Goal: Task Accomplishment & Management: Manage account settings

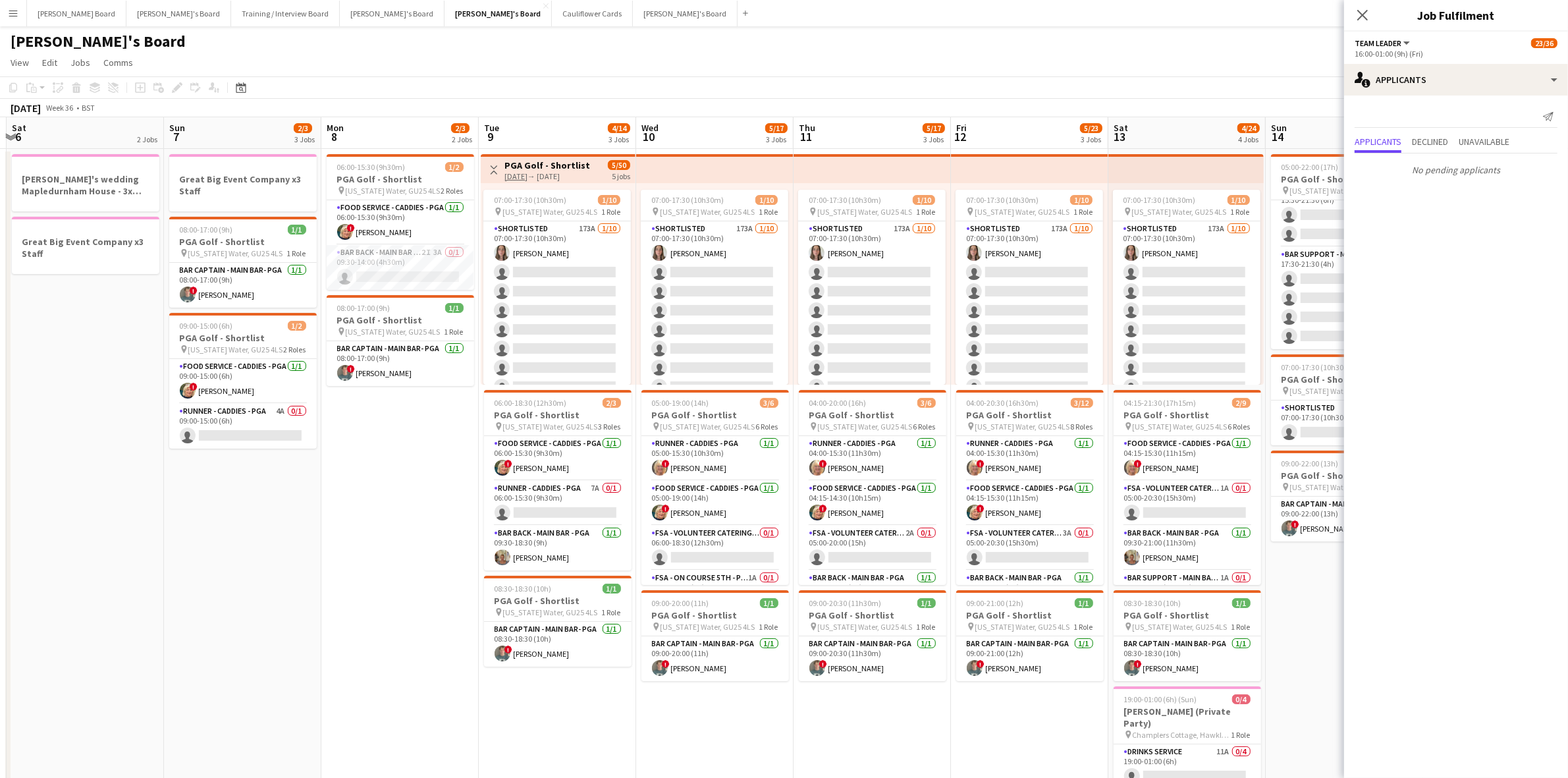
scroll to position [0, 473]
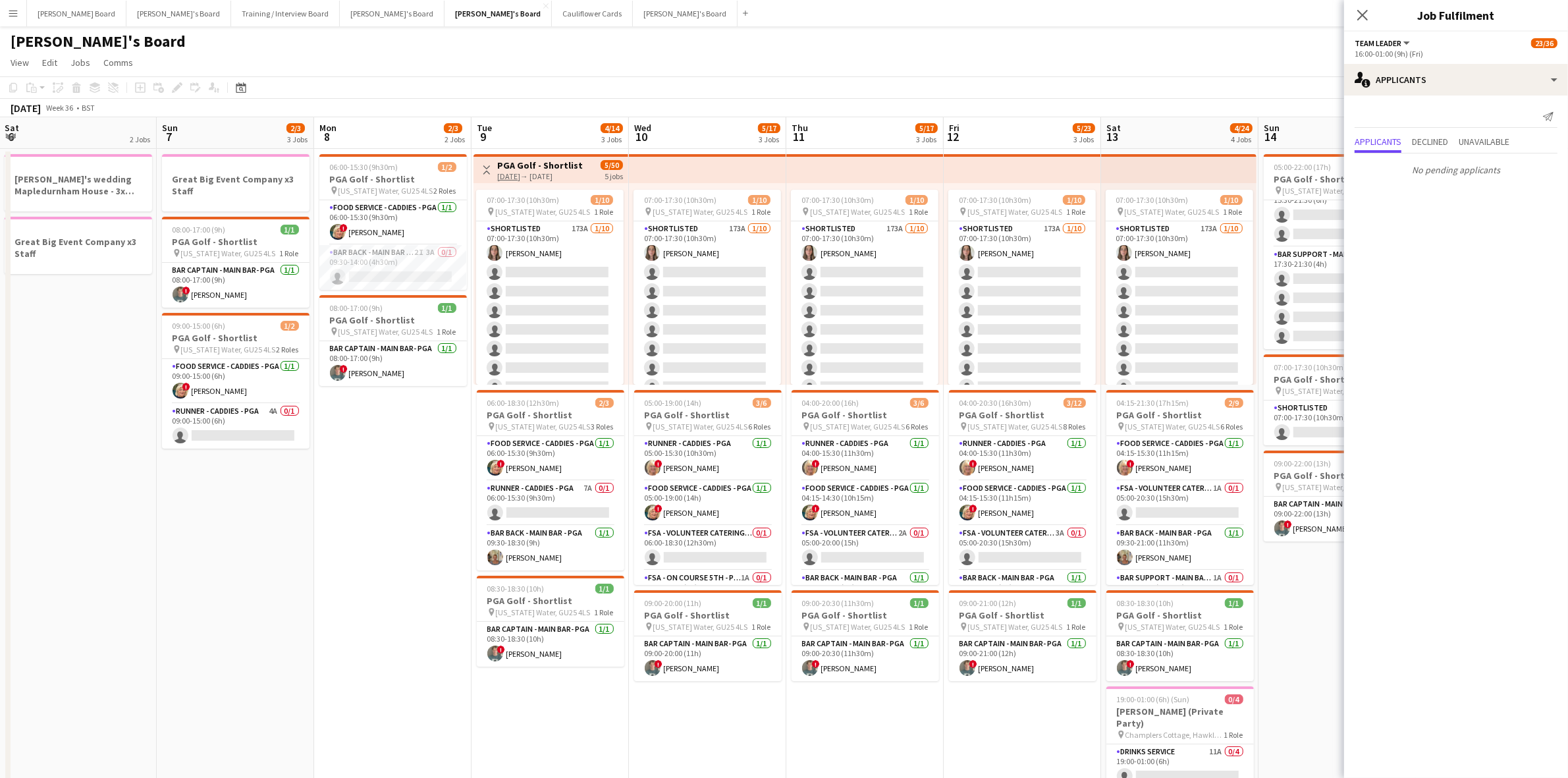
drag, startPoint x: 86, startPoint y: 432, endPoint x: 359, endPoint y: 465, distance: 275.0
click at [359, 465] on app-calendar-viewport "Wed 3 Thu 4 Fri 5 Sat 6 2 Jobs Sun 7 2/3 3 Jobs Mon 8 2/3 2 Jobs Tue 9 4/14 3 J…" at bounding box center [784, 665] width 1568 height 1096
click at [1365, 14] on icon at bounding box center [1362, 15] width 11 height 11
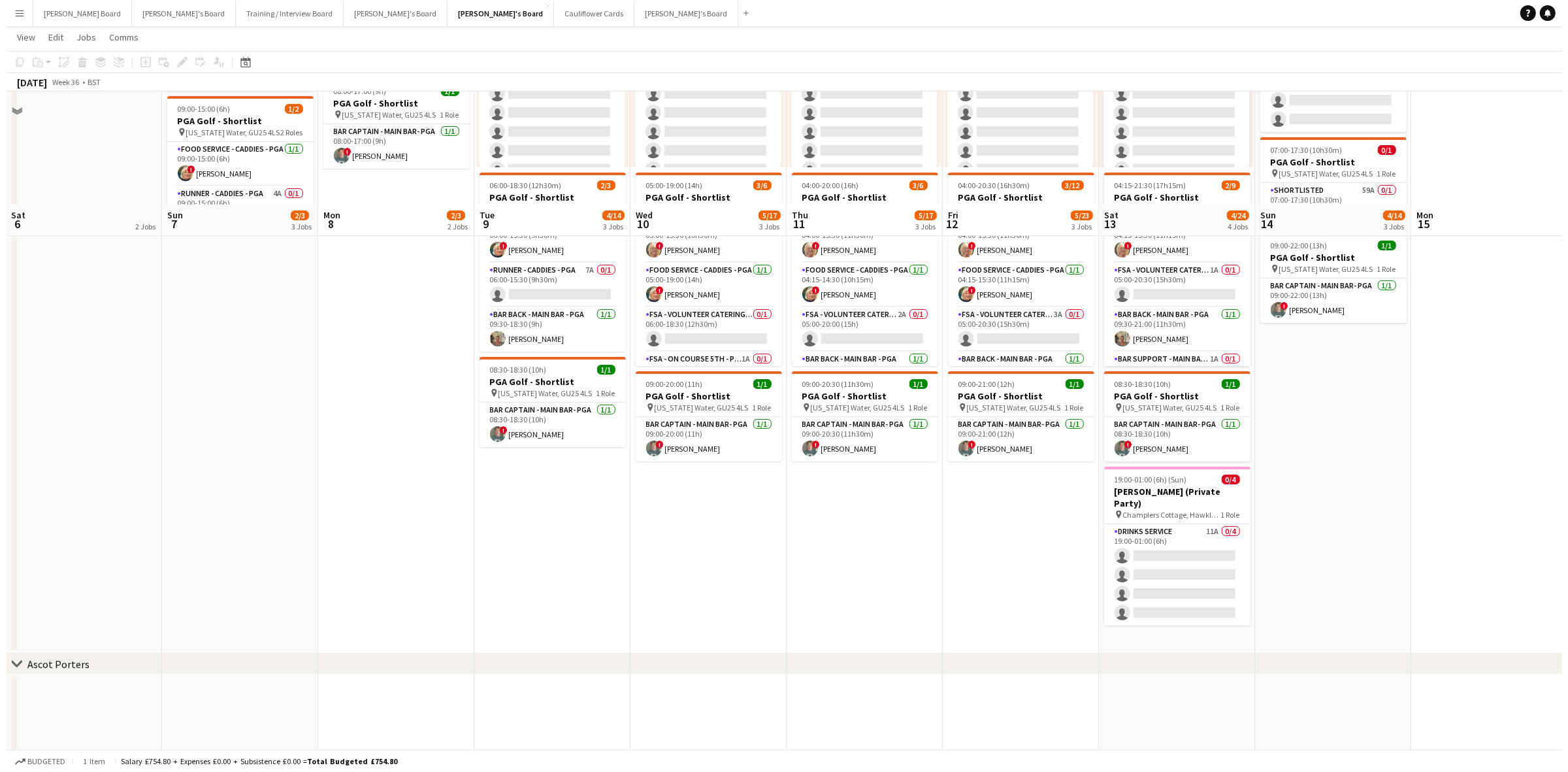
scroll to position [0, 0]
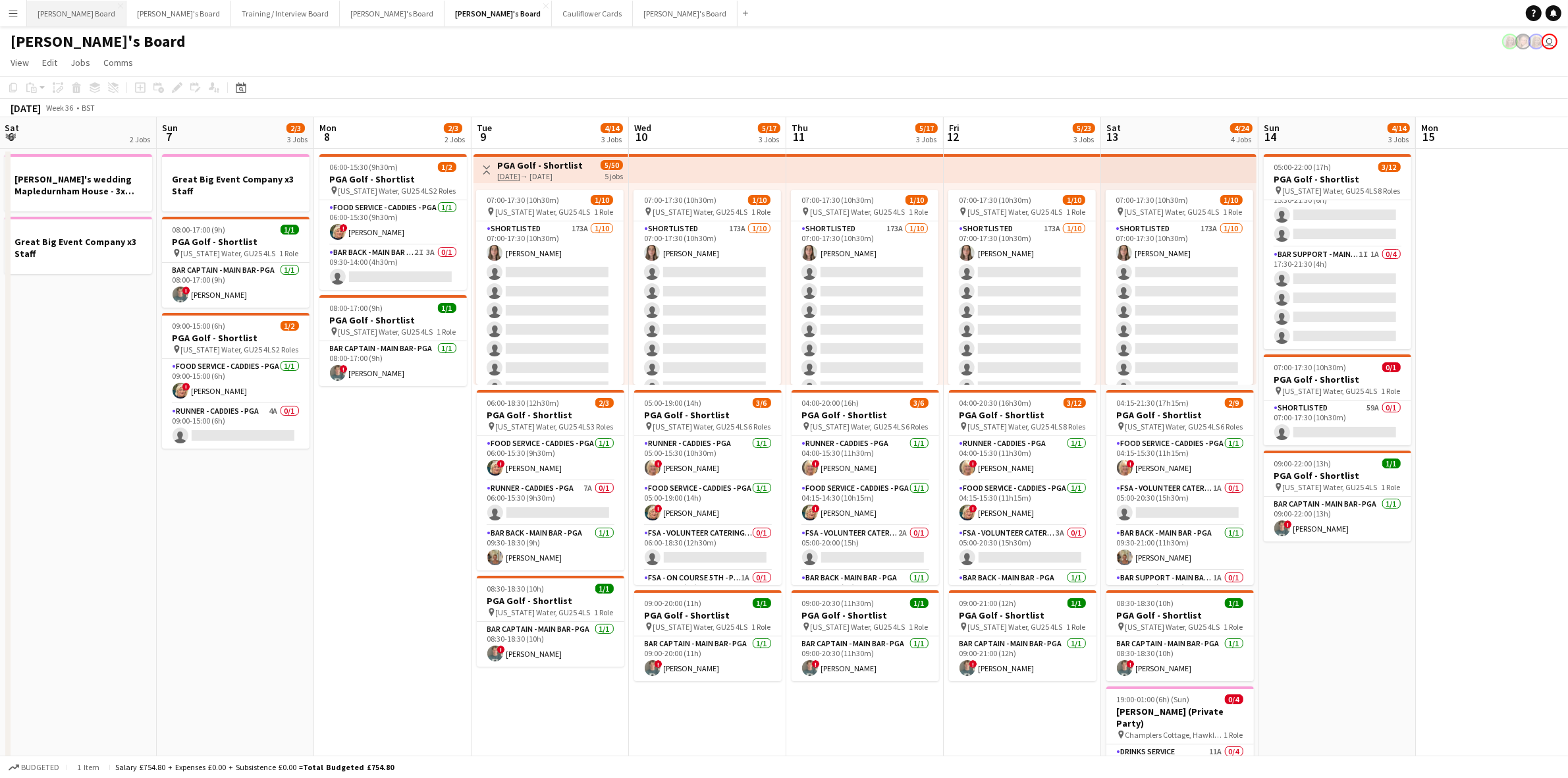
click at [54, 12] on button "[PERSON_NAME] Board Close" at bounding box center [77, 14] width 99 height 25
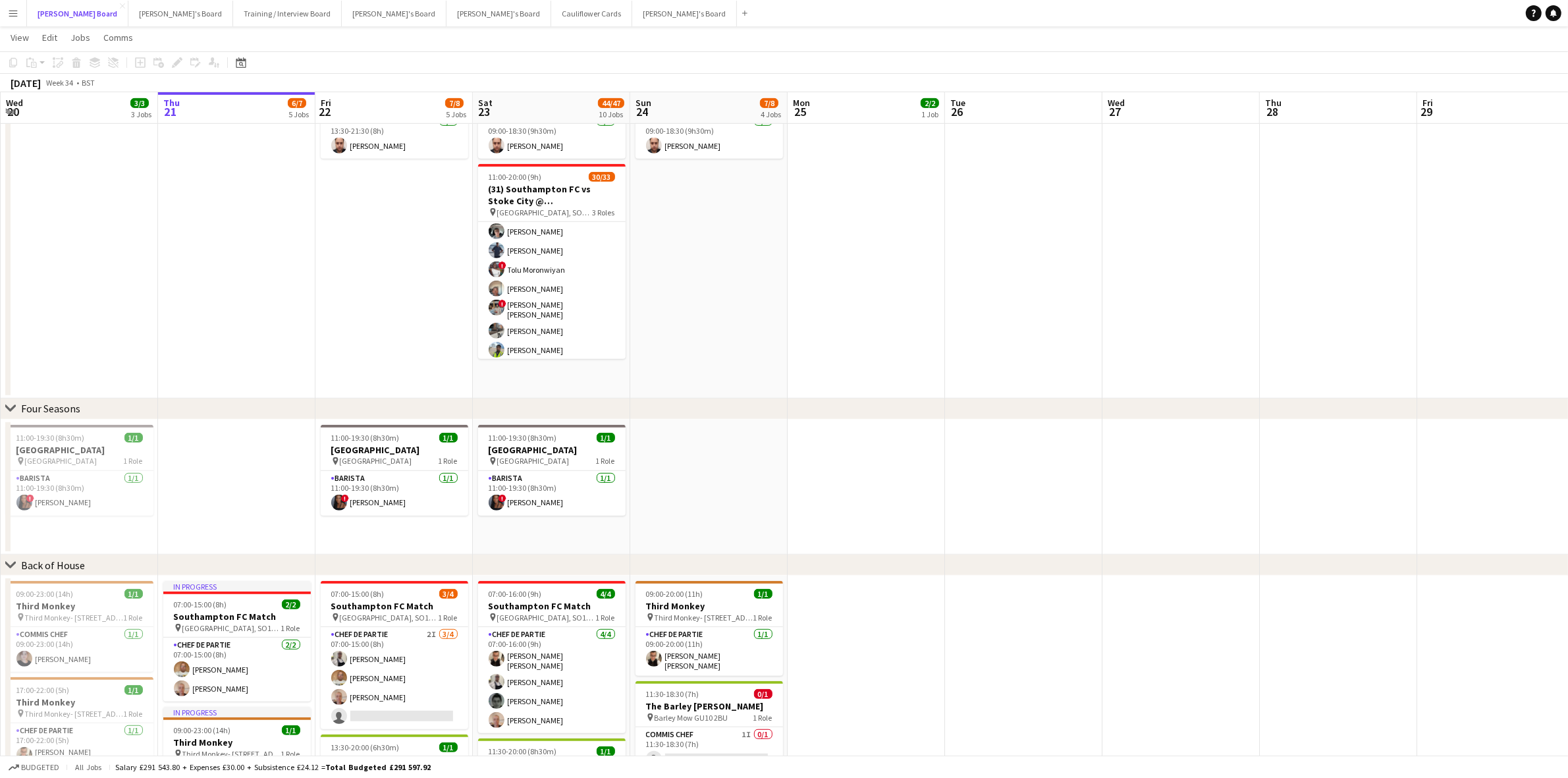
scroll to position [571, 0]
click at [233, 8] on button "Training / Interview Board Close" at bounding box center [288, 14] width 109 height 25
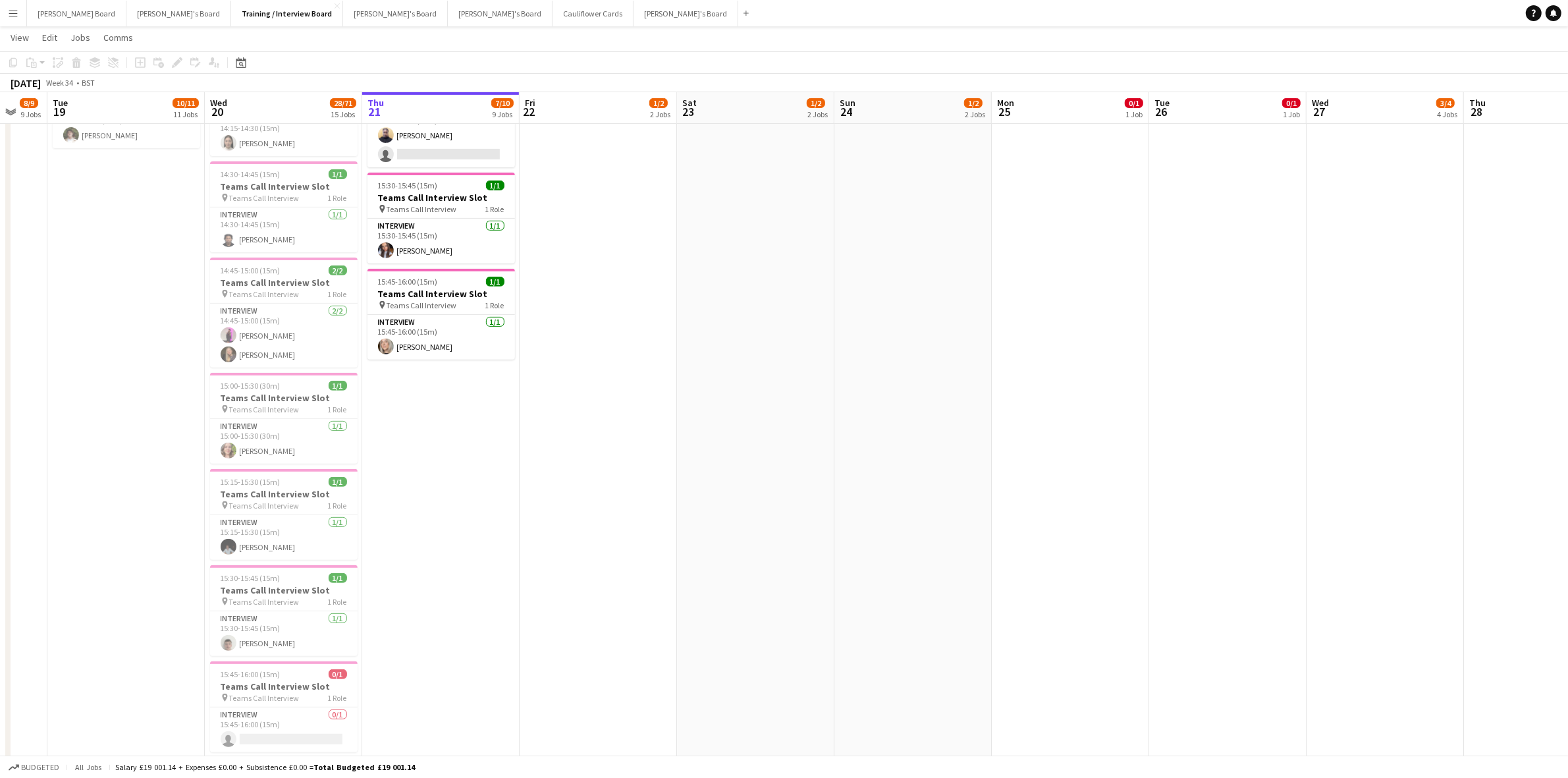
scroll to position [0, 441]
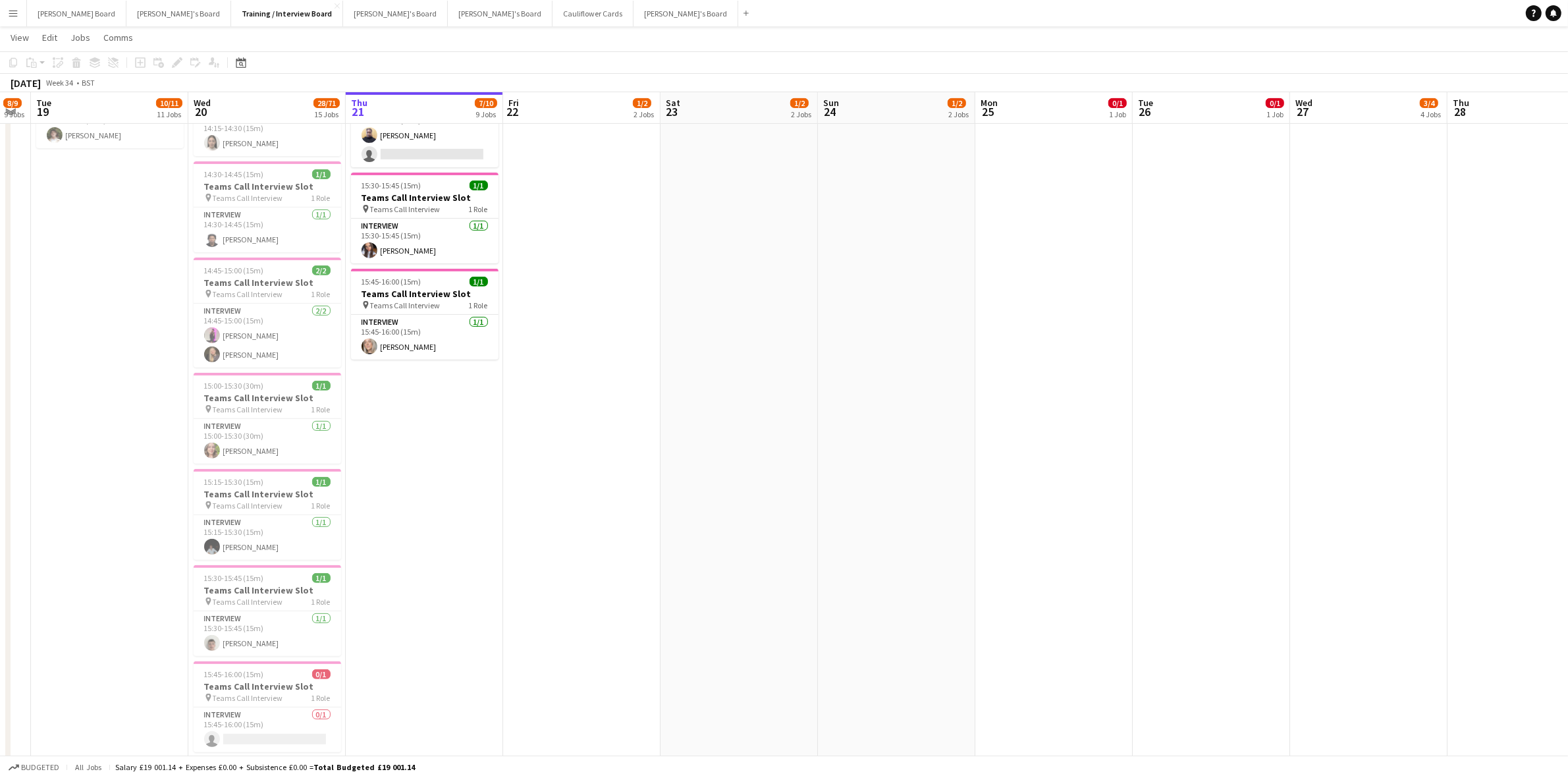
drag, startPoint x: 283, startPoint y: 434, endPoint x: 420, endPoint y: 431, distance: 137.0
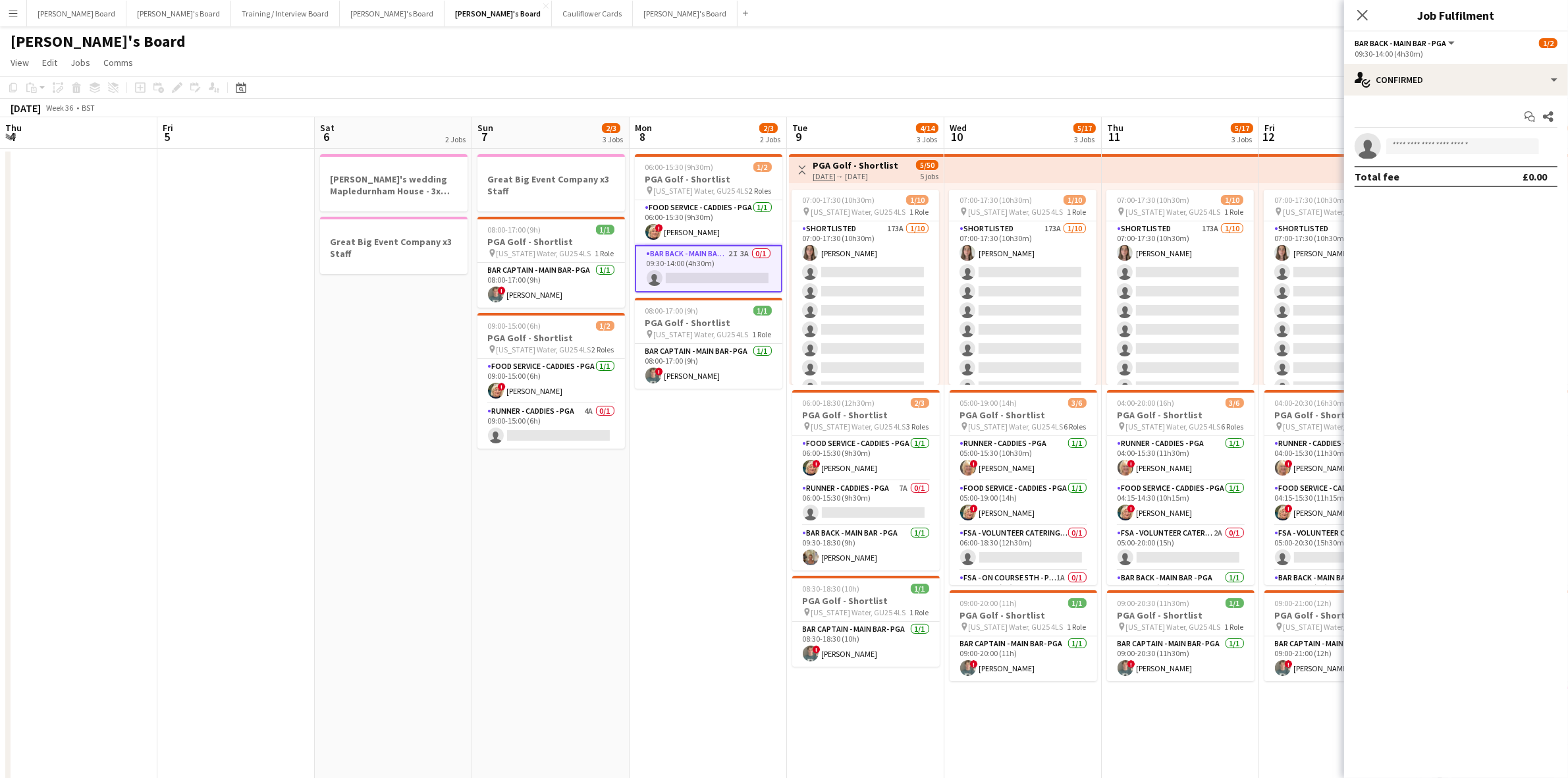
scroll to position [0, 321]
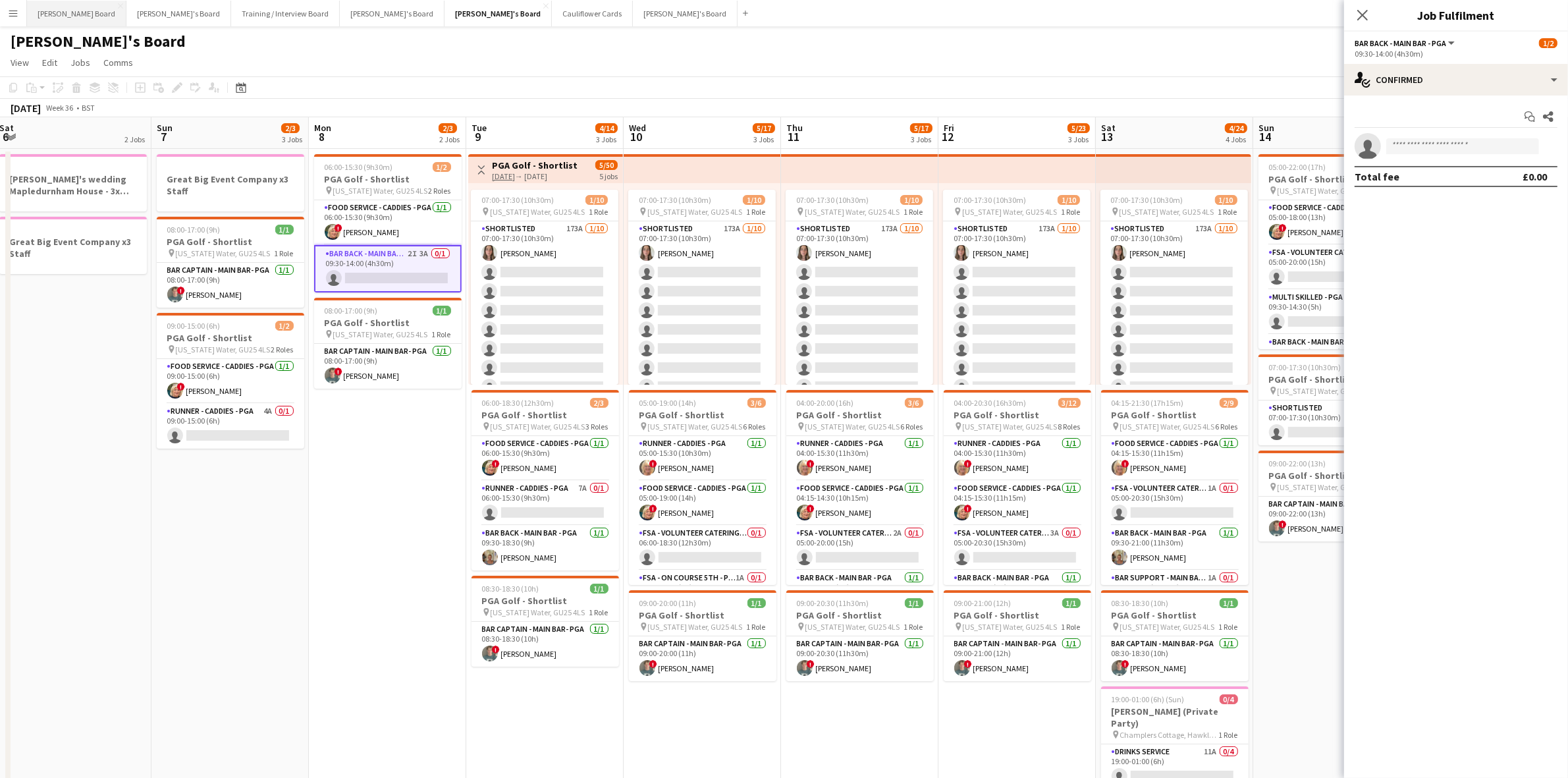
click at [62, 14] on button "[PERSON_NAME] Board Close" at bounding box center [77, 14] width 99 height 25
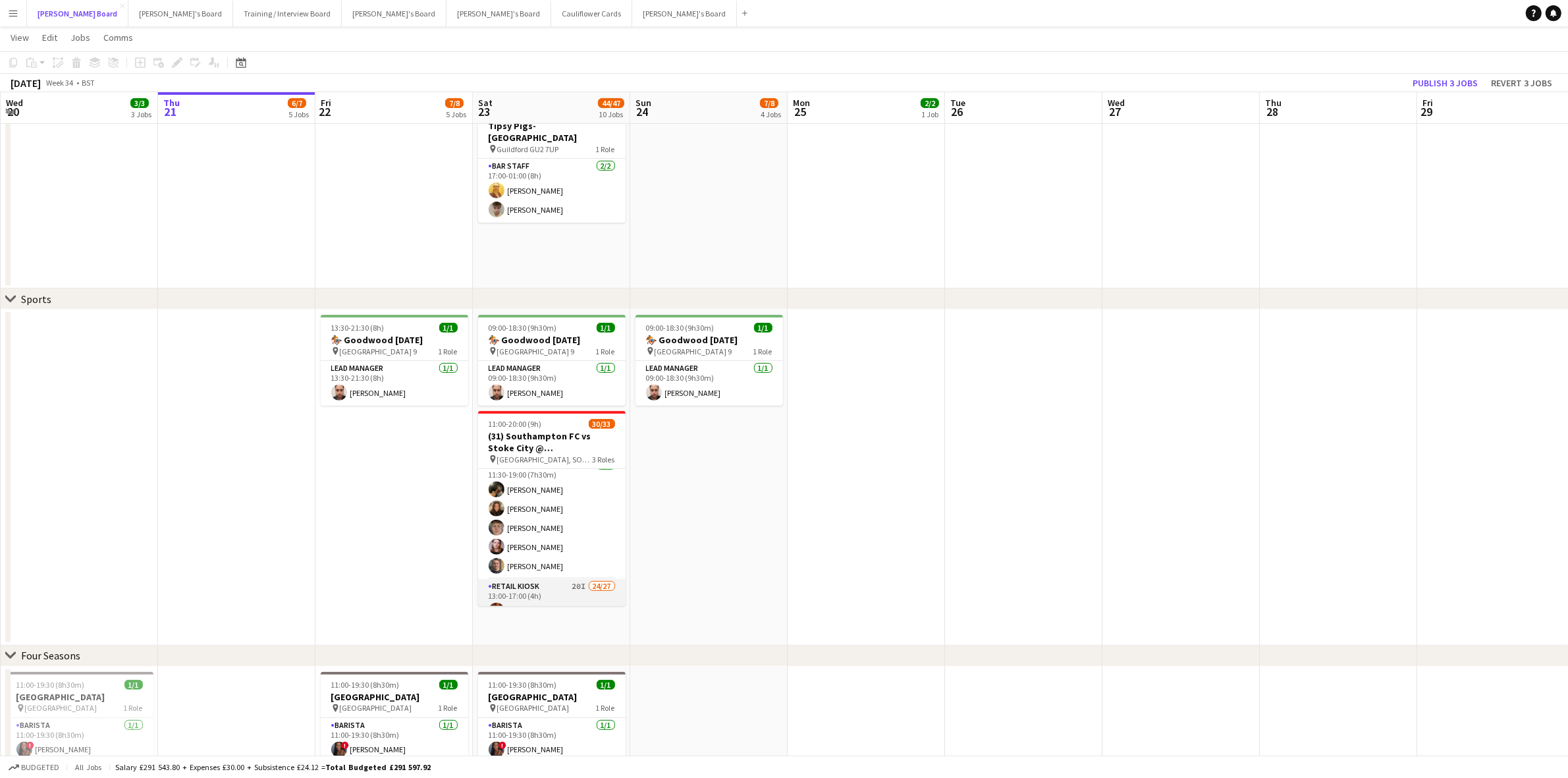
scroll to position [83, 0]
click at [14, 14] on app-icon "Menu" at bounding box center [13, 13] width 11 height 11
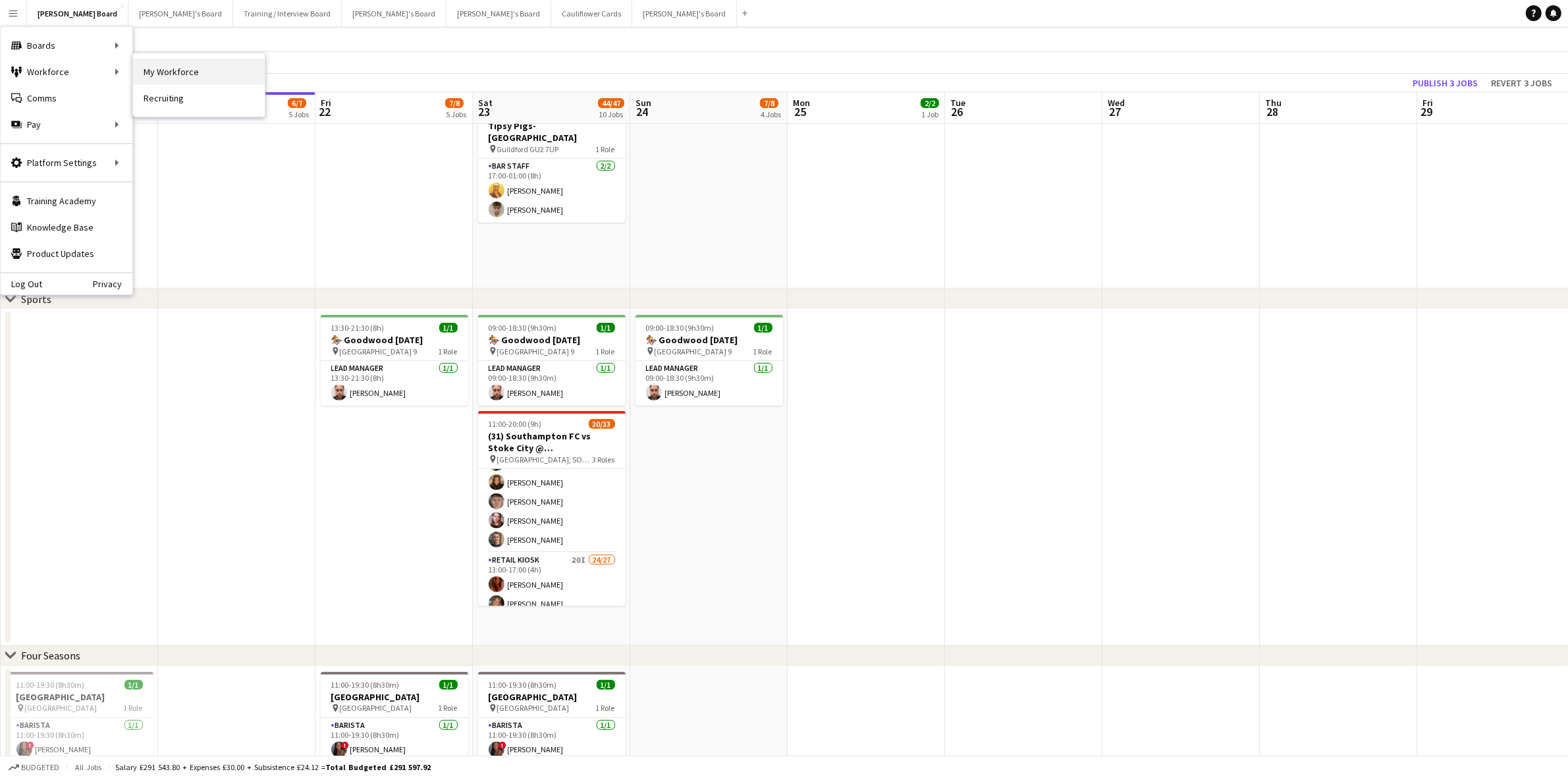
click at [196, 69] on link "My Workforce" at bounding box center [199, 71] width 132 height 26
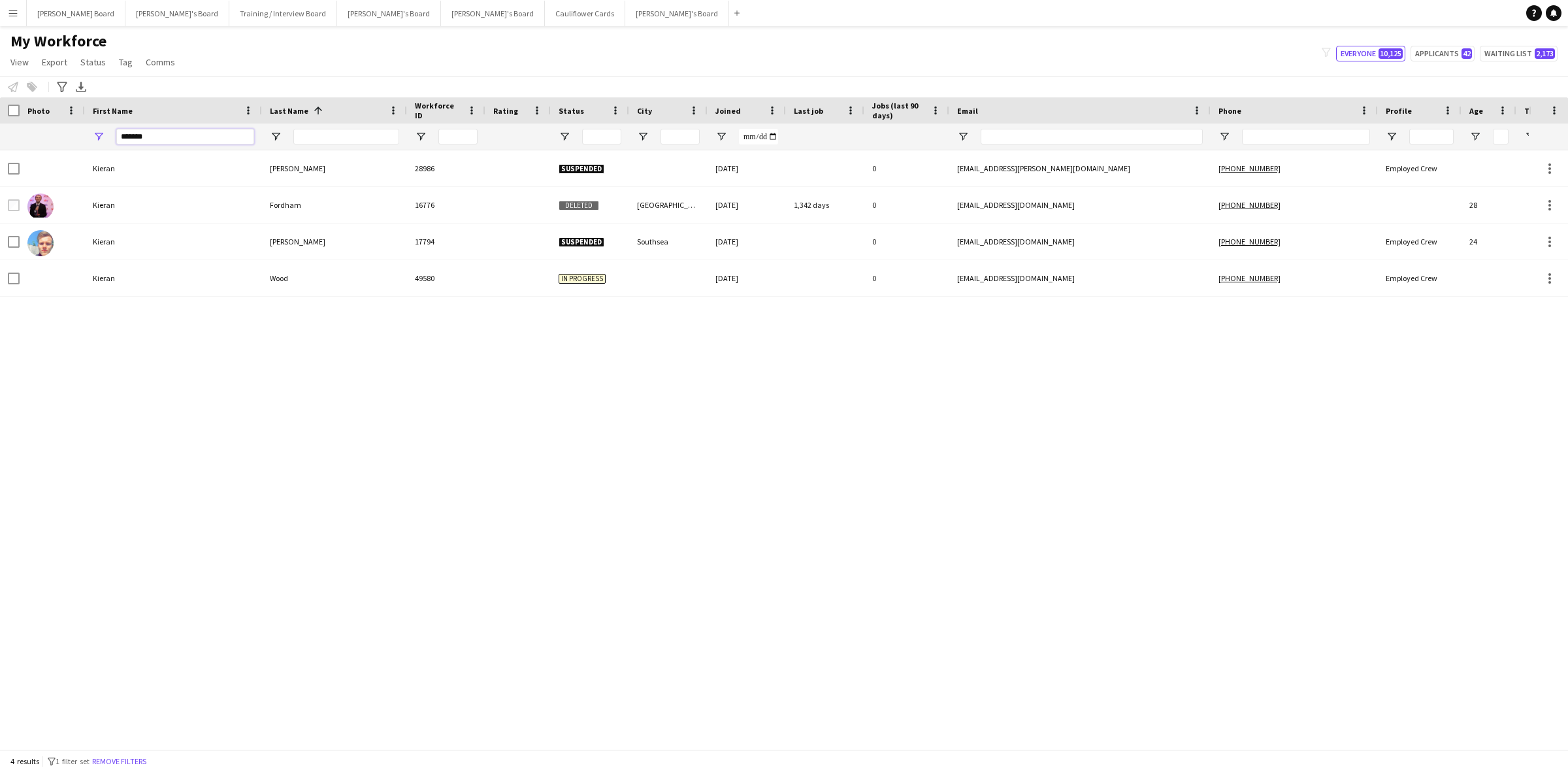
drag, startPoint x: 196, startPoint y: 134, endPoint x: 56, endPoint y: 122, distance: 140.5
click at [56, 122] on div "Workforce Details Photo First Name 1" at bounding box center [797, 123] width 1595 height 53
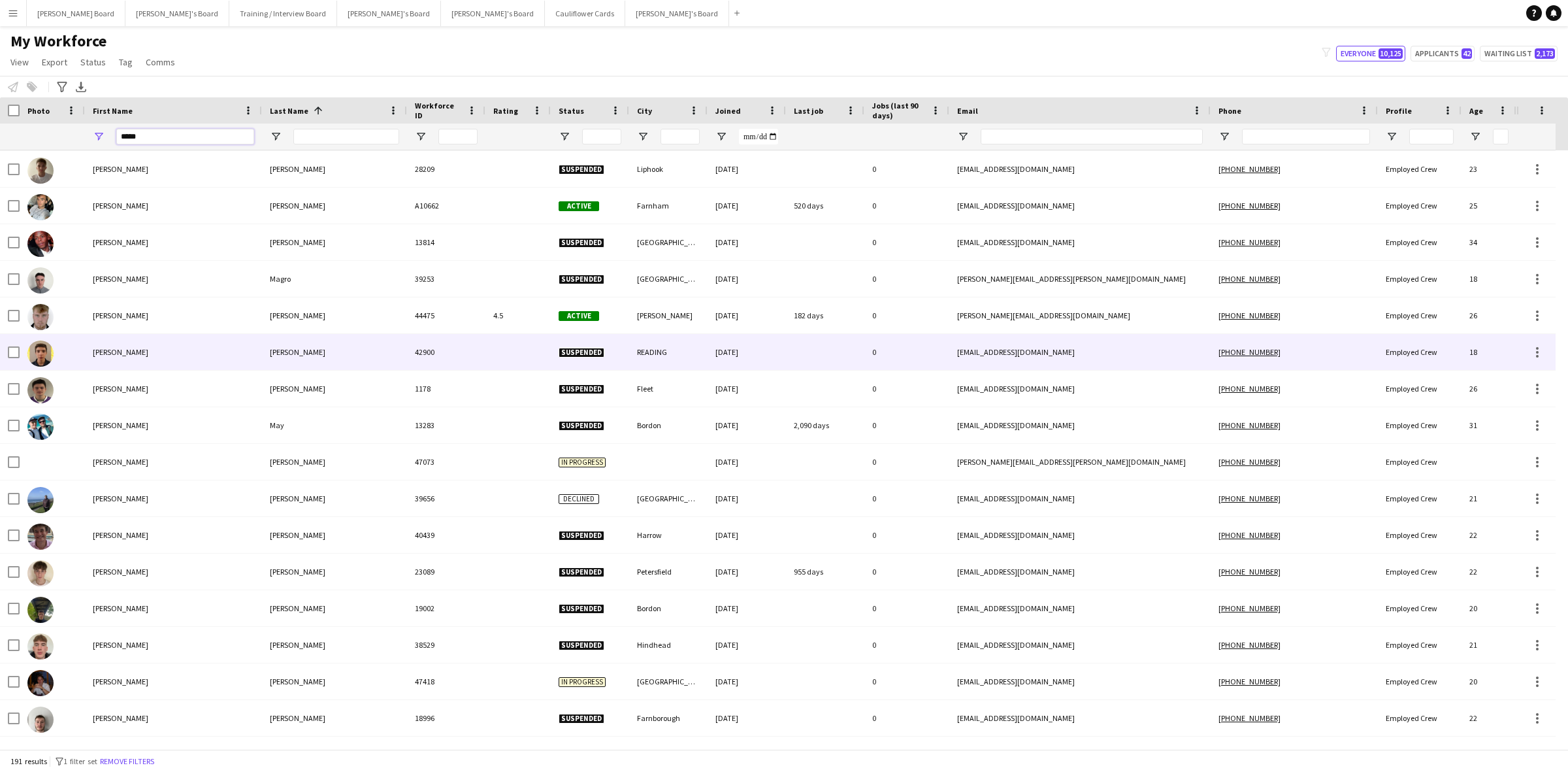
scroll to position [3843, 0]
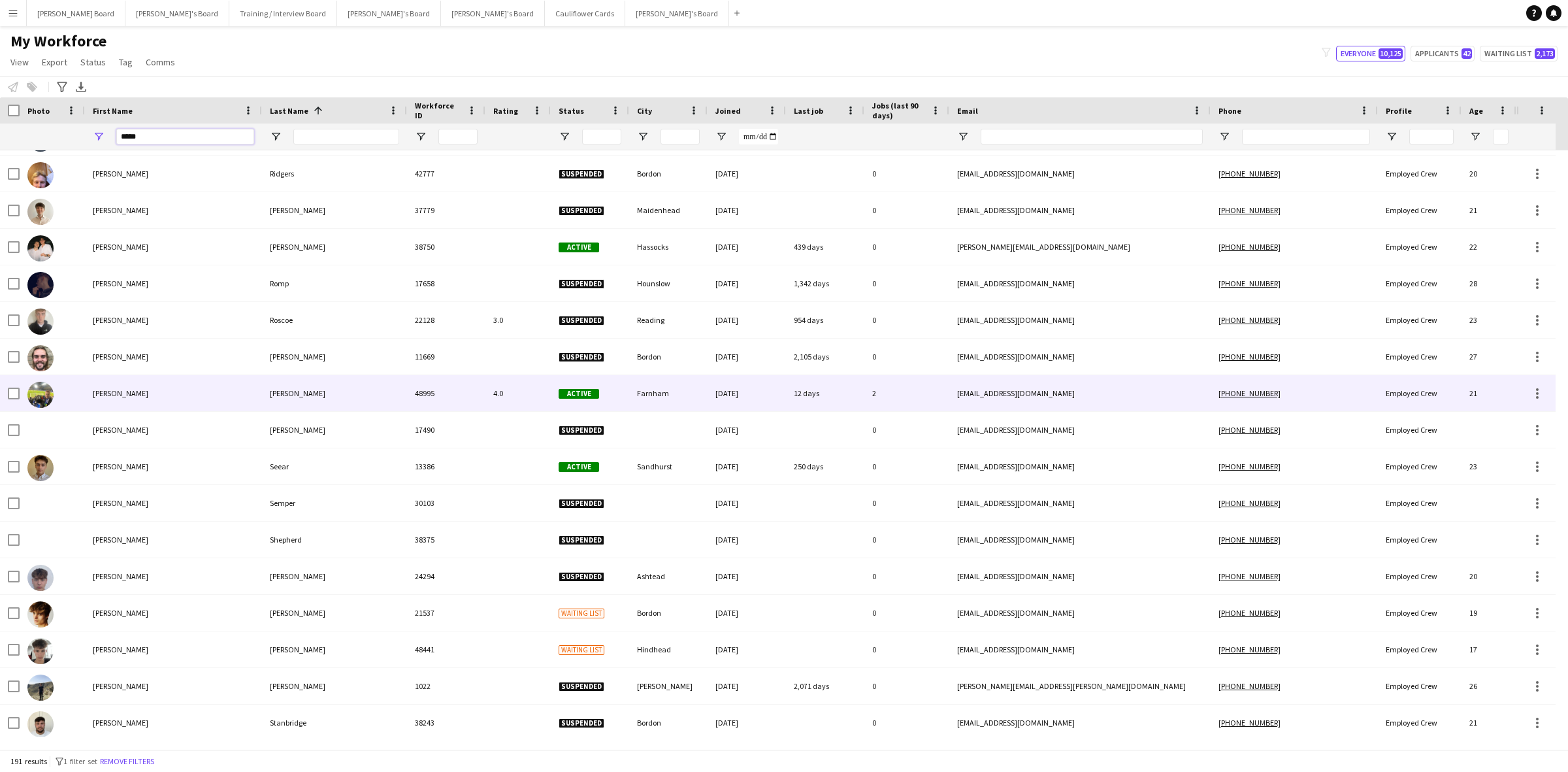
type input "*****"
click at [280, 398] on div "[PERSON_NAME]" at bounding box center [334, 392] width 145 height 36
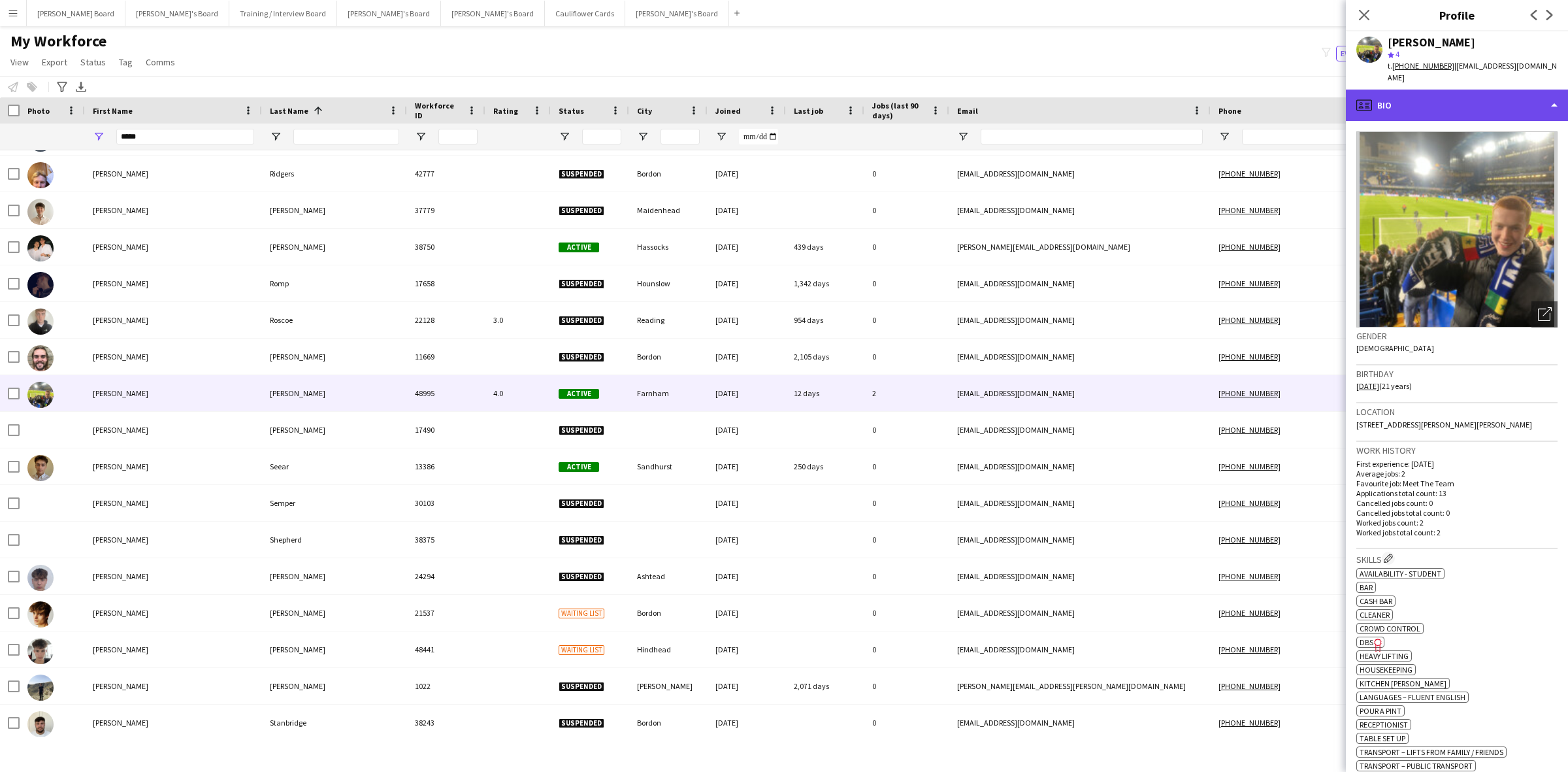
click at [1443, 96] on div "profile Bio" at bounding box center [1456, 105] width 222 height 32
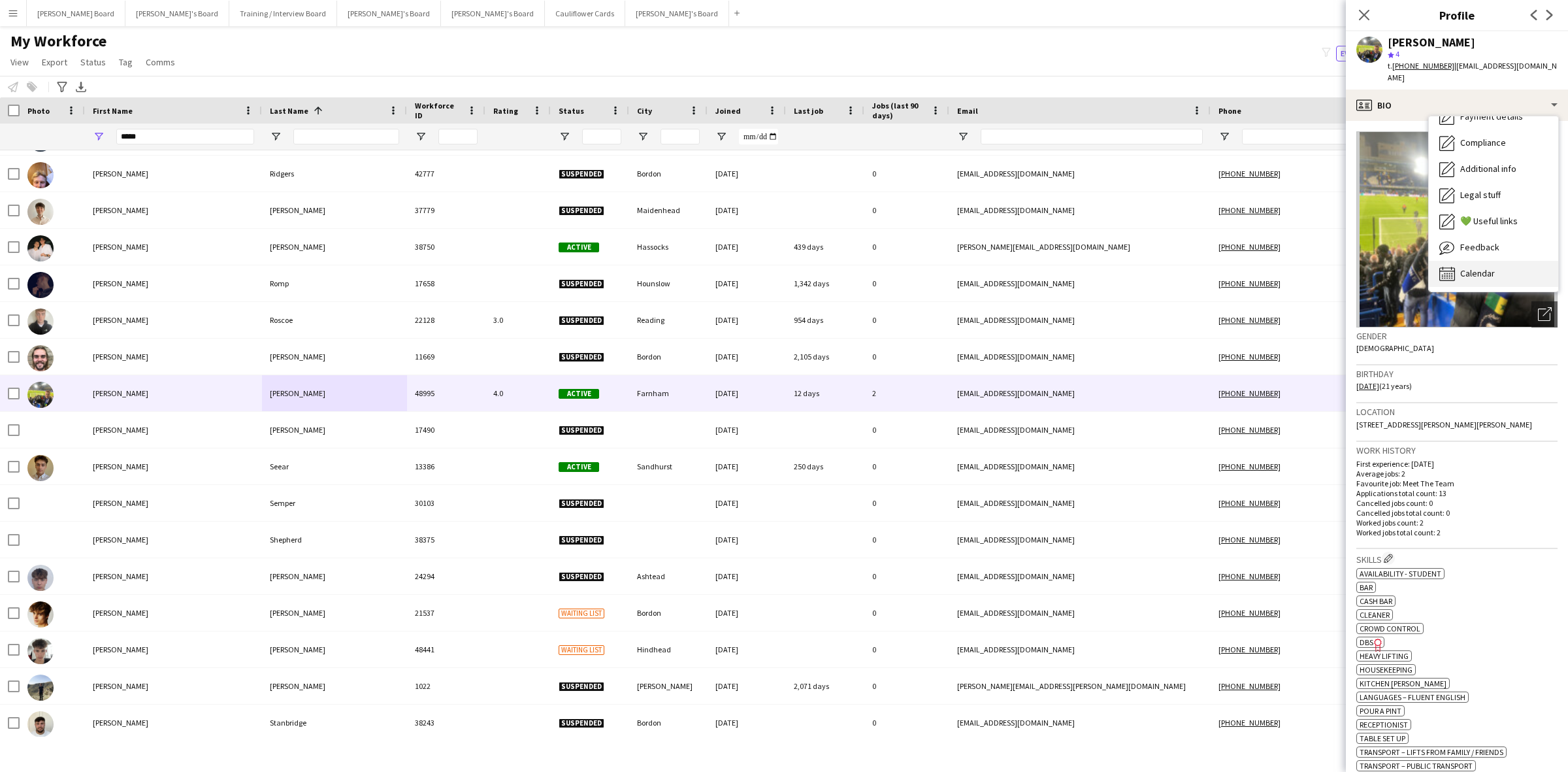
click at [1495, 265] on div "Calendar Calendar" at bounding box center [1493, 273] width 129 height 26
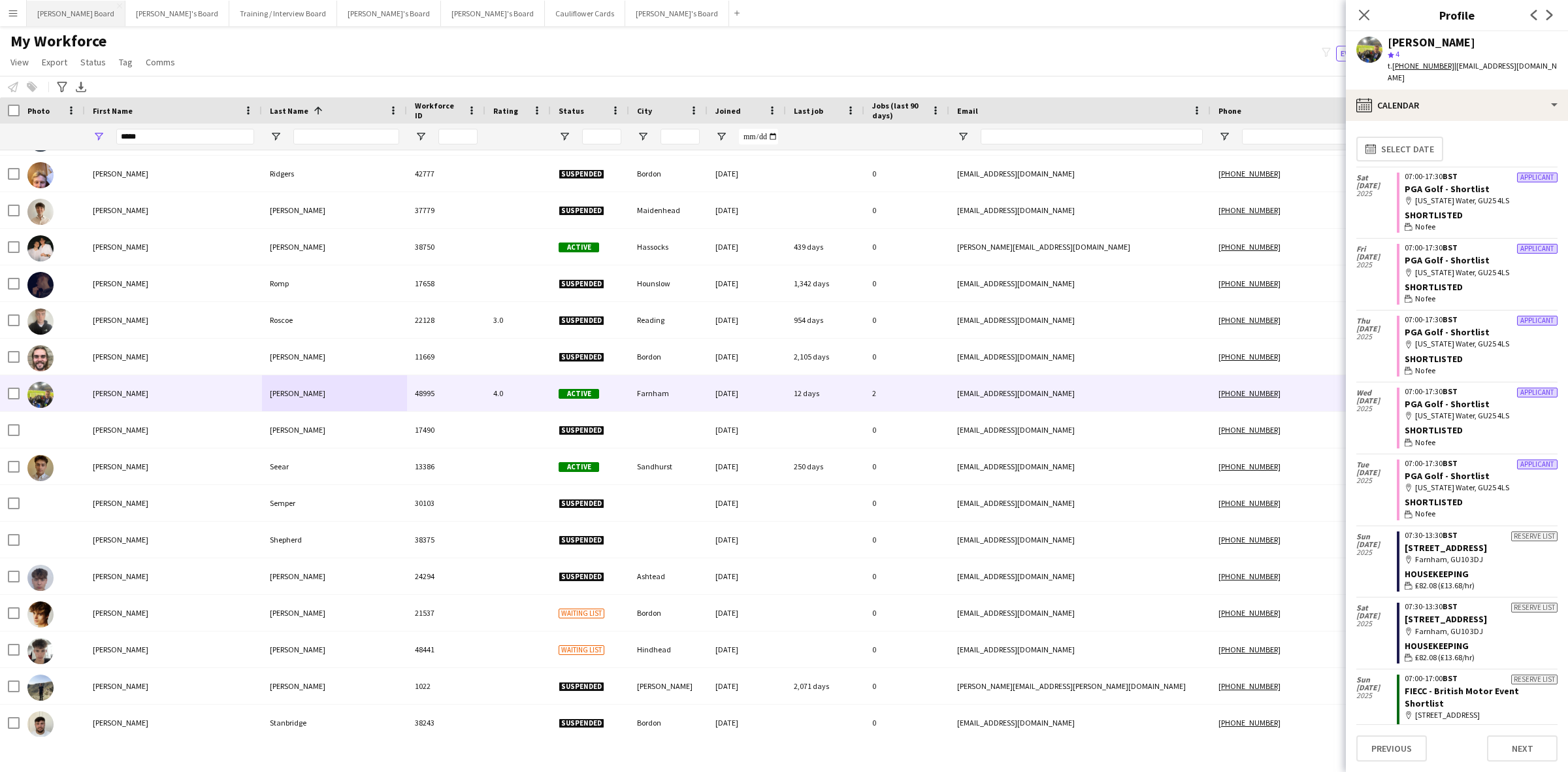
click at [67, 13] on button "[PERSON_NAME] Board Close" at bounding box center [76, 13] width 98 height 25
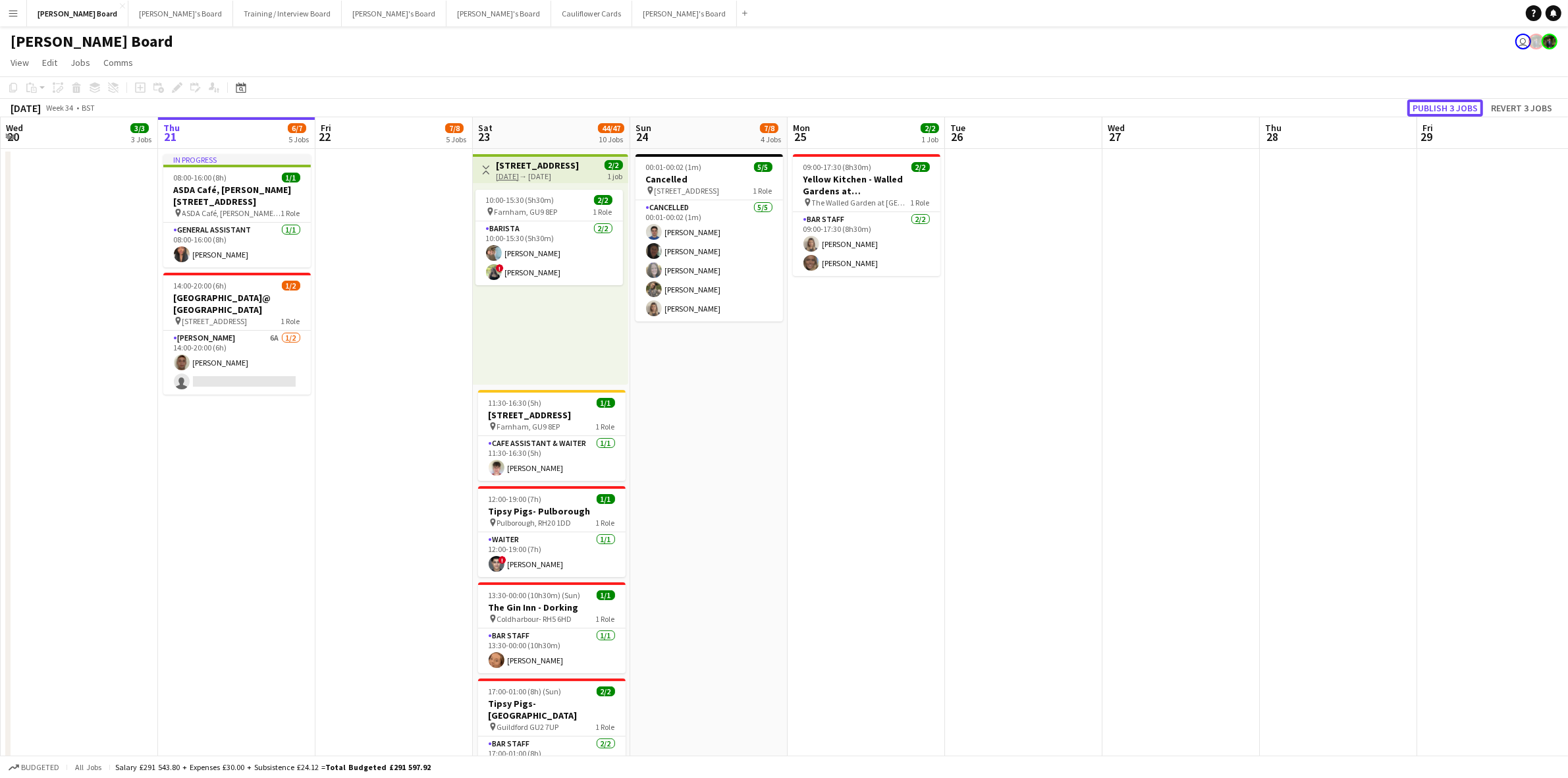
drag, startPoint x: 1470, startPoint y: 105, endPoint x: 1161, endPoint y: 168, distance: 315.4
click at [1466, 107] on button "Publish 3 jobs" at bounding box center [1446, 108] width 76 height 17
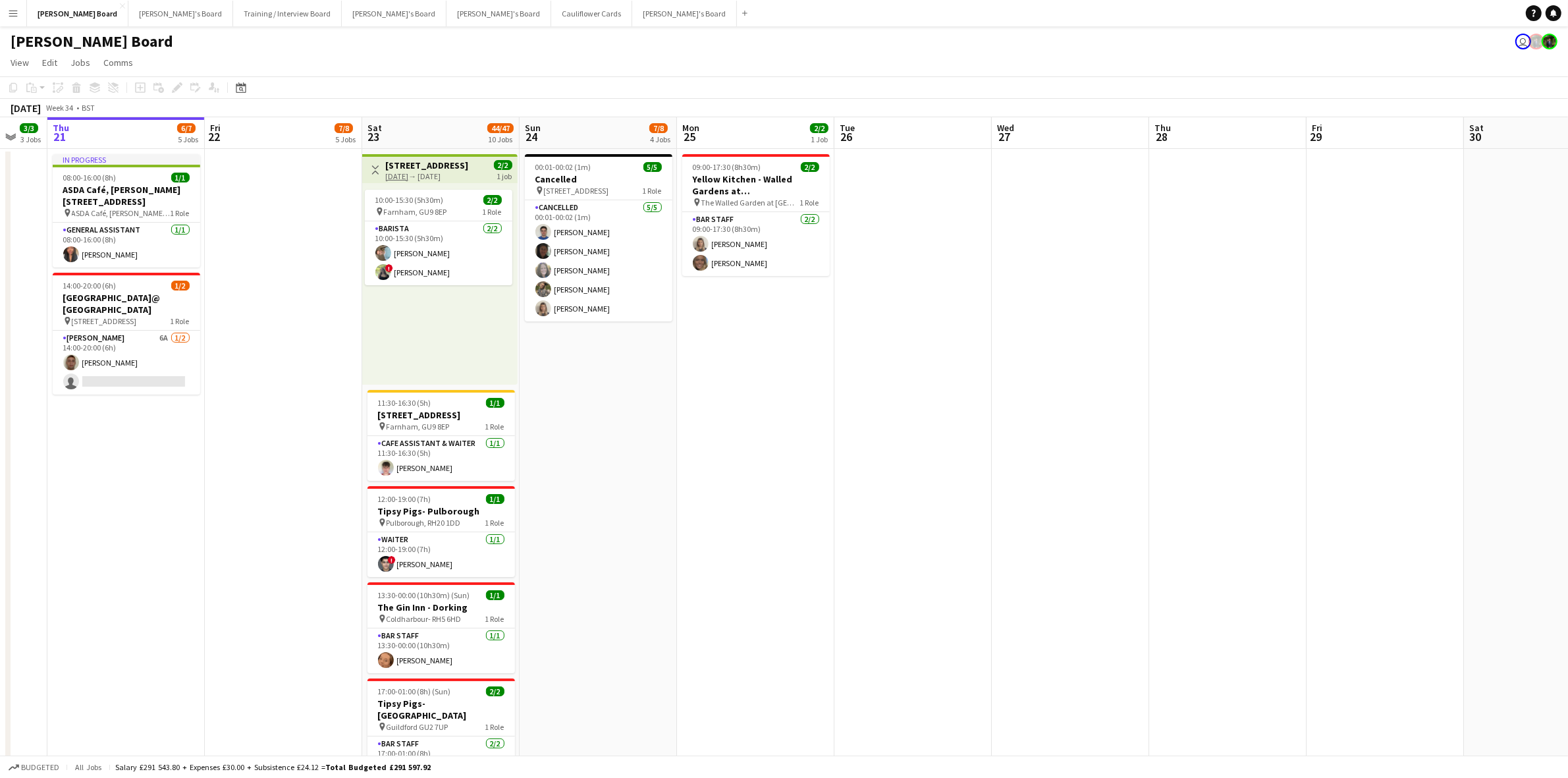
scroll to position [0, 501]
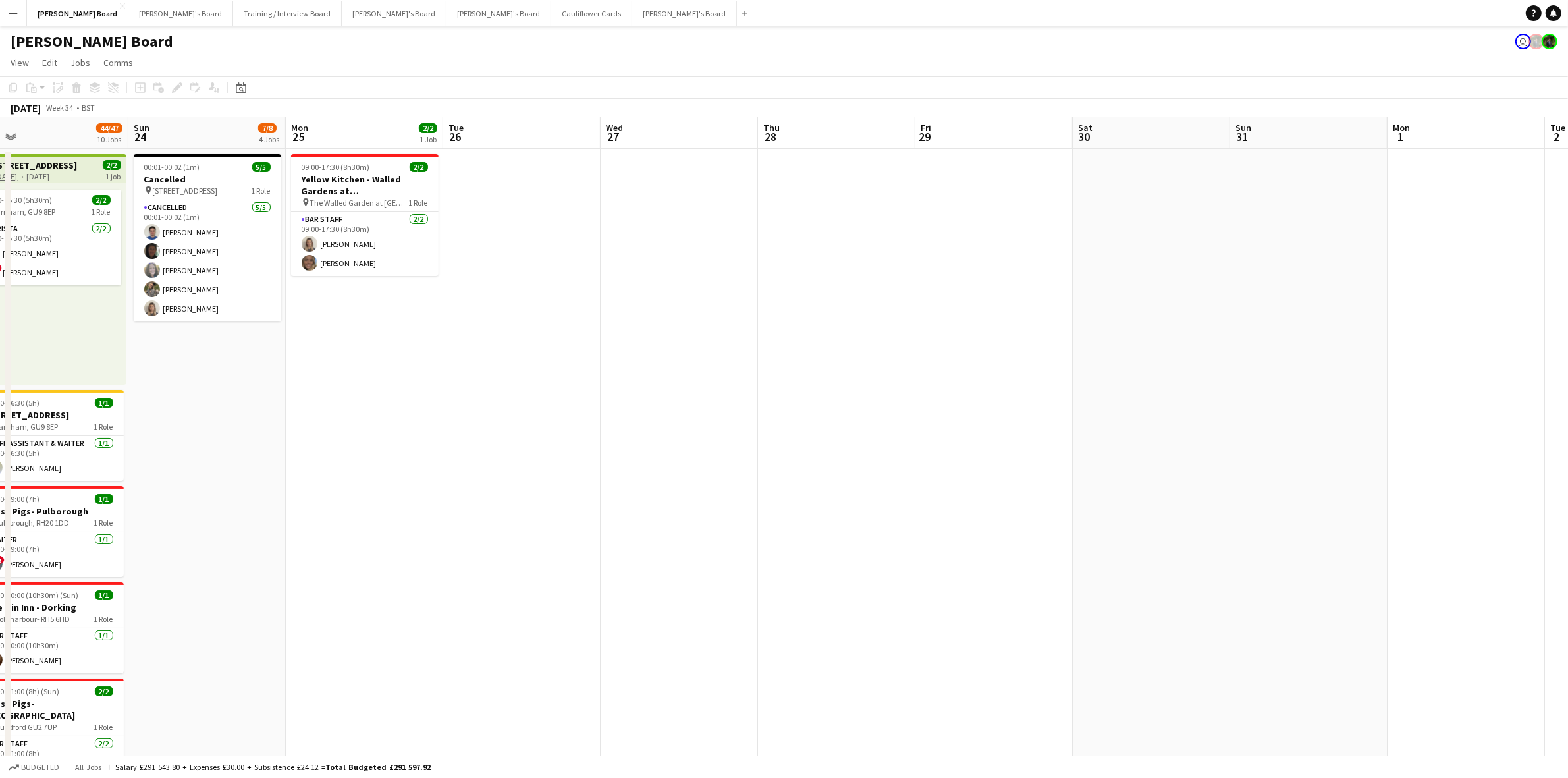
drag, startPoint x: 1141, startPoint y: 401, endPoint x: 639, endPoint y: 416, distance: 502.2
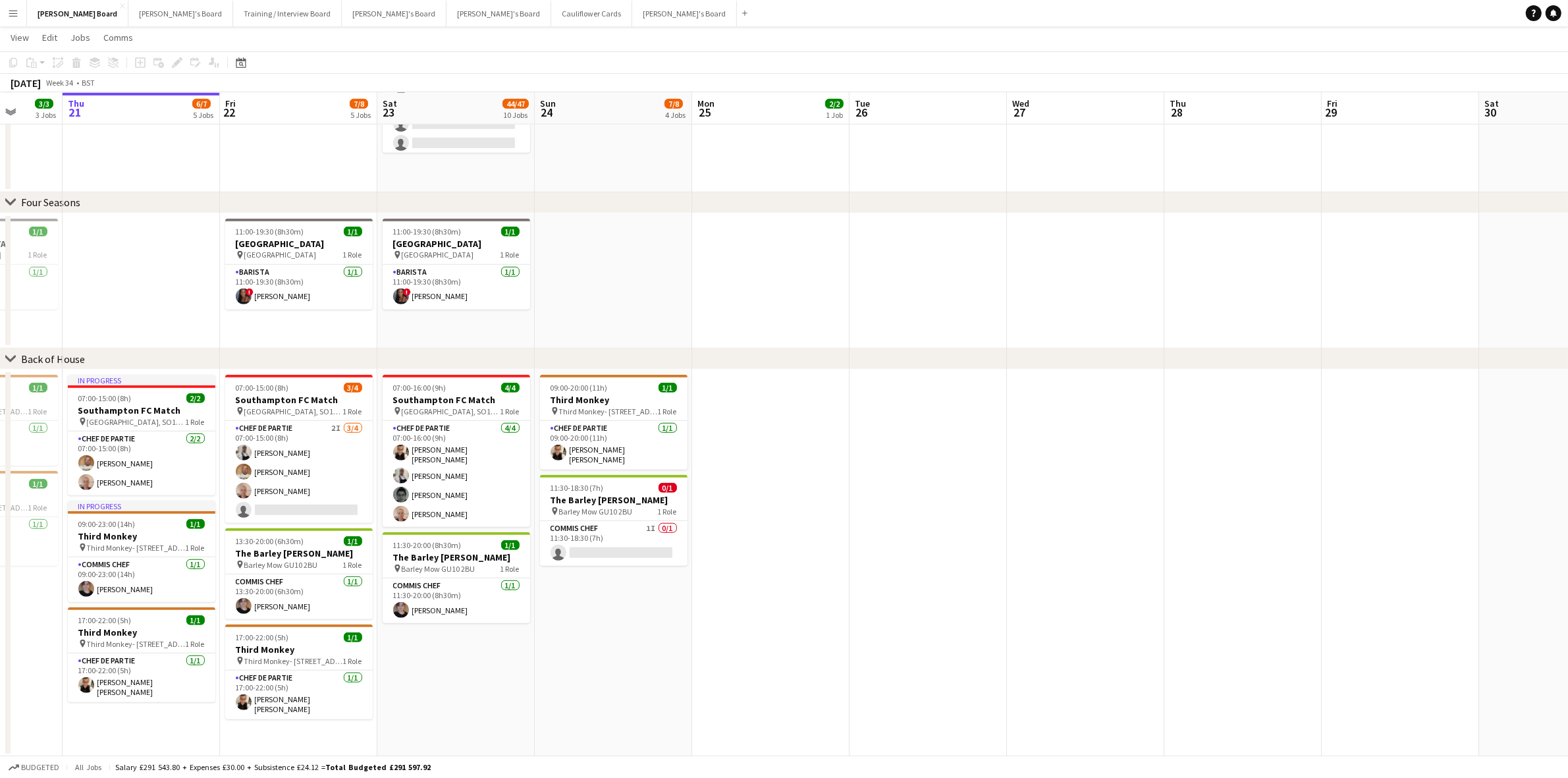
scroll to position [0, 388]
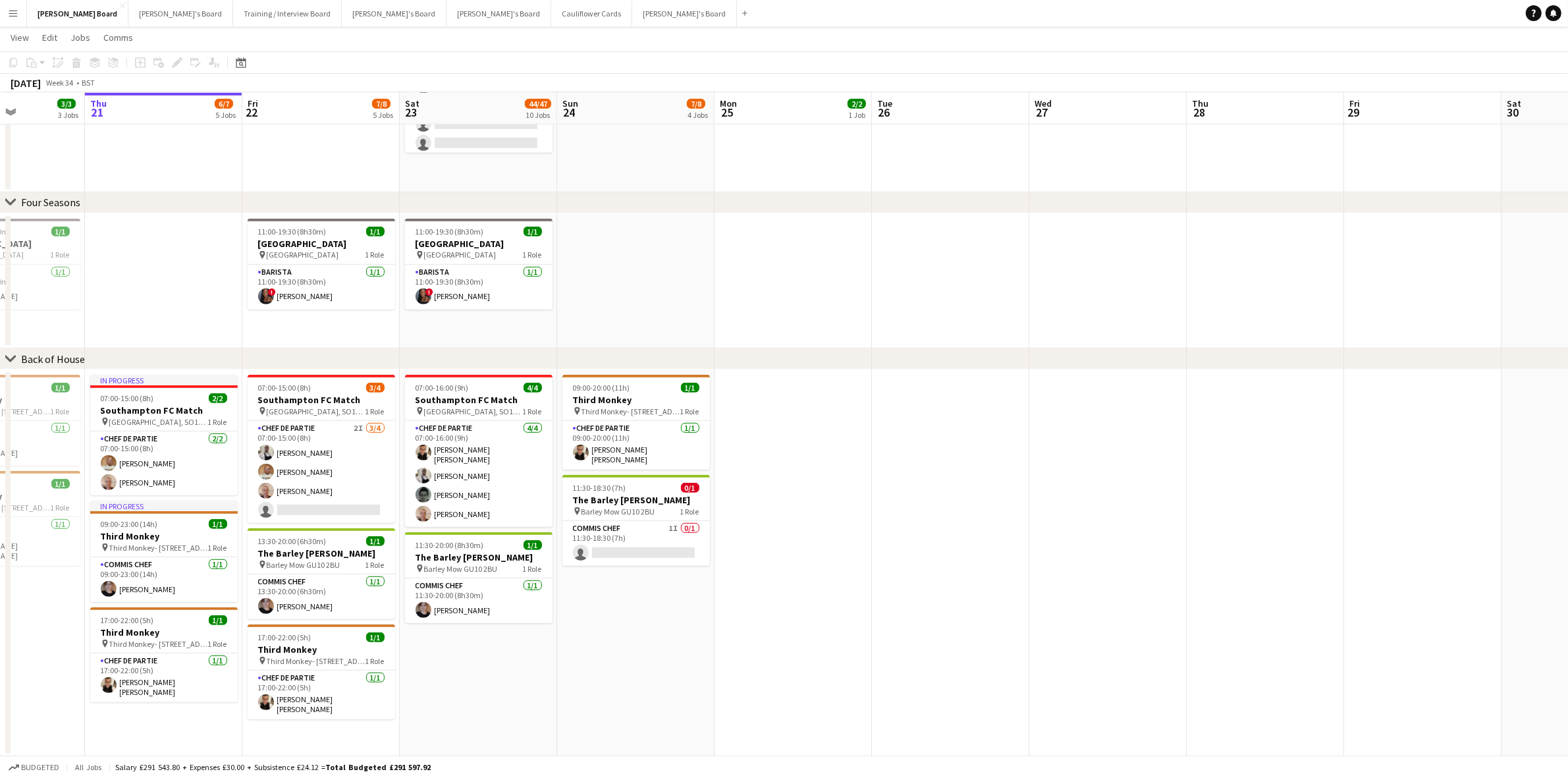
drag, startPoint x: 347, startPoint y: 445, endPoint x: 760, endPoint y: 493, distance: 415.8
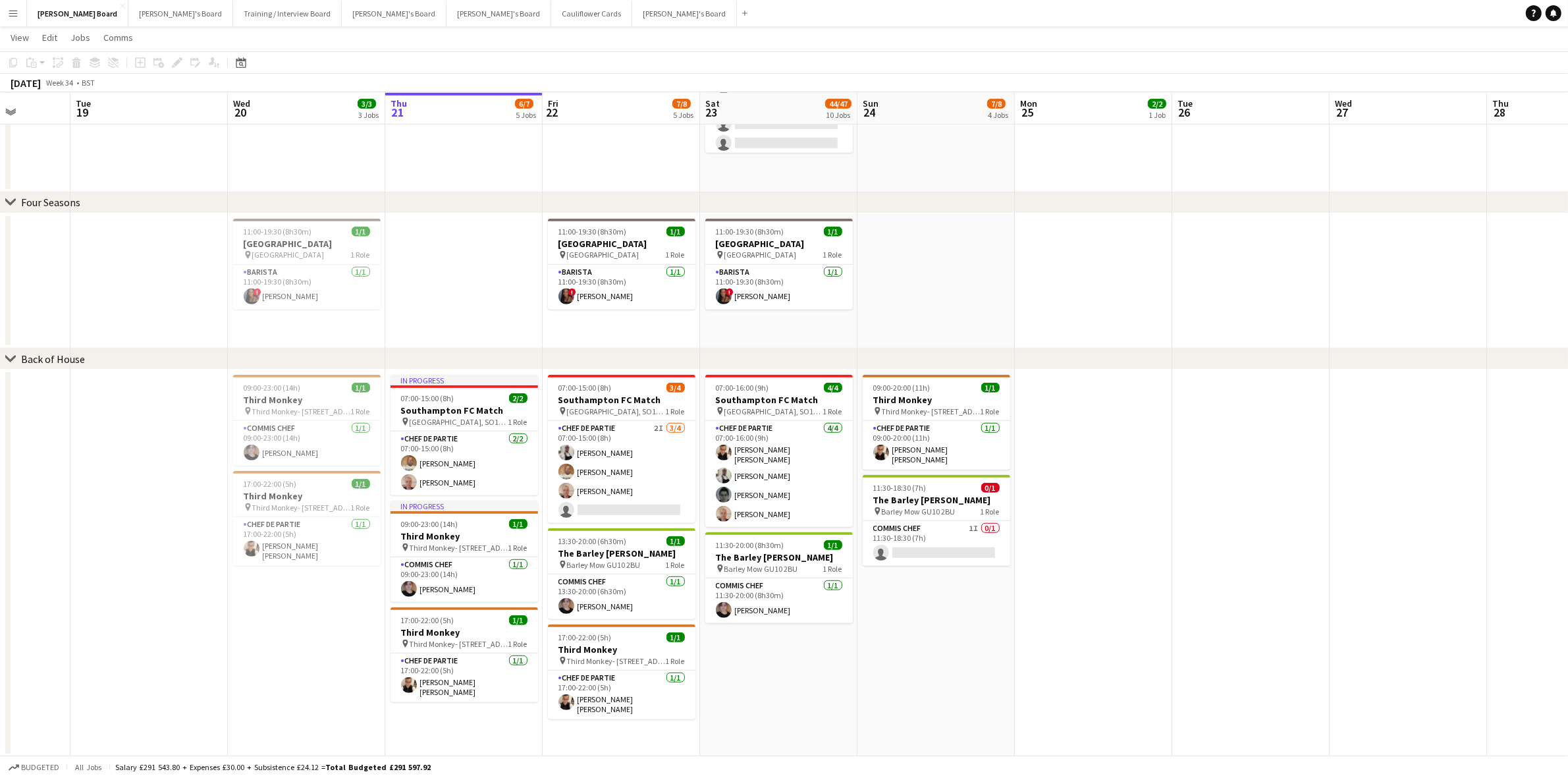
scroll to position [0, 334]
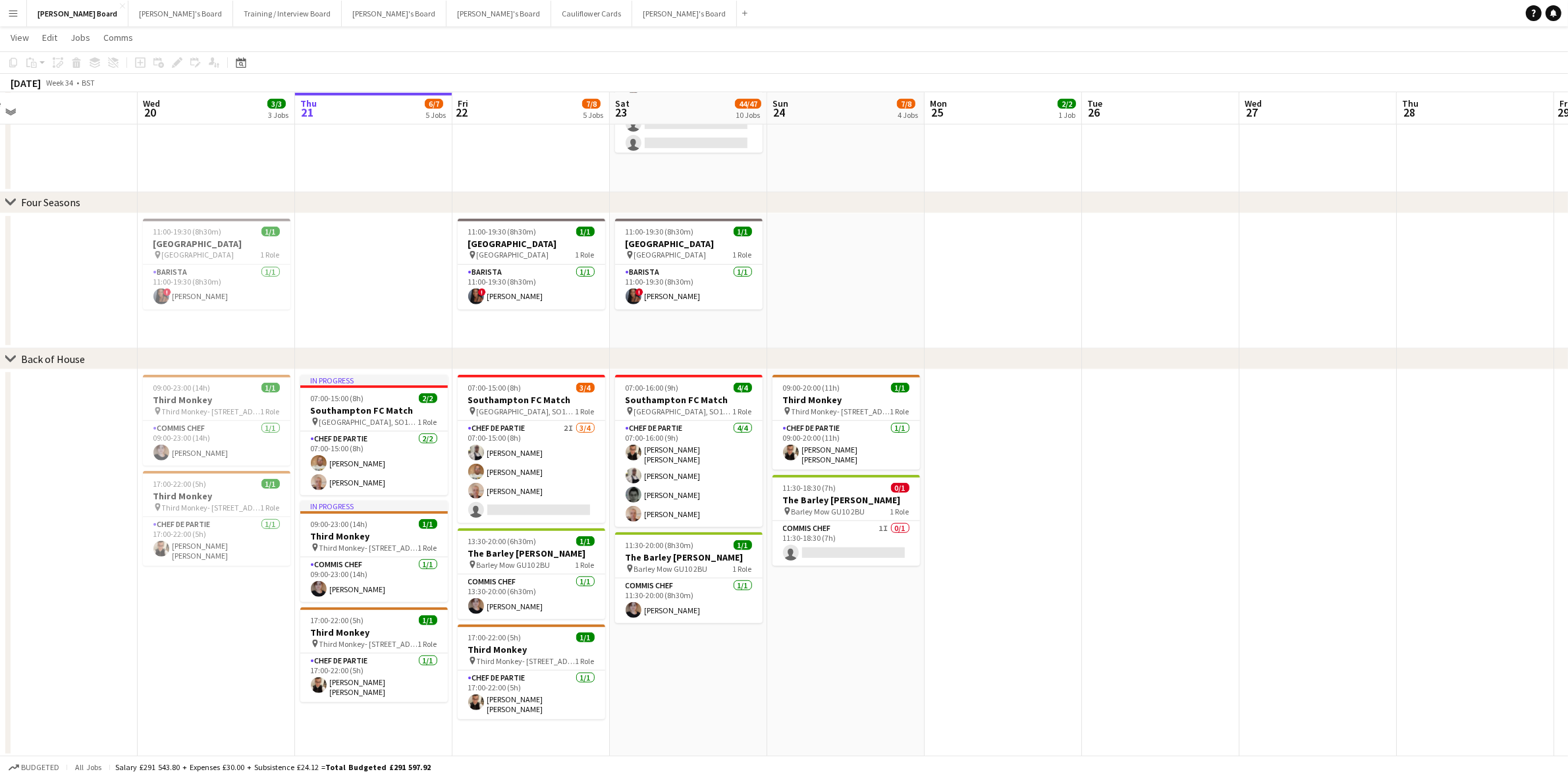
drag, startPoint x: 127, startPoint y: 305, endPoint x: 494, endPoint y: 367, distance: 372.2
drag, startPoint x: 519, startPoint y: 600, endPoint x: 510, endPoint y: 624, distance: 25.6
click at [521, 604] on app-card-role "Commis Chef [DATE] 13:30-20:00 (6h30m) [PERSON_NAME]" at bounding box center [532, 596] width 148 height 45
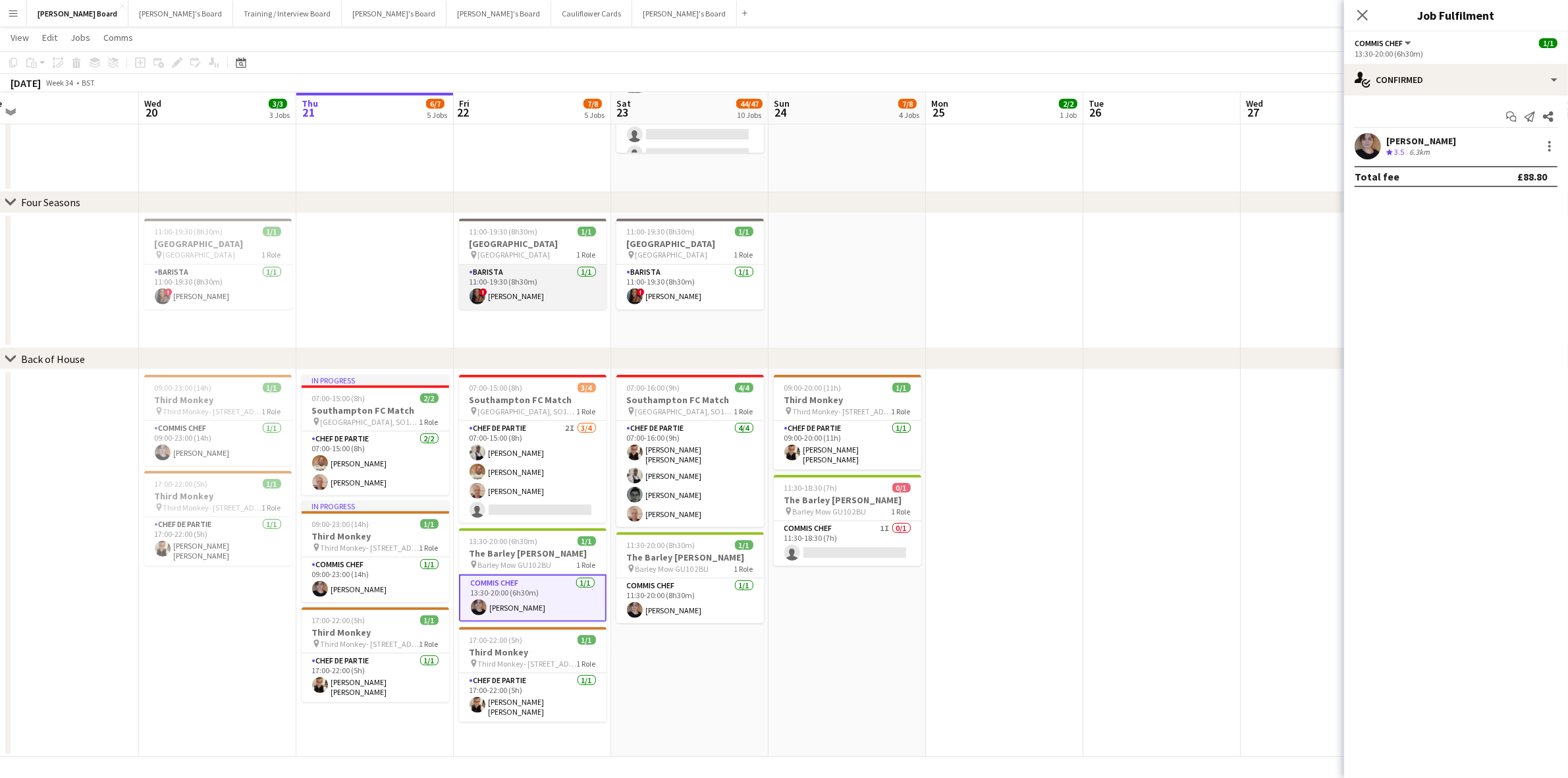
drag, startPoint x: 522, startPoint y: 279, endPoint x: 462, endPoint y: 293, distance: 61.6
click at [523, 279] on app-card-role "Barista [DATE] 11:00-19:30 (8h30m) ! [GEOGRAPHIC_DATA][PERSON_NAME]" at bounding box center [532, 287] width 148 height 45
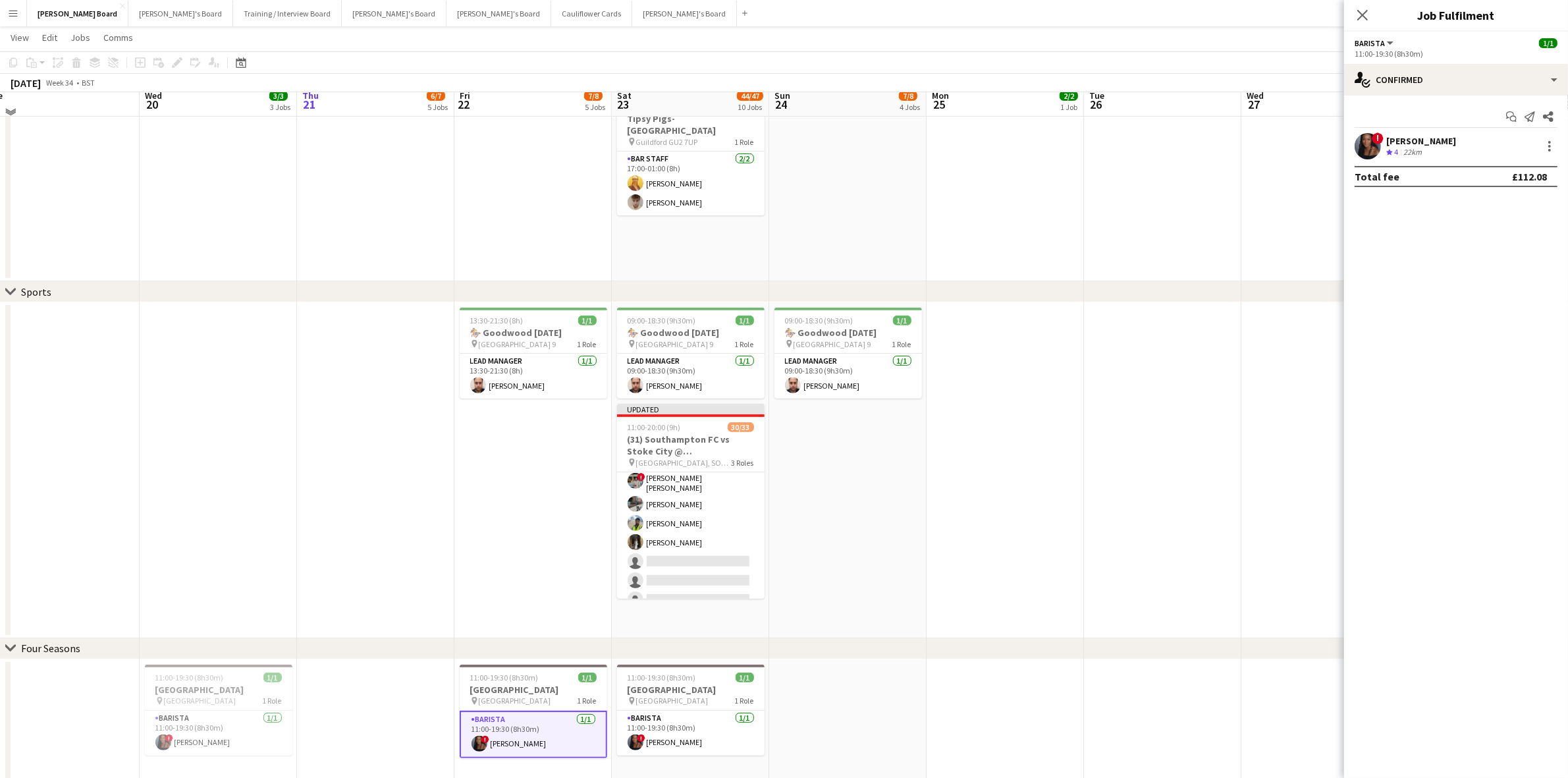
scroll to position [576, 0]
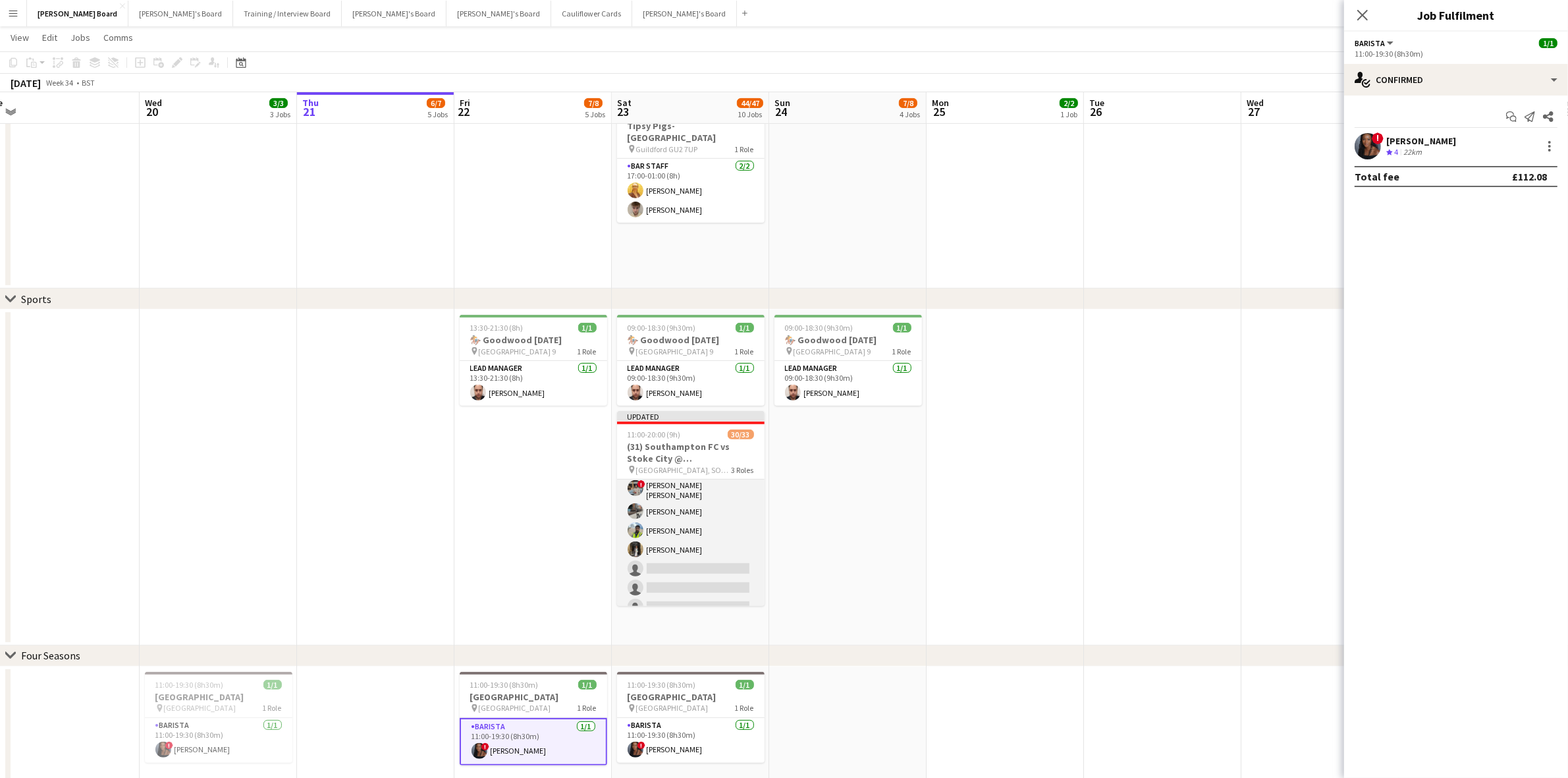
drag, startPoint x: 683, startPoint y: 534, endPoint x: 635, endPoint y: 535, distance: 48.0
click at [685, 534] on app-card-role "Retail Kiosk 21I 24/27 13:00-17:00 (4h) [PERSON_NAME] [PERSON_NAME] [PERSON_NAM…" at bounding box center [691, 347] width 148 height 545
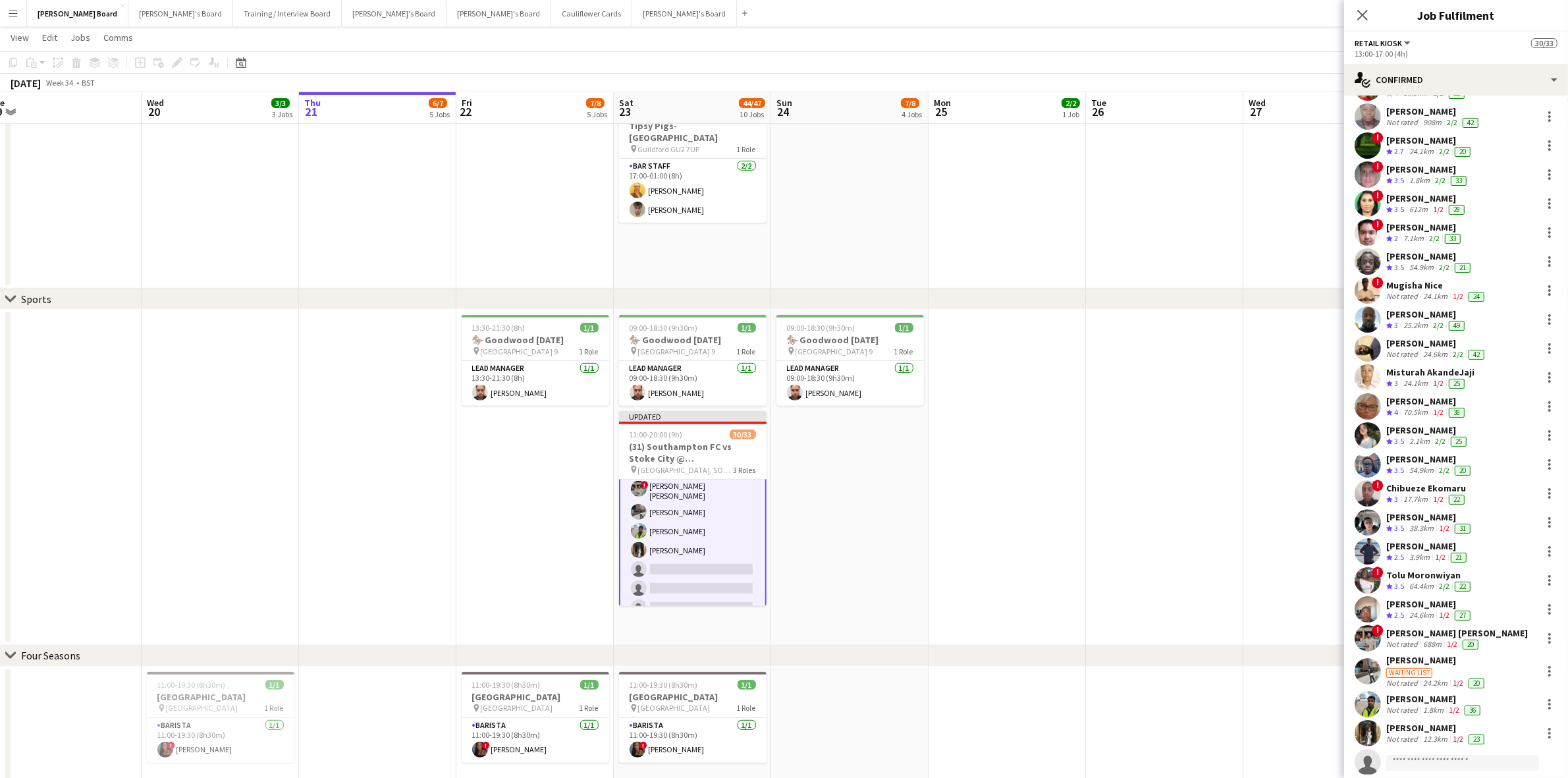
scroll to position [180, 0]
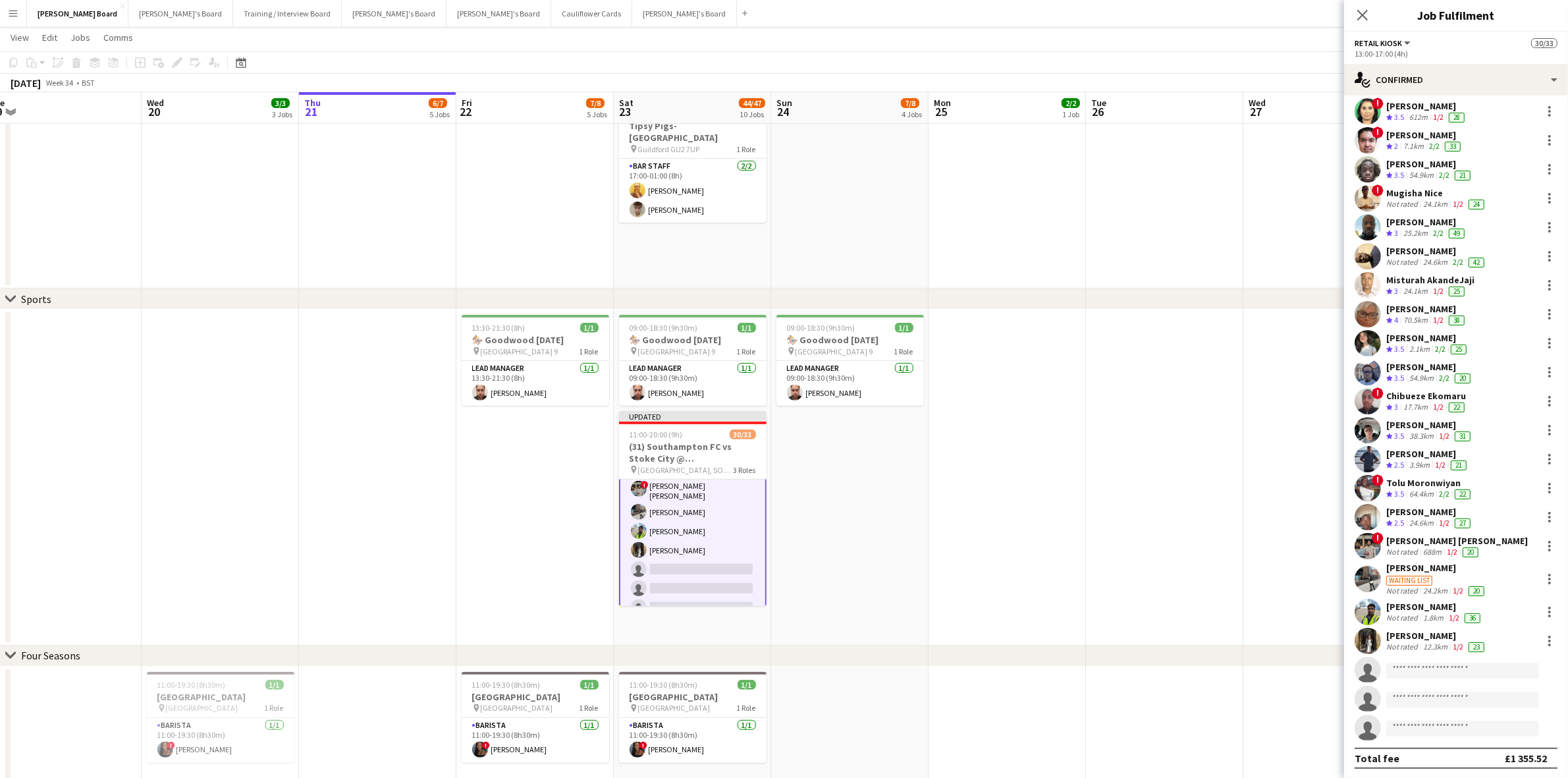
click at [1414, 634] on div "[PERSON_NAME]" at bounding box center [1437, 635] width 101 height 12
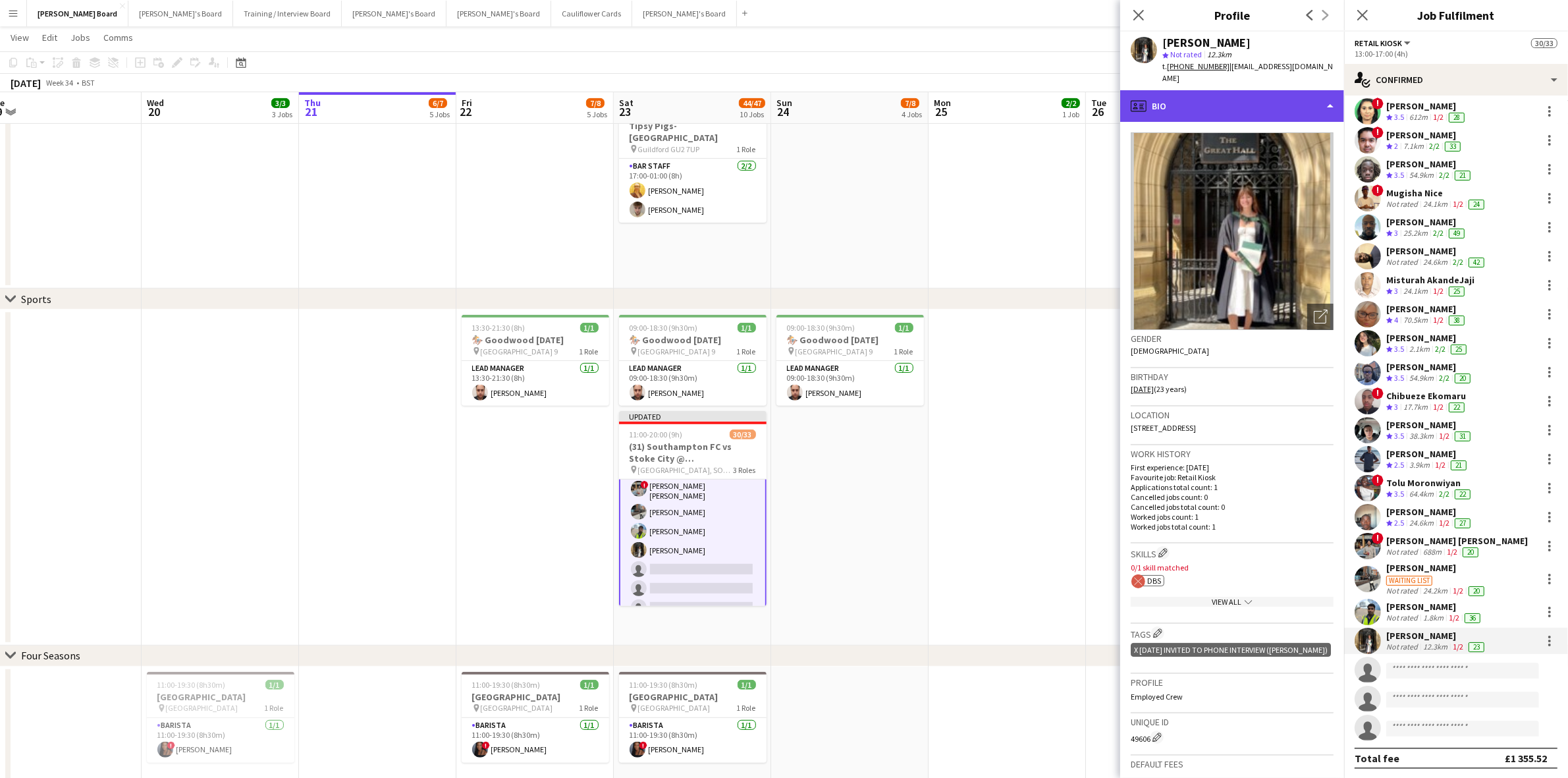
click at [1189, 93] on div "profile Bio" at bounding box center [1232, 106] width 223 height 32
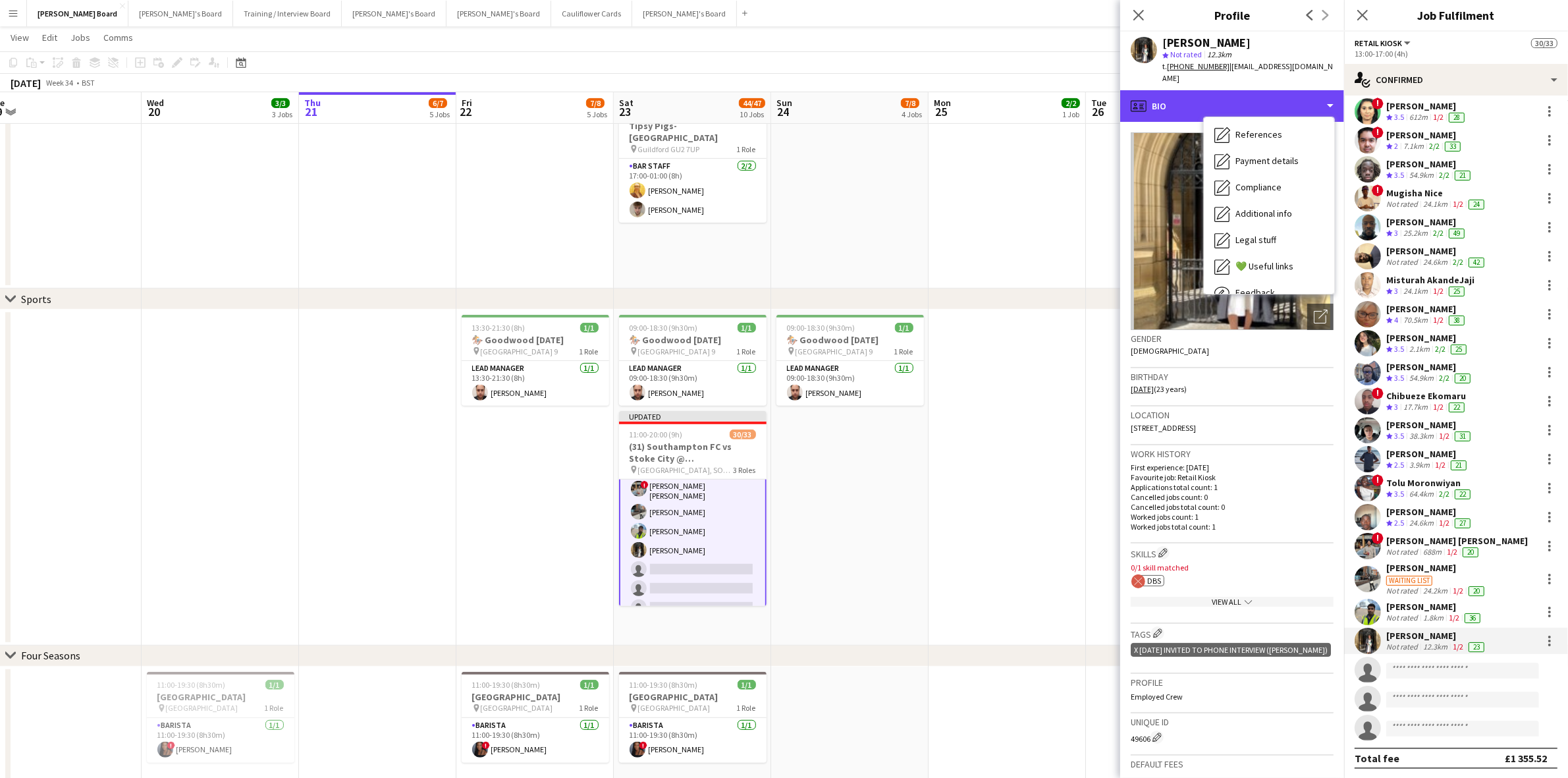
scroll to position [176, 0]
click at [1260, 243] on span "Feedback" at bounding box center [1255, 249] width 40 height 12
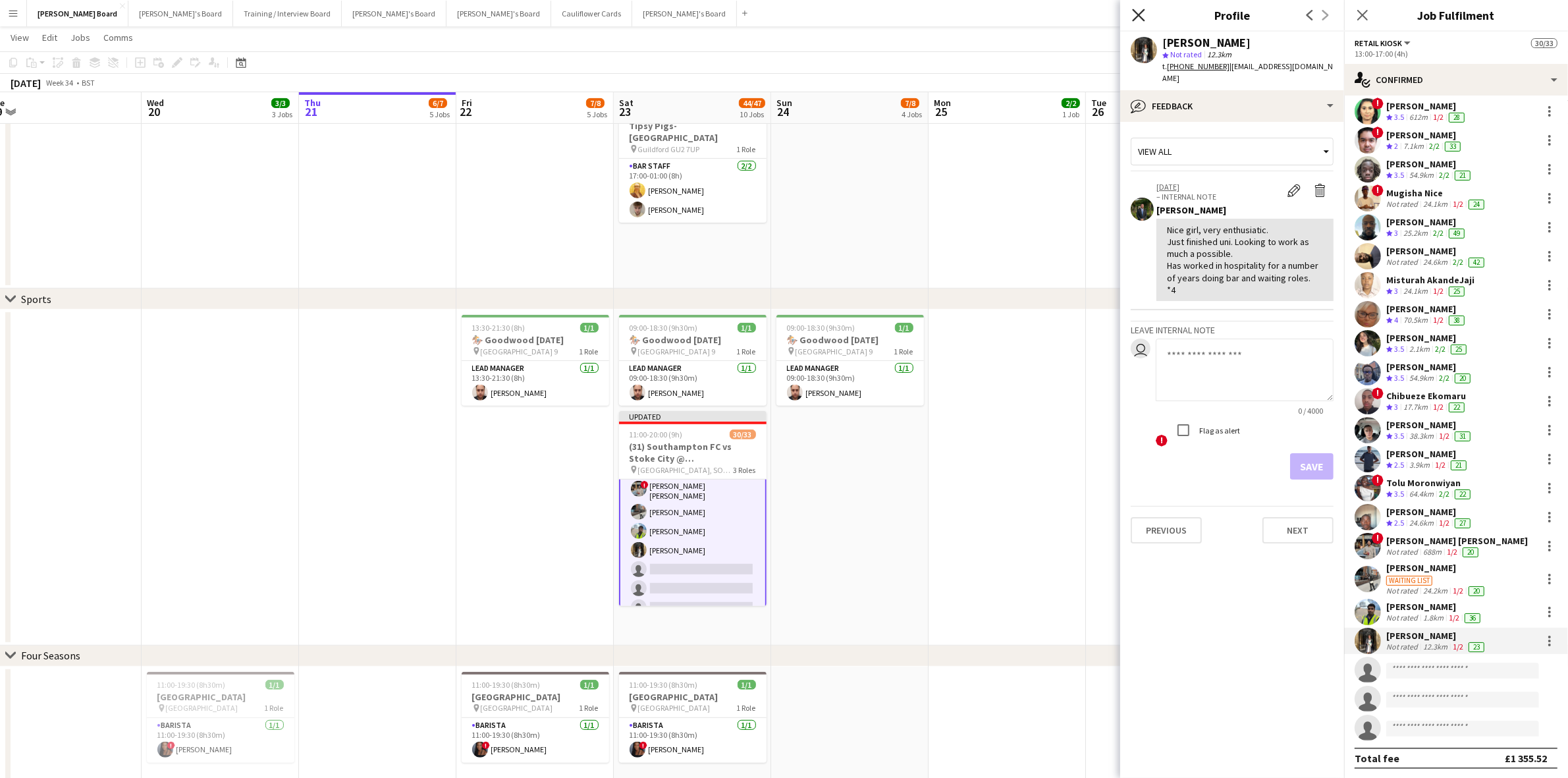
click at [1143, 15] on icon "Close pop-in" at bounding box center [1138, 15] width 13 height 13
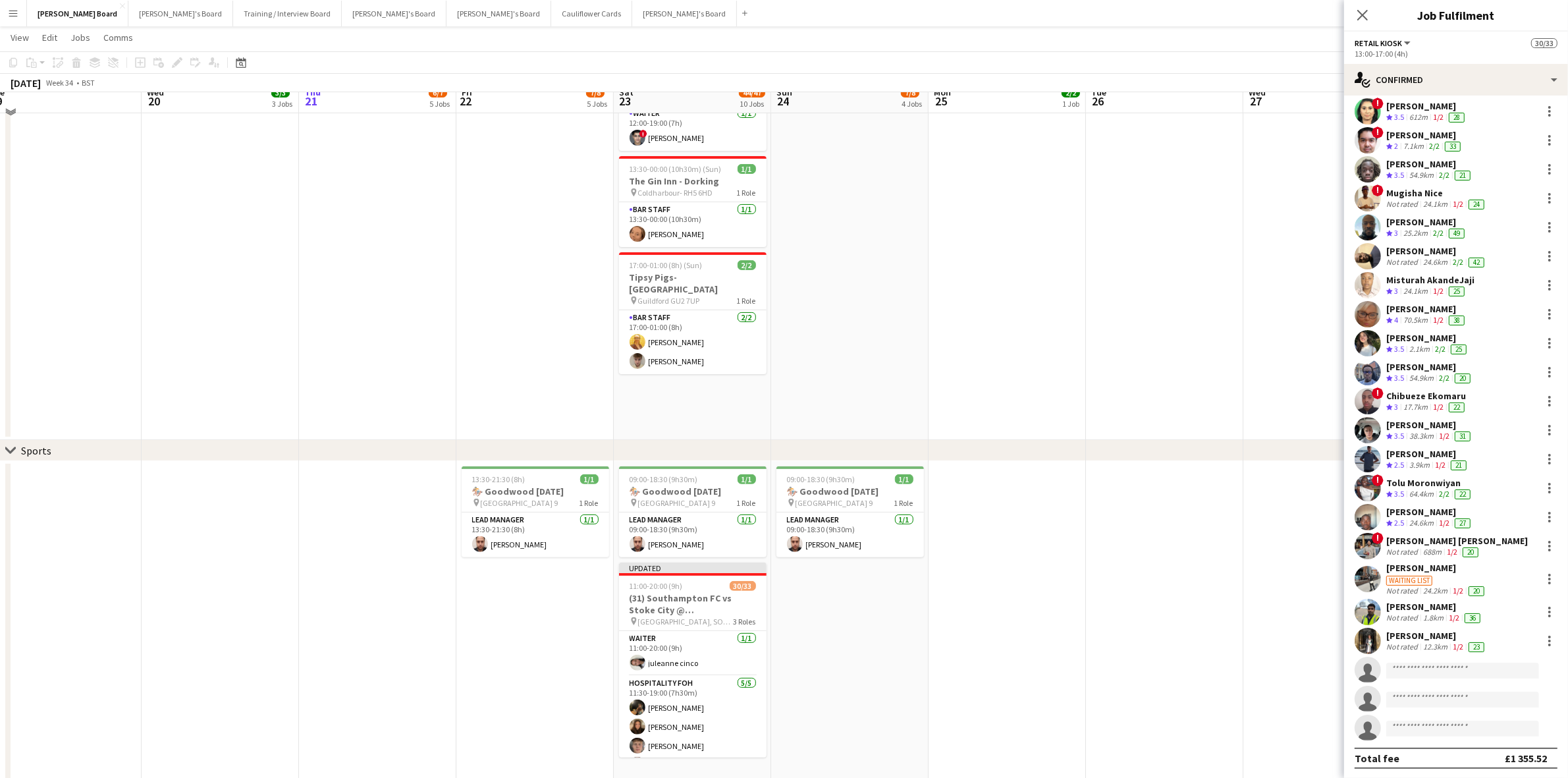
scroll to position [412, 0]
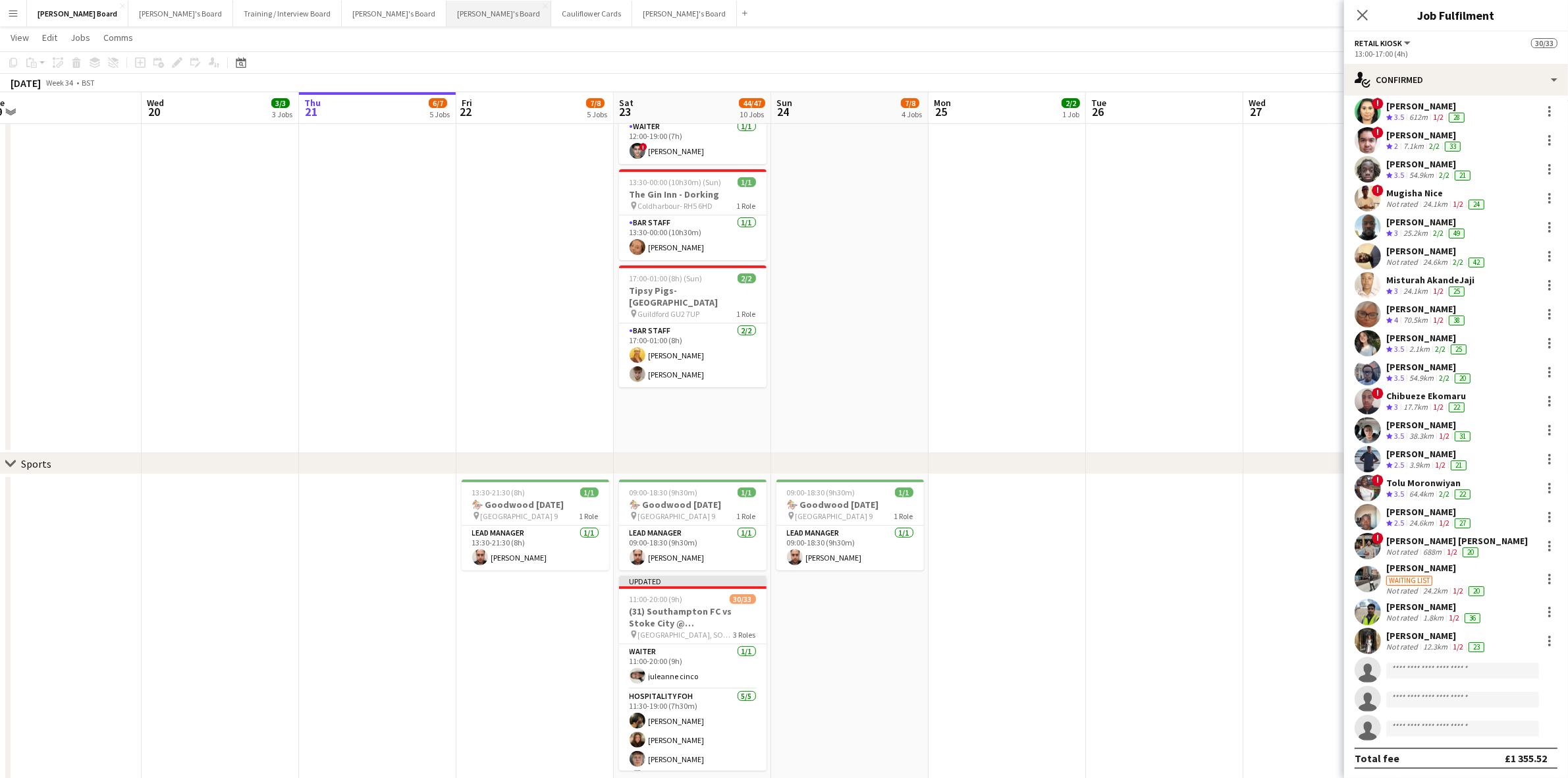
click at [447, 19] on button "[PERSON_NAME]'s Board Close" at bounding box center [499, 14] width 105 height 25
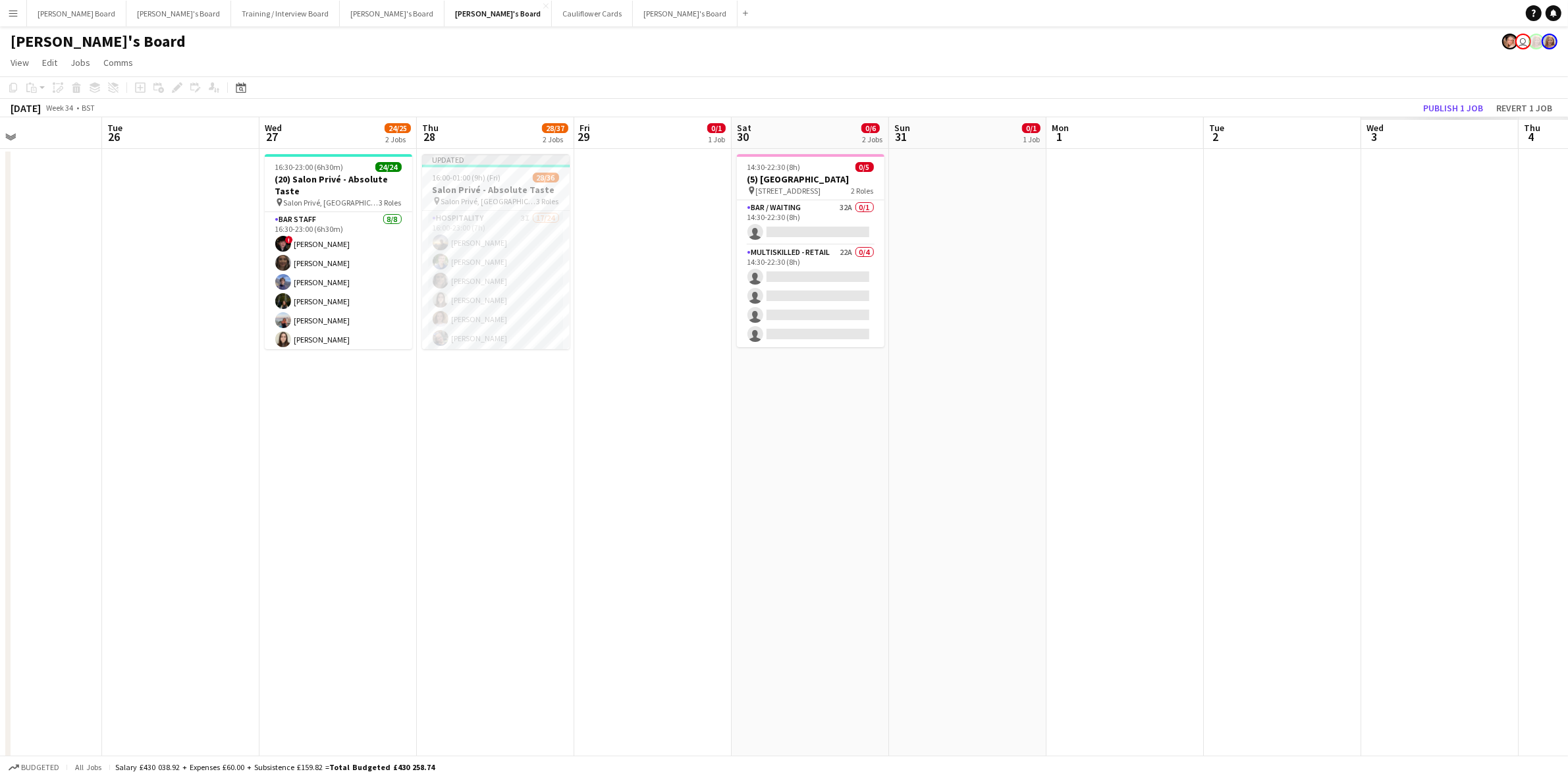
scroll to position [0, 426]
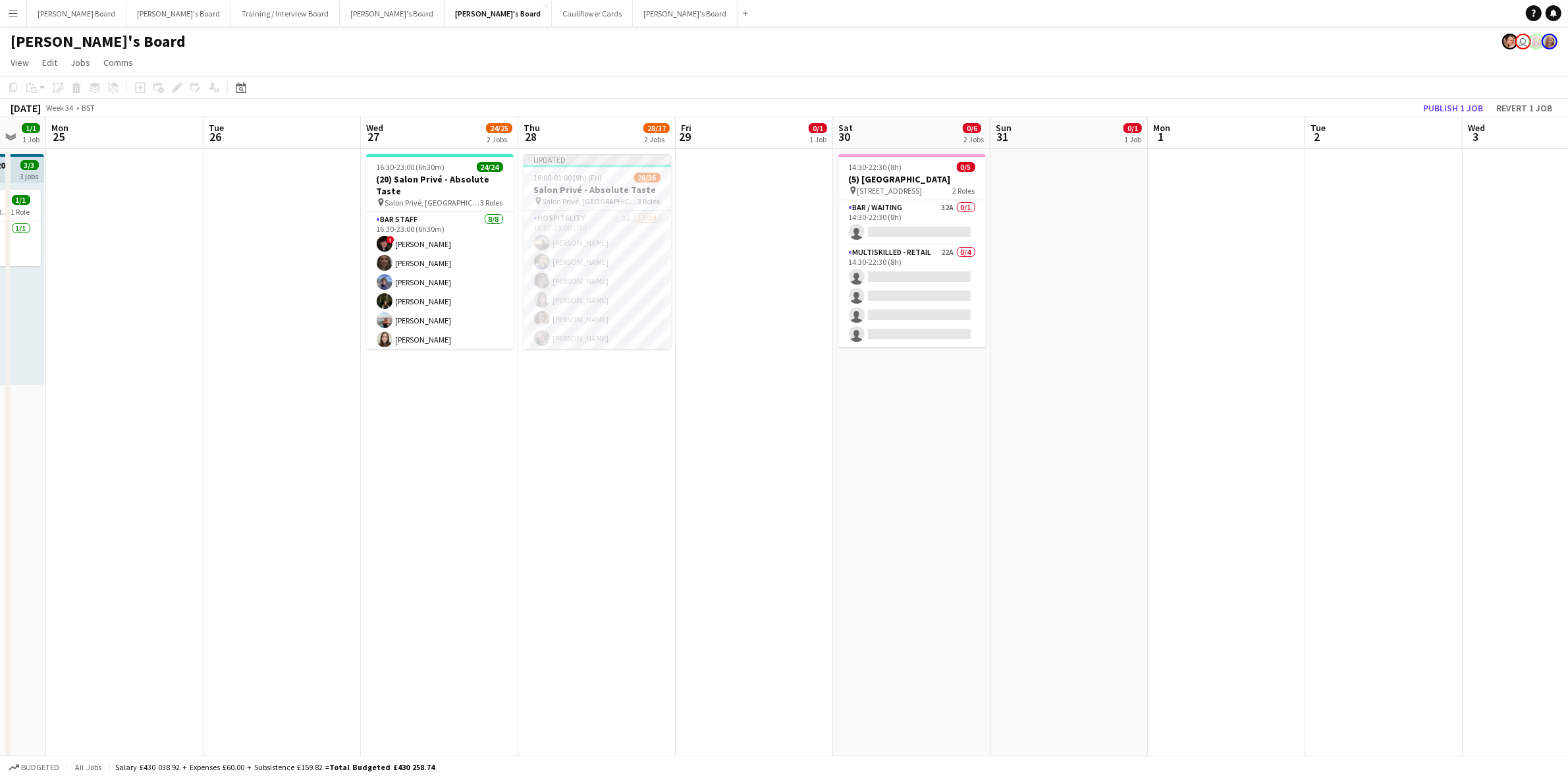
drag, startPoint x: 1194, startPoint y: 447, endPoint x: 453, endPoint y: 443, distance: 741.0
click at [453, 443] on app-calendar-viewport "Fri 22 1/1 1 Job Sat 23 9/10 4 Jobs Sun 24 1/1 1 Job Mon 25 Tue 26 Wed 27 24/25…" at bounding box center [784, 652] width 1568 height 1069
click at [585, 254] on app-card-role "Hospitality 3I 17/24 16:00-23:00 (7h) [PERSON_NAME] [PERSON_NAME] [PERSON_NAME]…" at bounding box center [597, 155] width 148 height 484
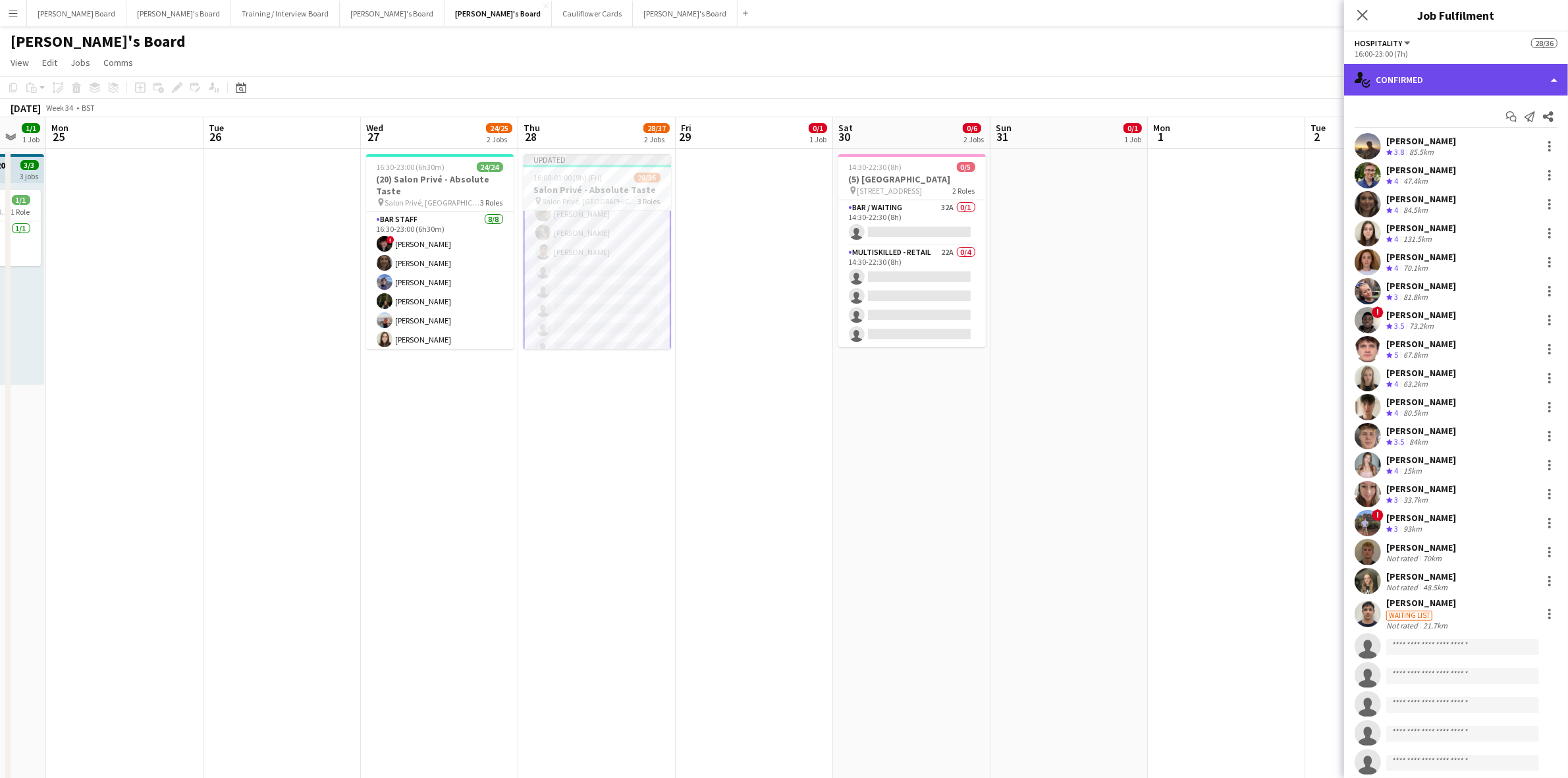
click at [1415, 68] on div "single-neutral-actions-check-2 Confirmed" at bounding box center [1455, 80] width 223 height 32
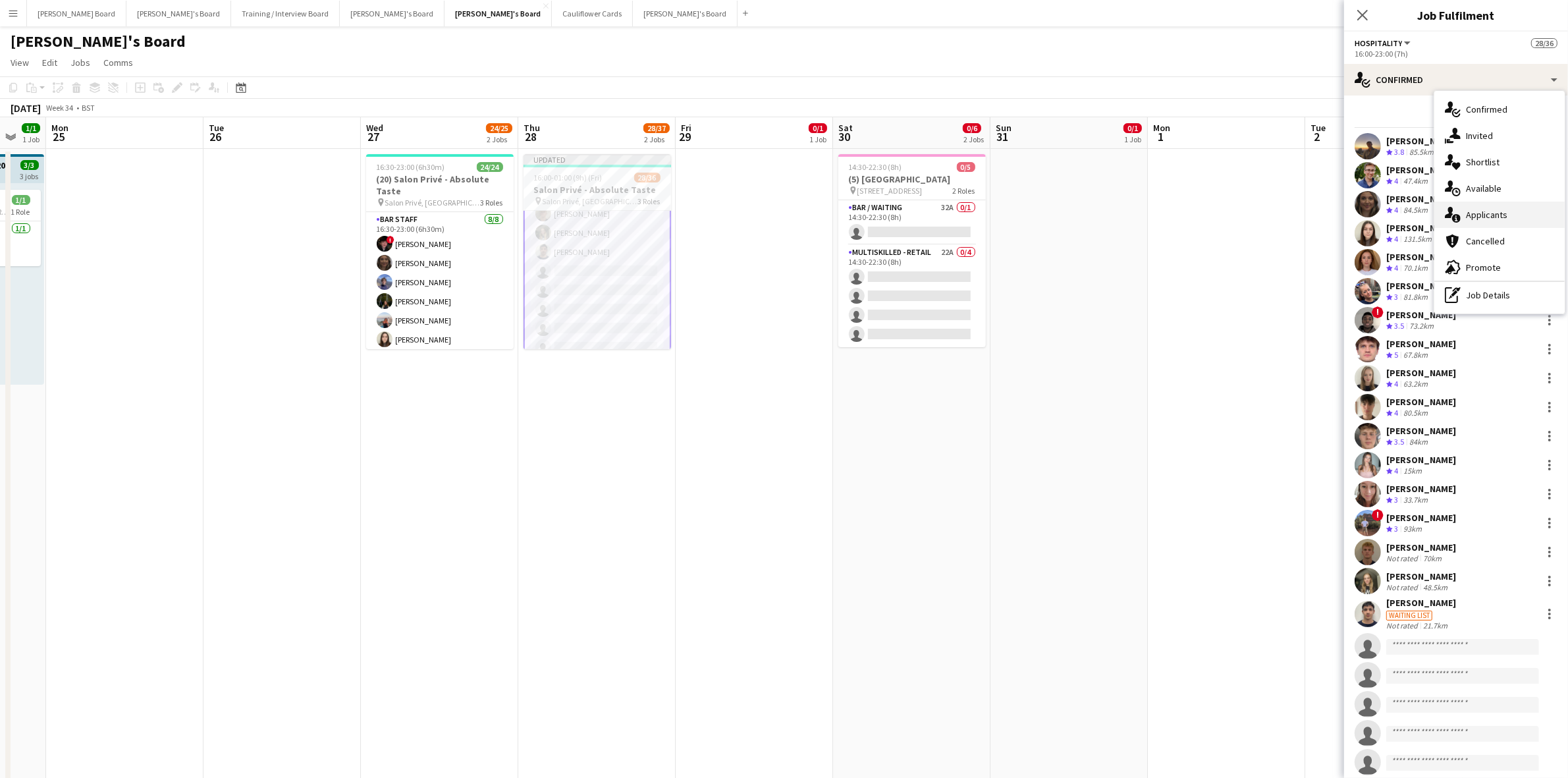
click at [1485, 219] on div "single-neutral-actions-information Applicants" at bounding box center [1499, 214] width 130 height 26
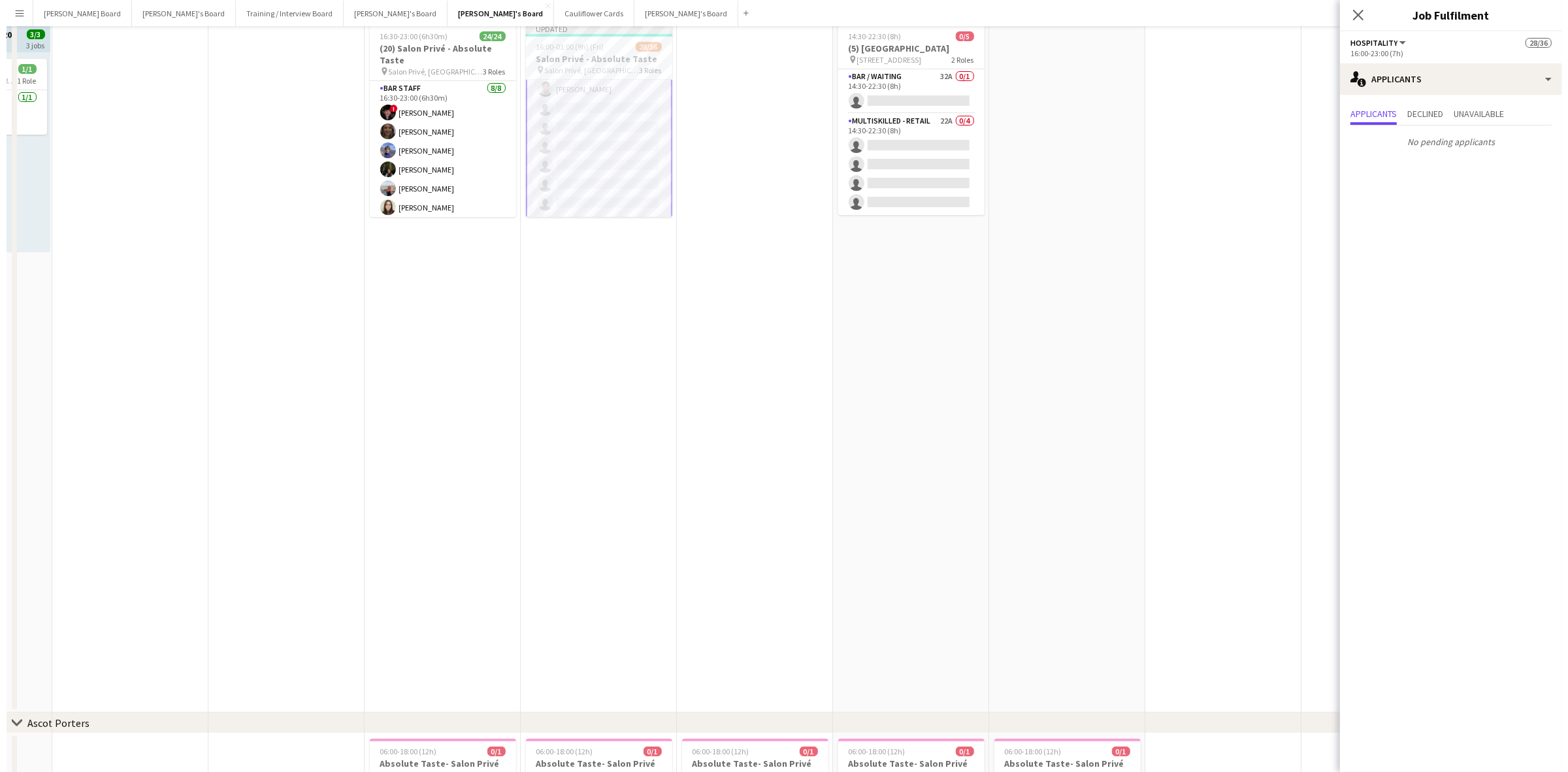
scroll to position [0, 0]
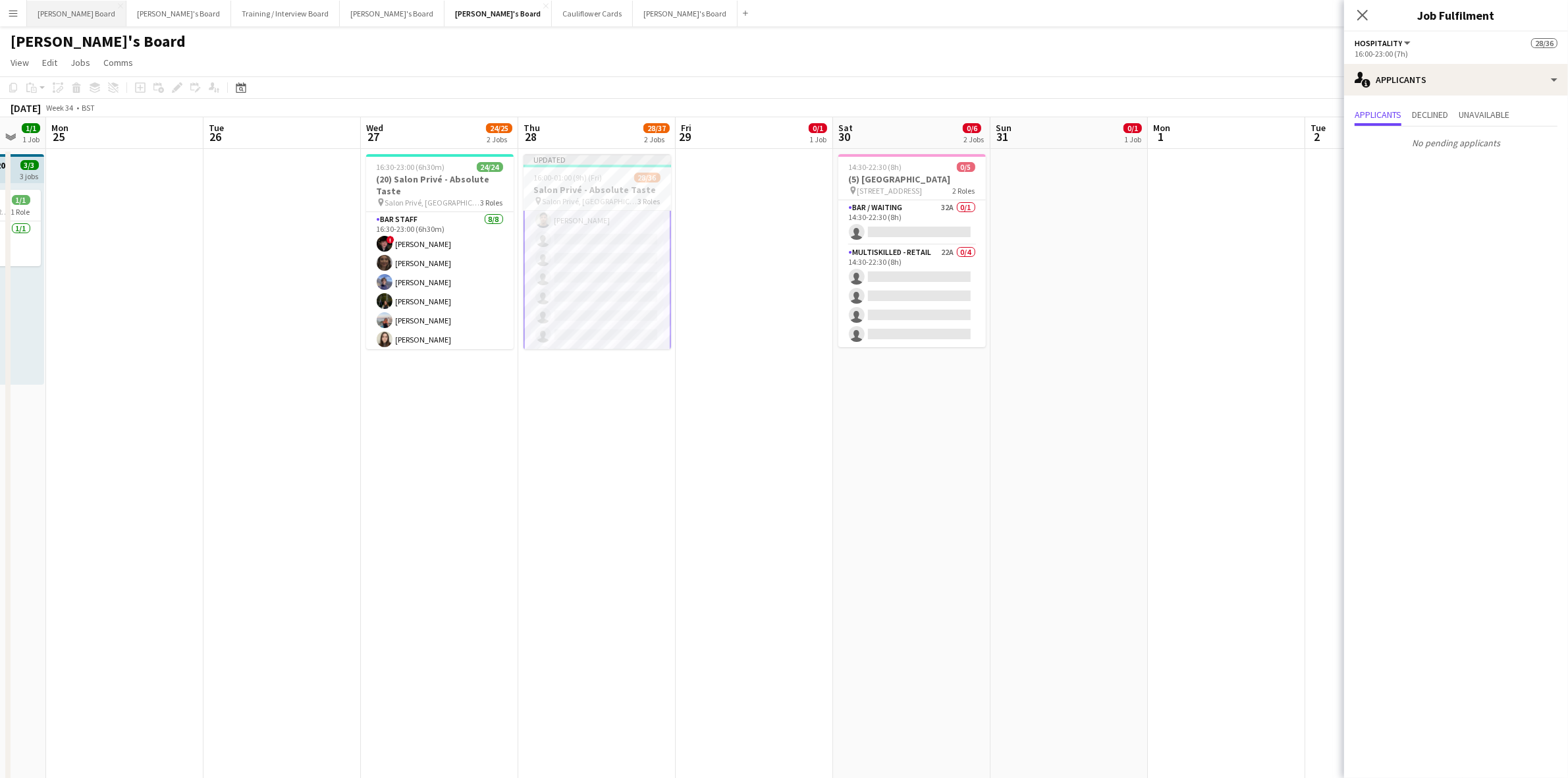
click at [51, 17] on button "[PERSON_NAME] Board Close" at bounding box center [77, 14] width 99 height 25
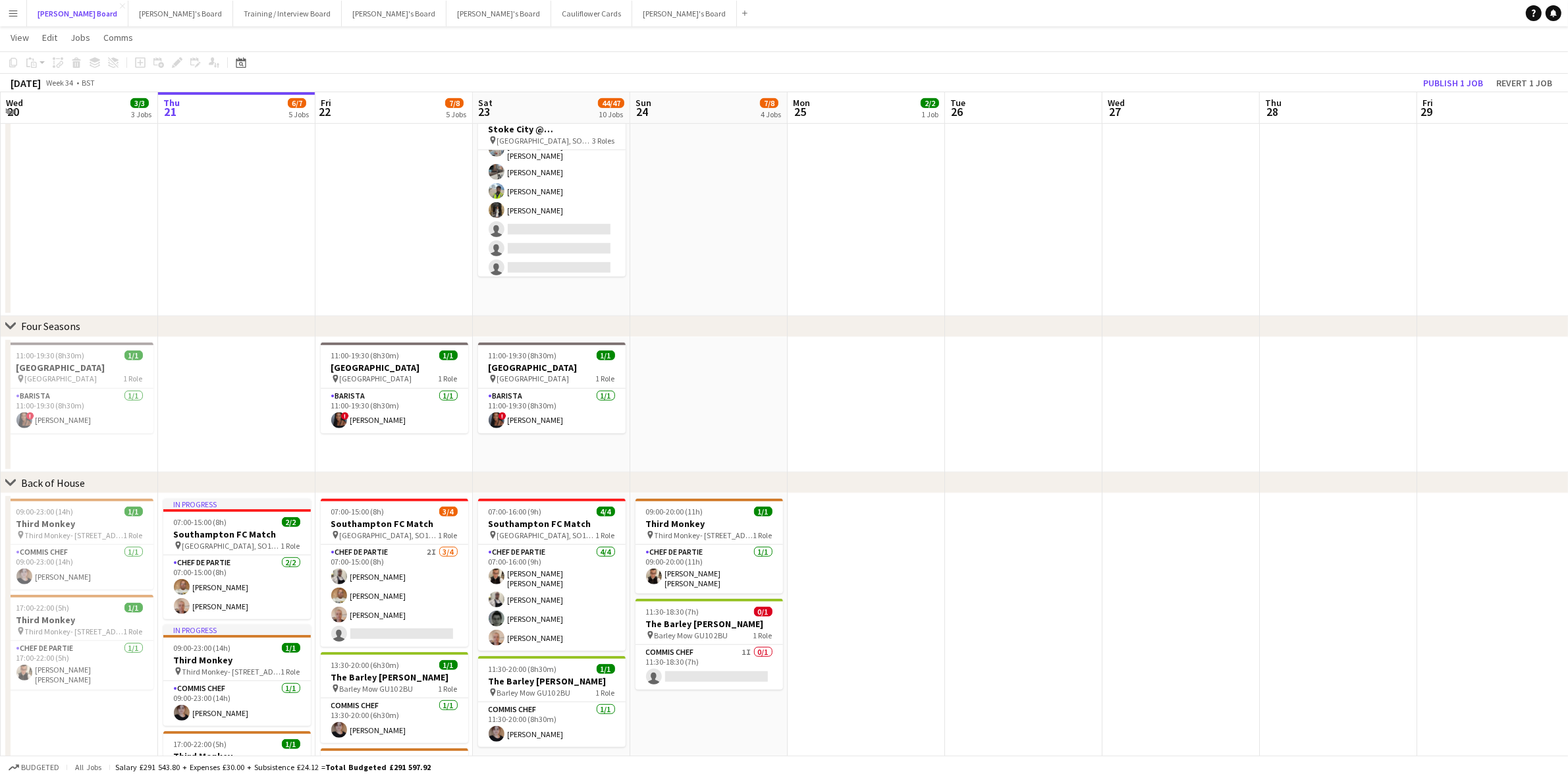
scroll to position [582, 0]
click at [525, 228] on app-card-role "Retail Kiosk 21I 24/27 13:00-17:00 (4h) [PERSON_NAME] [PERSON_NAME] [PERSON_NAM…" at bounding box center [552, 7] width 148 height 545
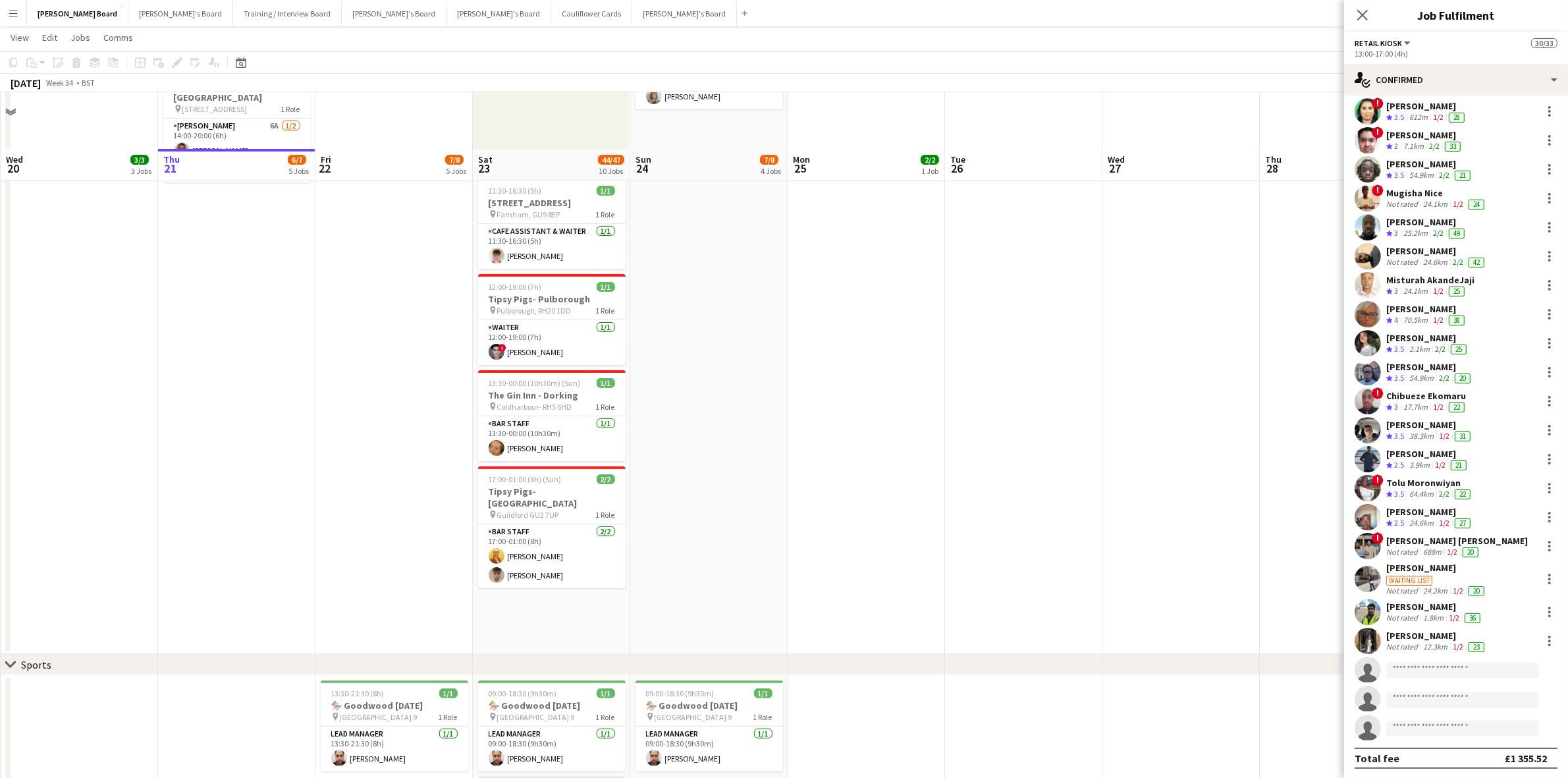
scroll to position [0, 0]
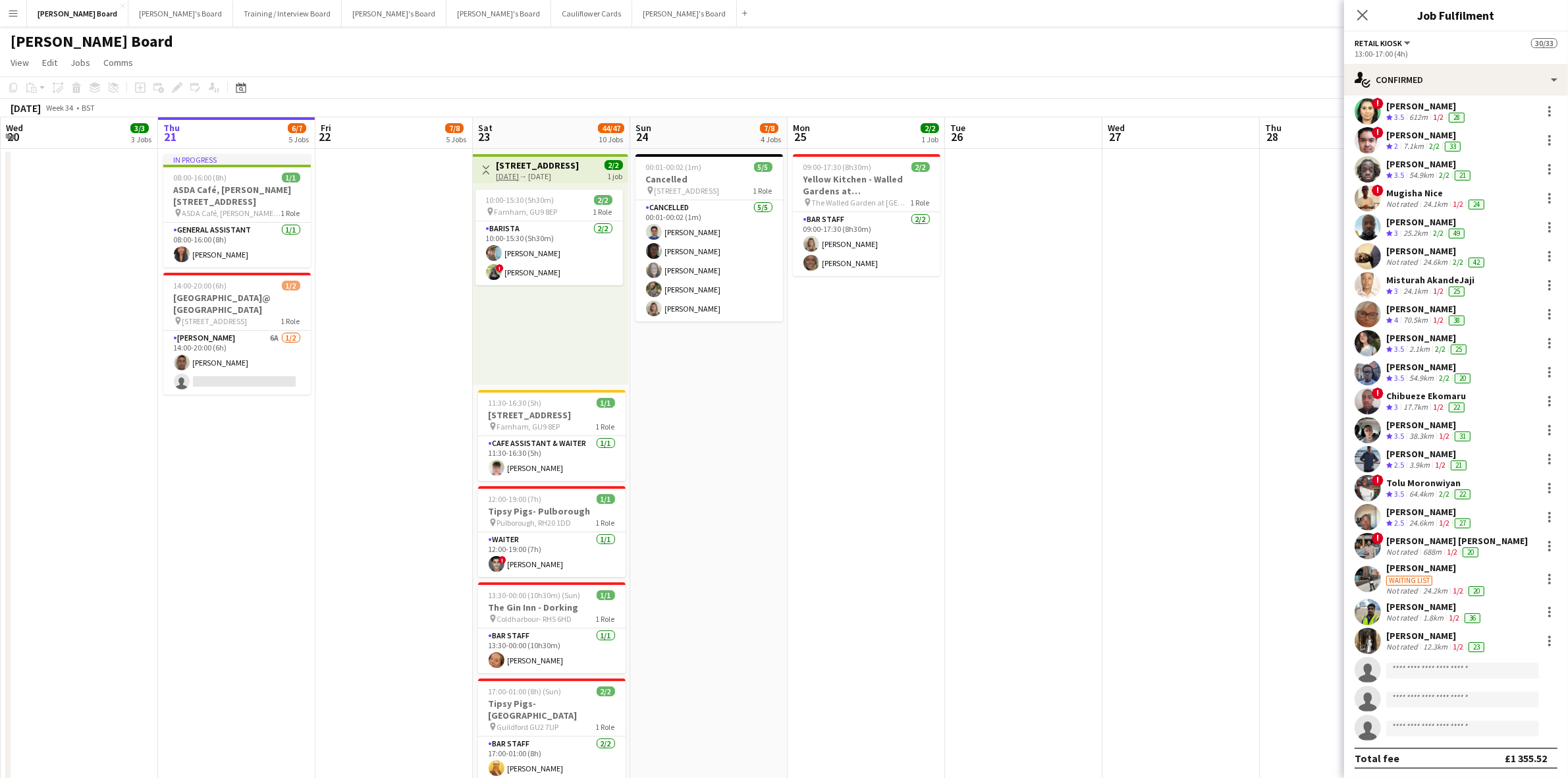
click at [1360, 12] on icon at bounding box center [1362, 15] width 11 height 11
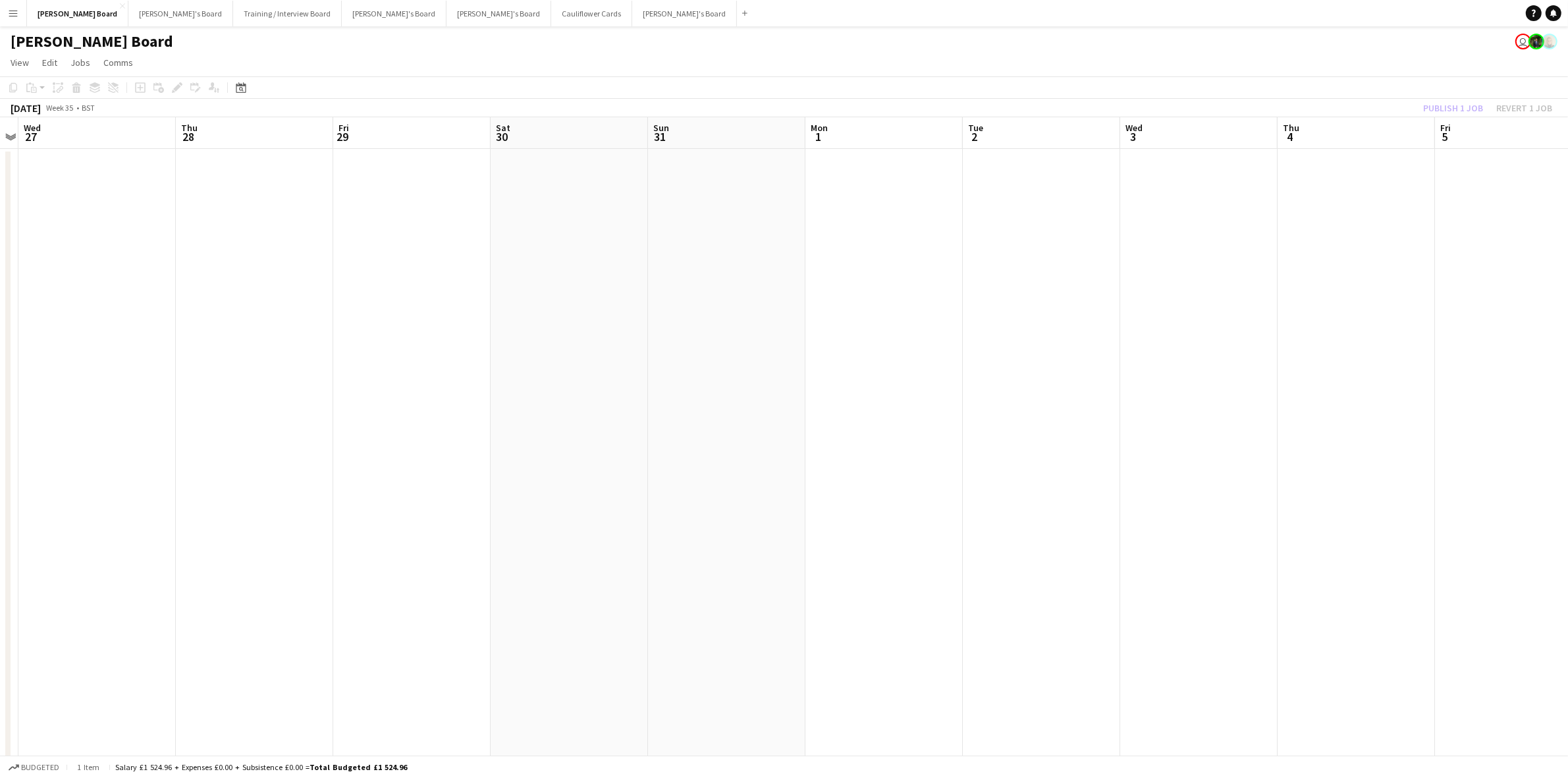
drag, startPoint x: 1223, startPoint y: 288, endPoint x: 152, endPoint y: 300, distance: 1071.1
drag, startPoint x: 1493, startPoint y: 355, endPoint x: 229, endPoint y: 317, distance: 1264.6
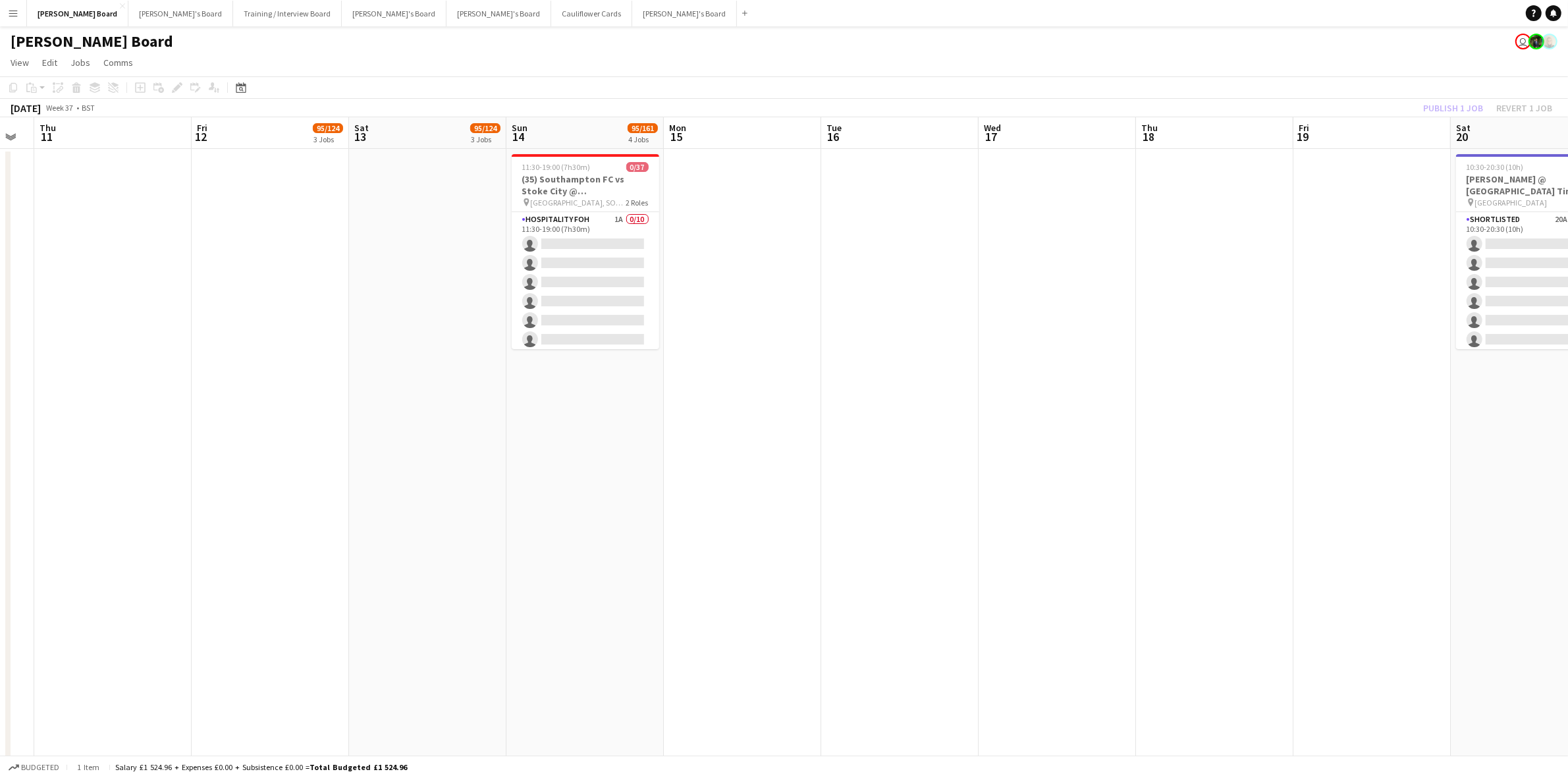
scroll to position [0, 497]
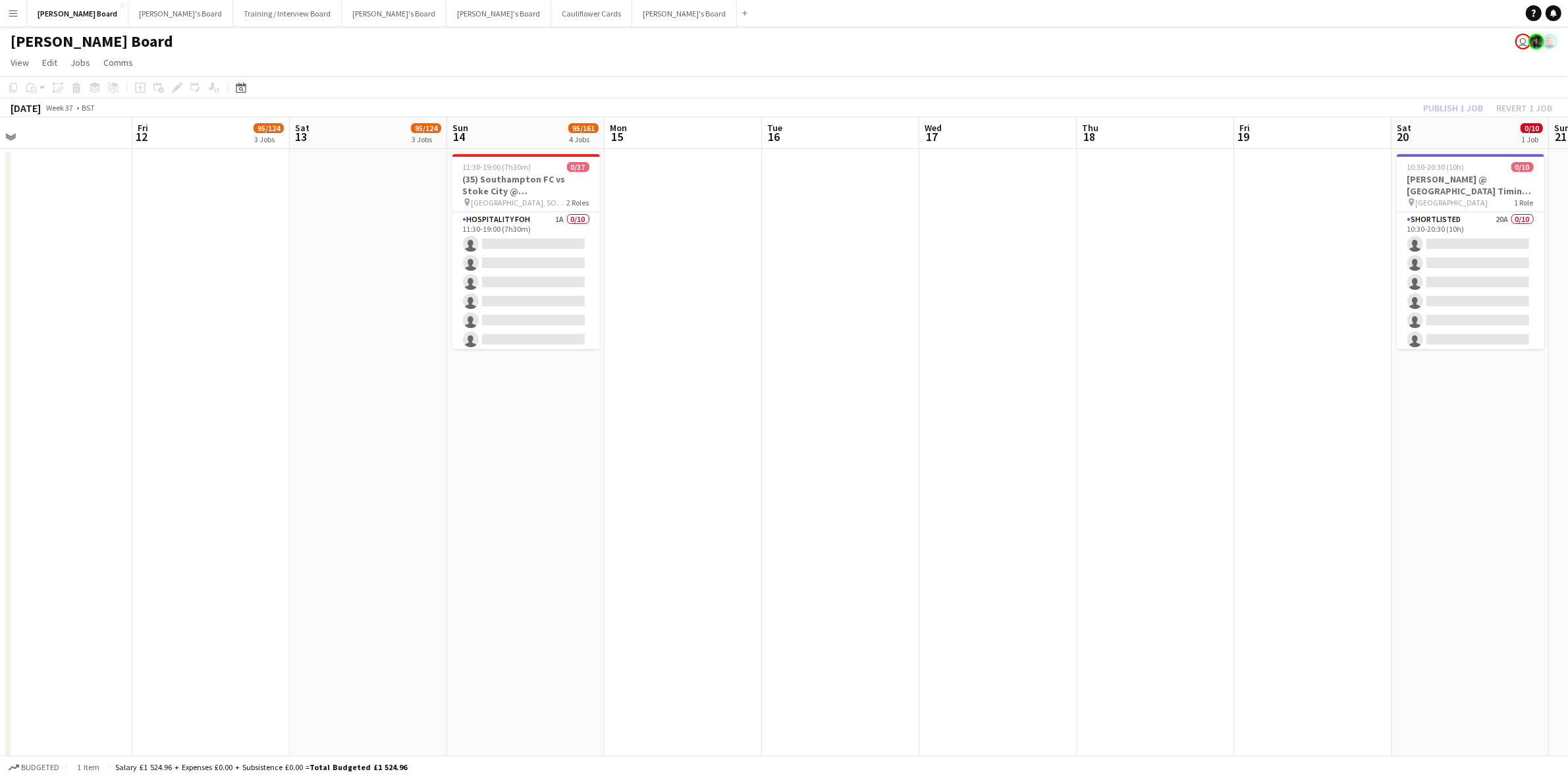
drag, startPoint x: 1284, startPoint y: 374, endPoint x: 153, endPoint y: 308, distance: 1132.9
drag, startPoint x: 547, startPoint y: 241, endPoint x: 588, endPoint y: 247, distance: 41.4
click at [547, 241] on app-card-role "Hospitality FOH 1A 0/10 11:30-19:00 (7h30m) single-neutral-actions single-neutr…" at bounding box center [527, 320] width 148 height 217
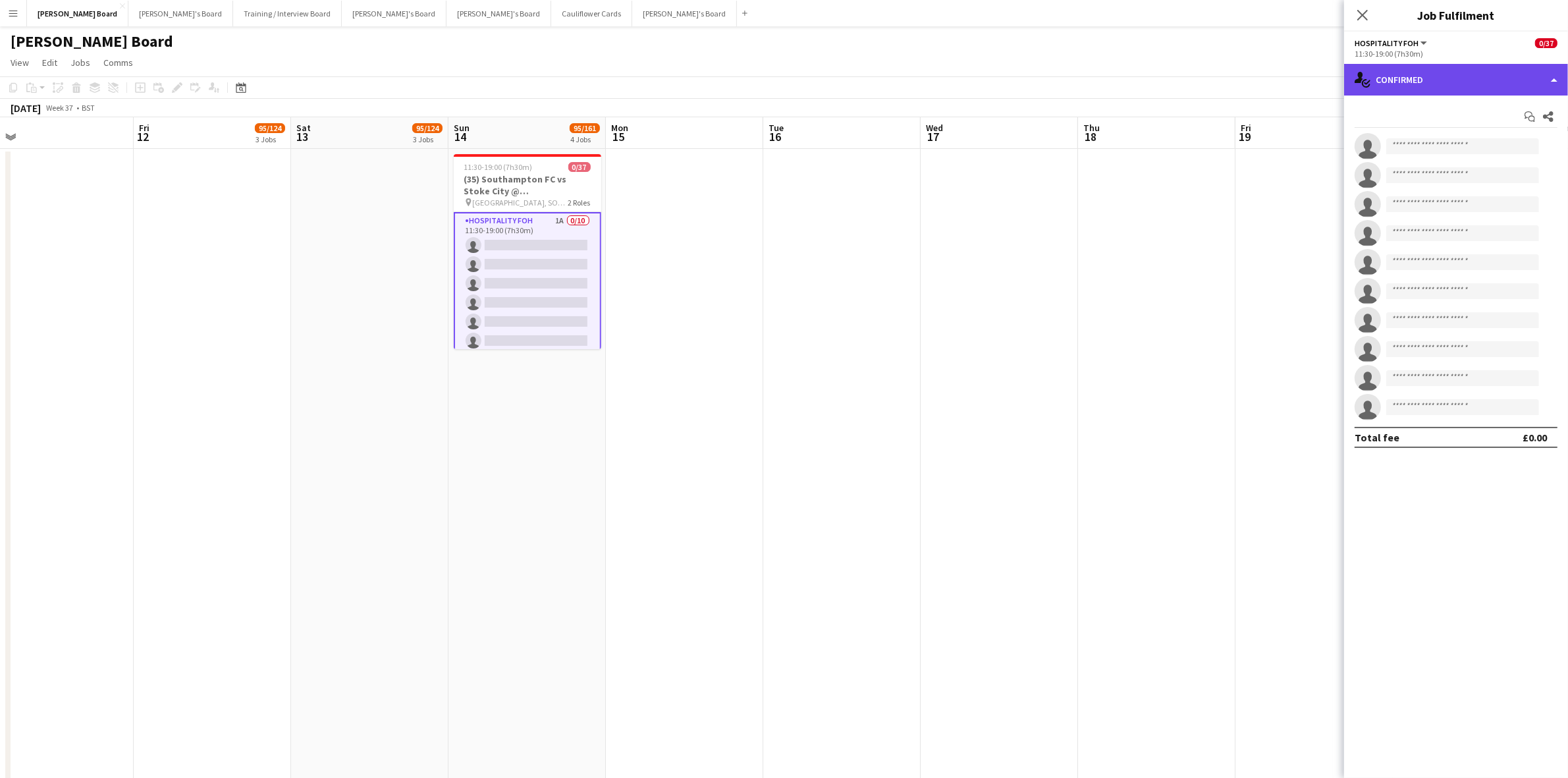
click at [1456, 74] on div "single-neutral-actions-check-2 Confirmed" at bounding box center [1455, 80] width 223 height 32
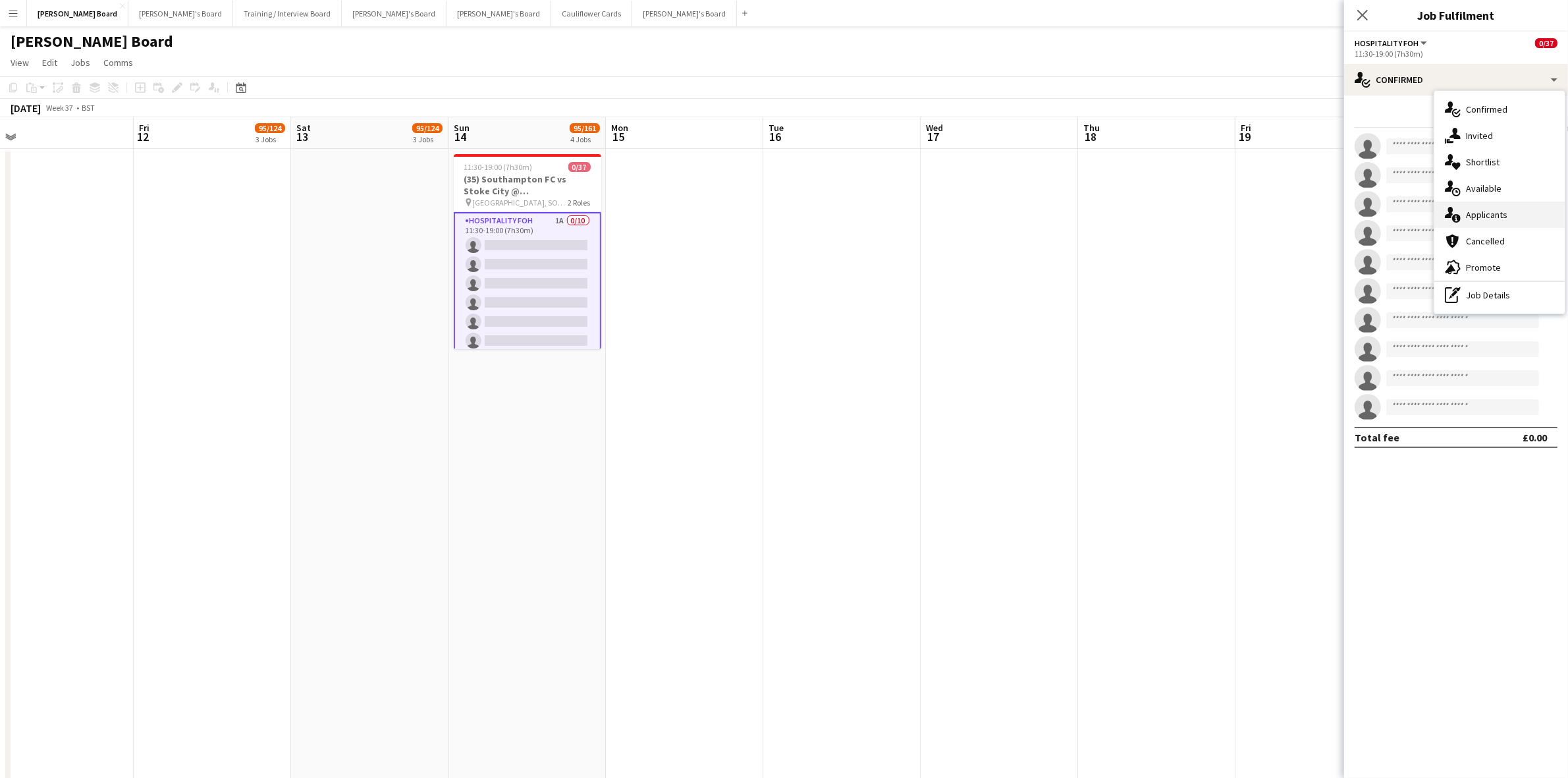
click at [1488, 211] on div "single-neutral-actions-information Applicants" at bounding box center [1499, 214] width 130 height 26
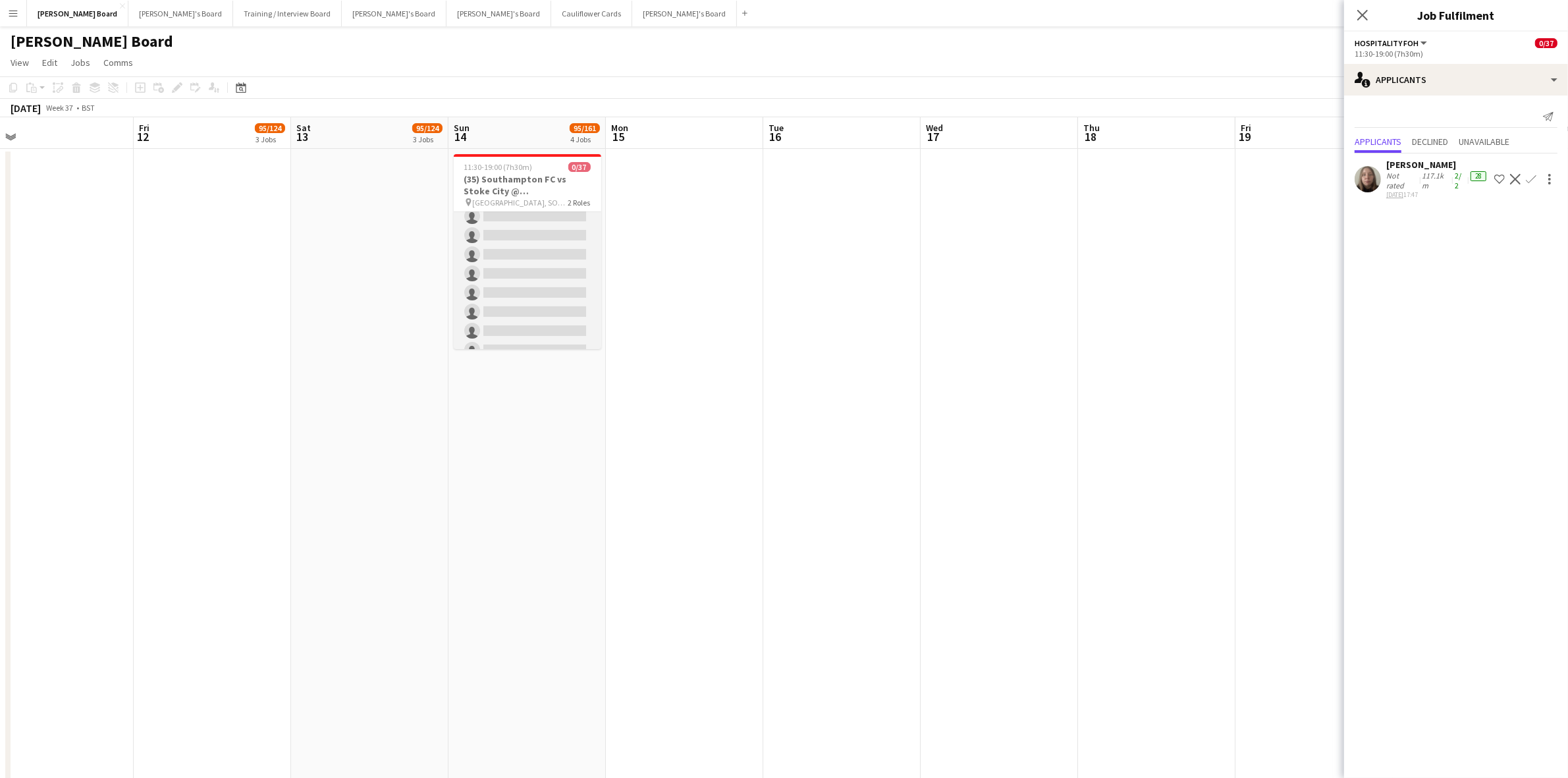
click at [545, 293] on app-card-role "Retail Kiosk 1A 0/27 13:00-17:00 (4h) single-neutral-actions single-neutral-act…" at bounding box center [528, 455] width 148 height 541
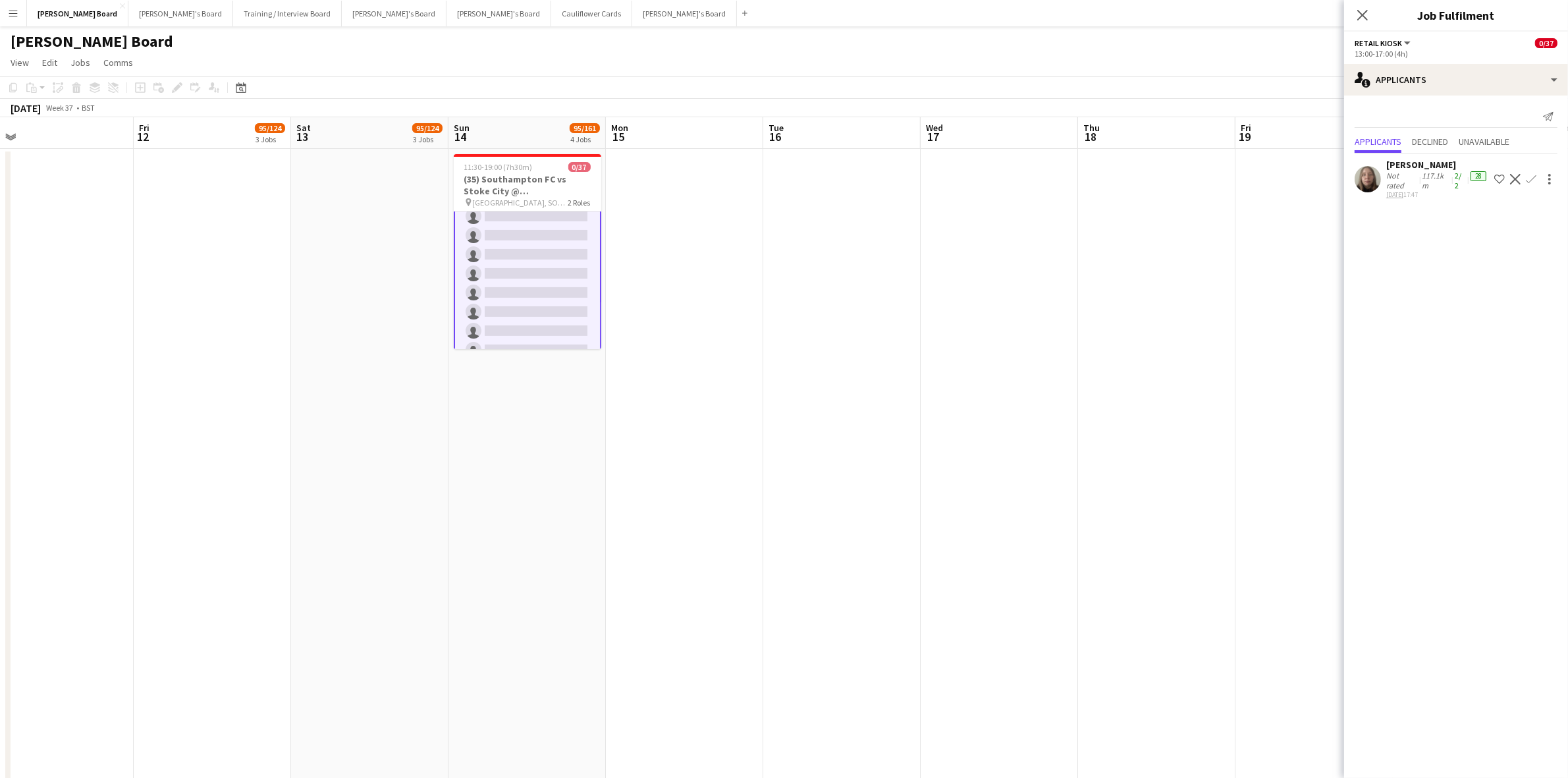
scroll to position [0, 0]
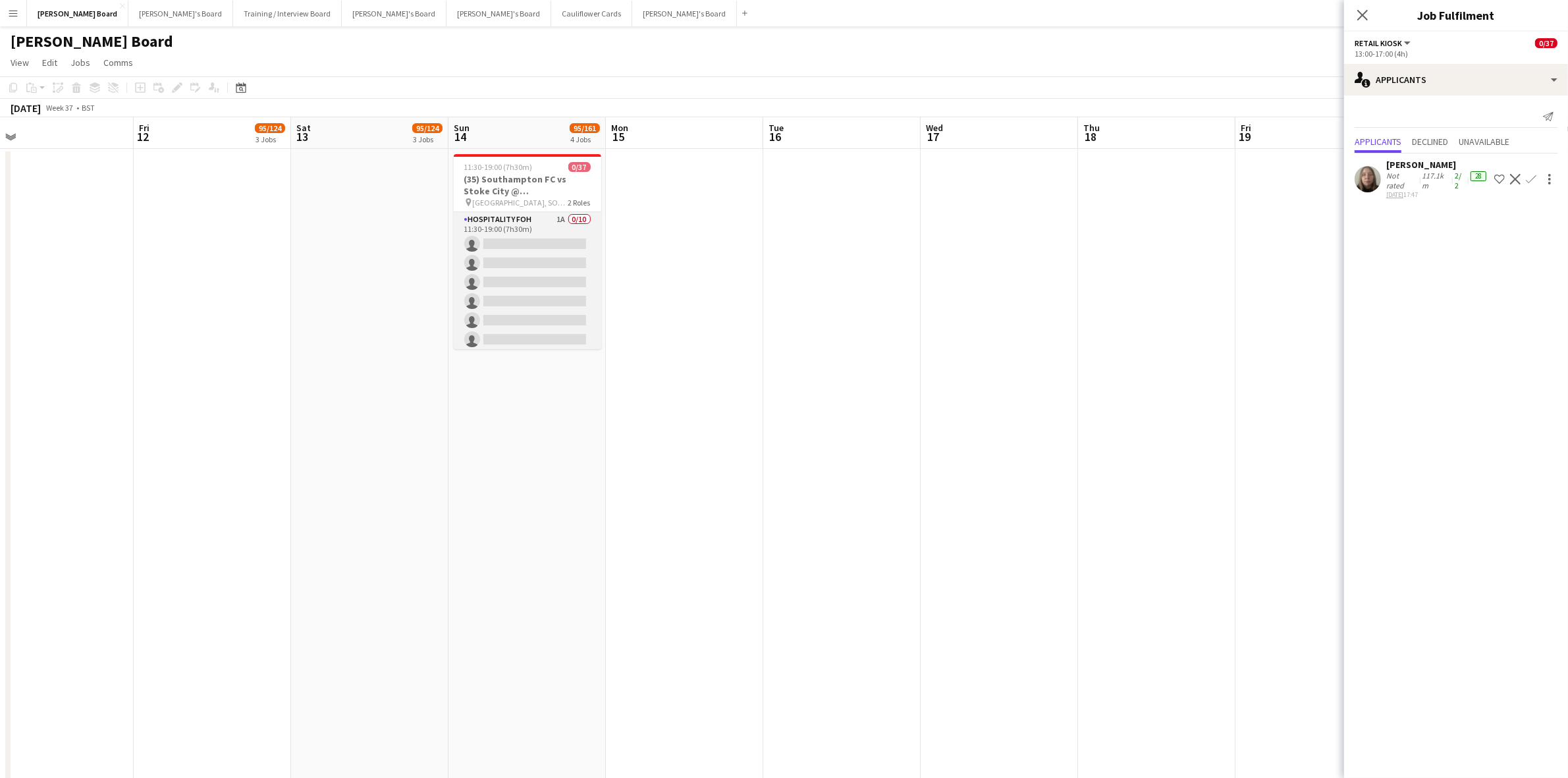
click at [544, 227] on app-card-role "Hospitality FOH 1A 0/10 11:30-19:00 (7h30m) single-neutral-actions single-neutr…" at bounding box center [528, 320] width 148 height 217
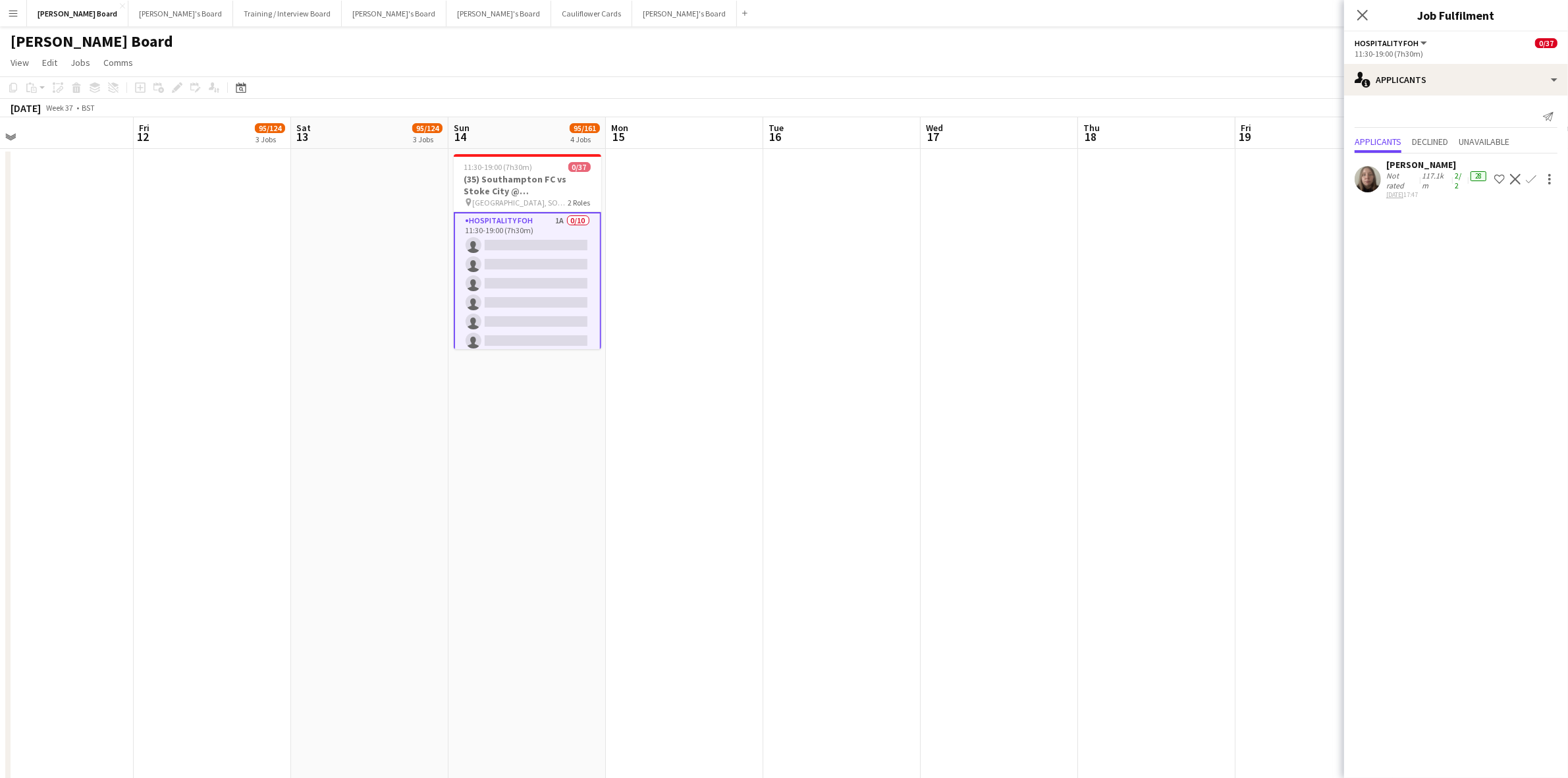
click at [1416, 166] on div "[PERSON_NAME]" at bounding box center [1438, 164] width 103 height 12
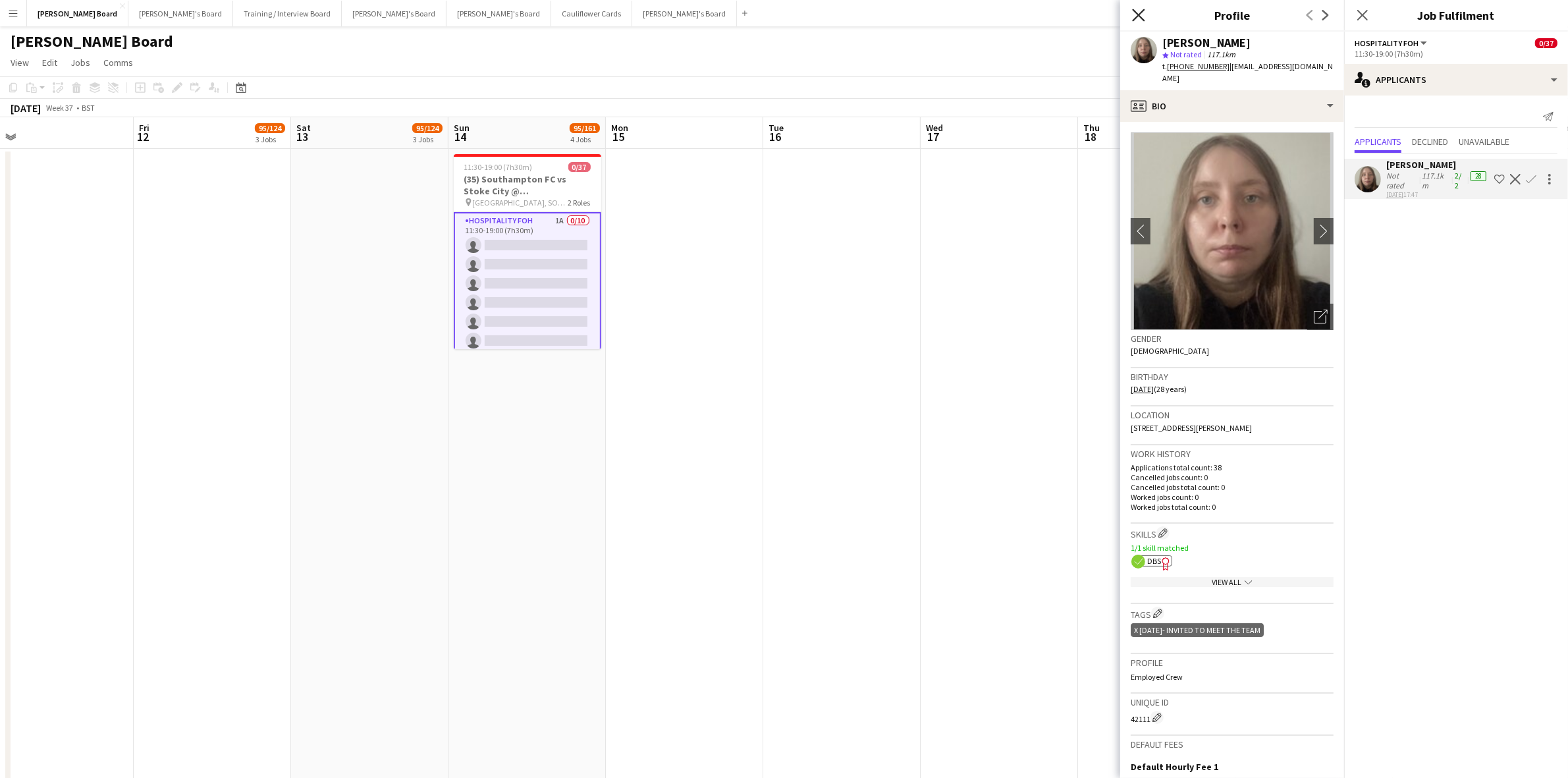
click at [1141, 14] on icon at bounding box center [1138, 15] width 13 height 13
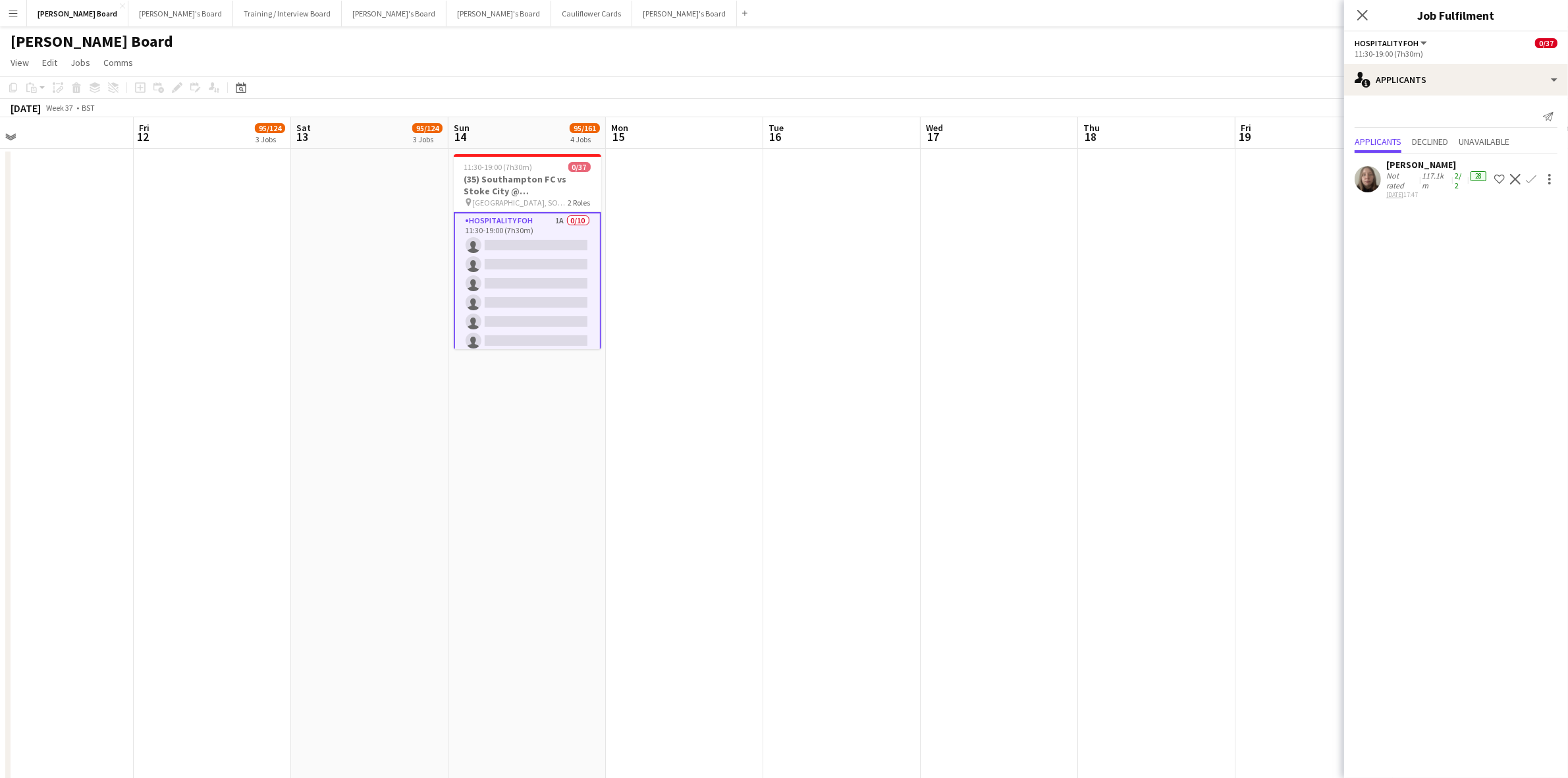
click at [1393, 163] on div "[PERSON_NAME]" at bounding box center [1438, 164] width 103 height 12
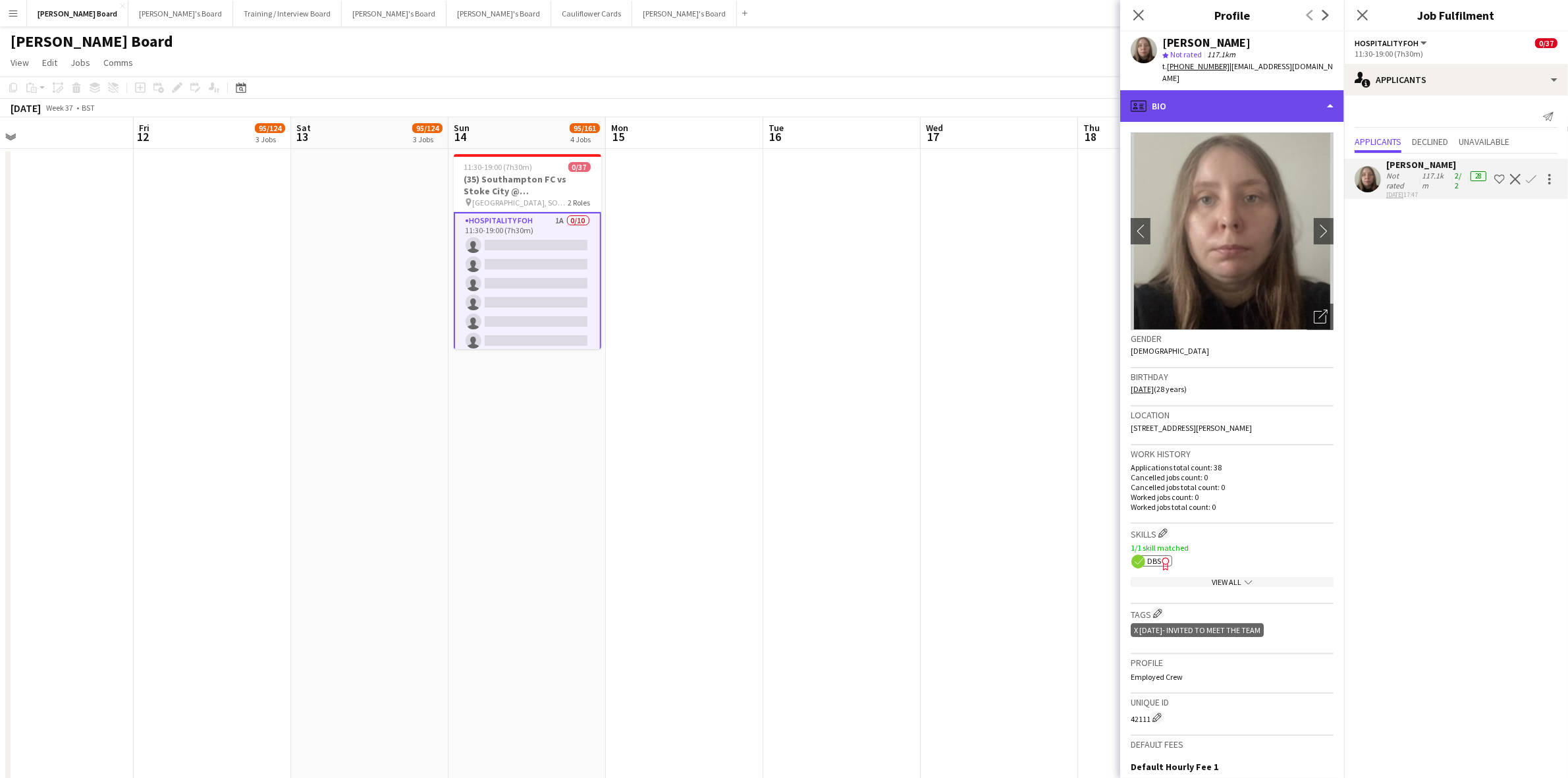
click at [1212, 96] on div "profile Bio" at bounding box center [1232, 106] width 223 height 32
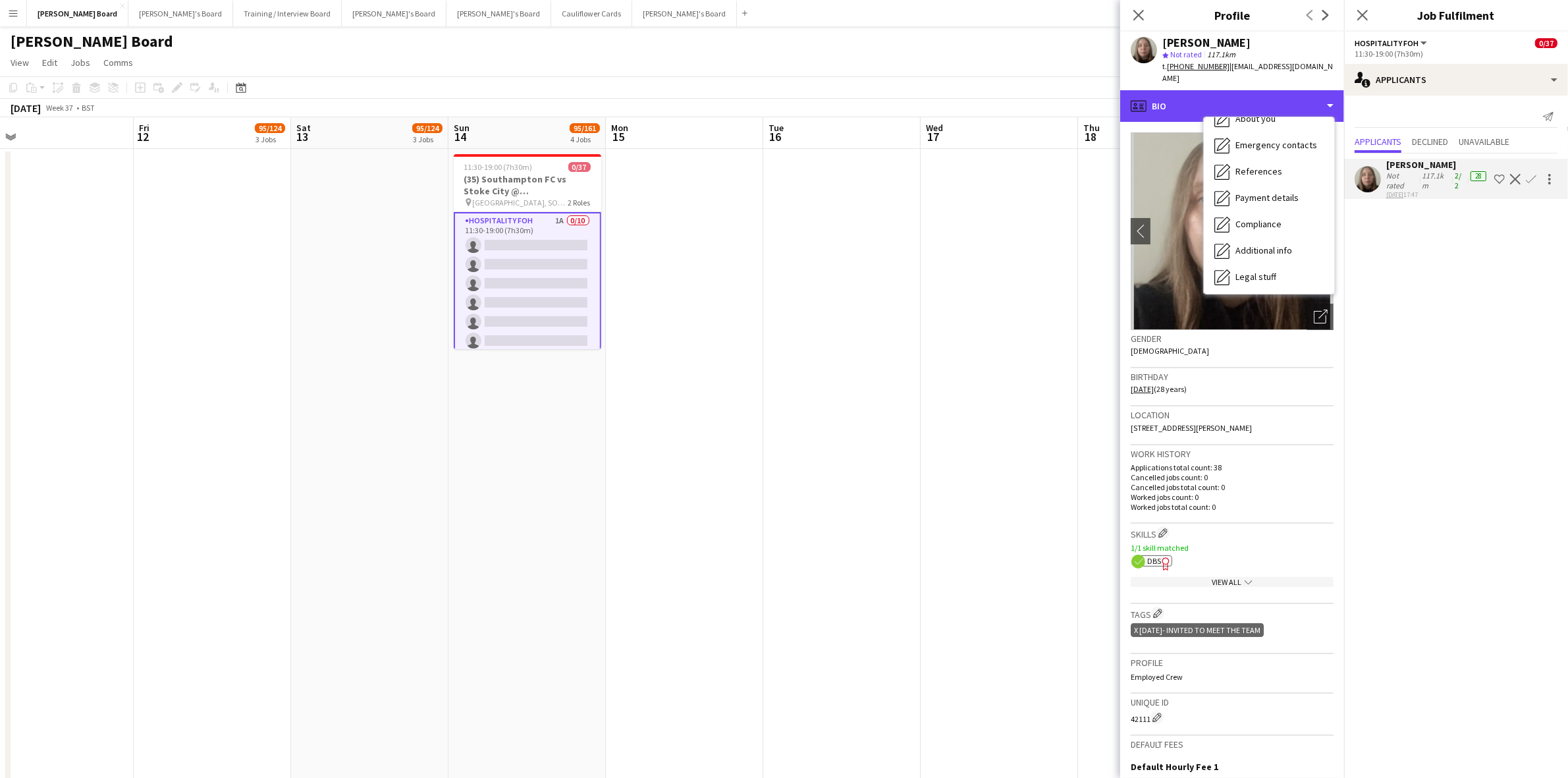
scroll to position [202, 0]
click at [1261, 269] on span "Calendar" at bounding box center [1253, 275] width 35 height 12
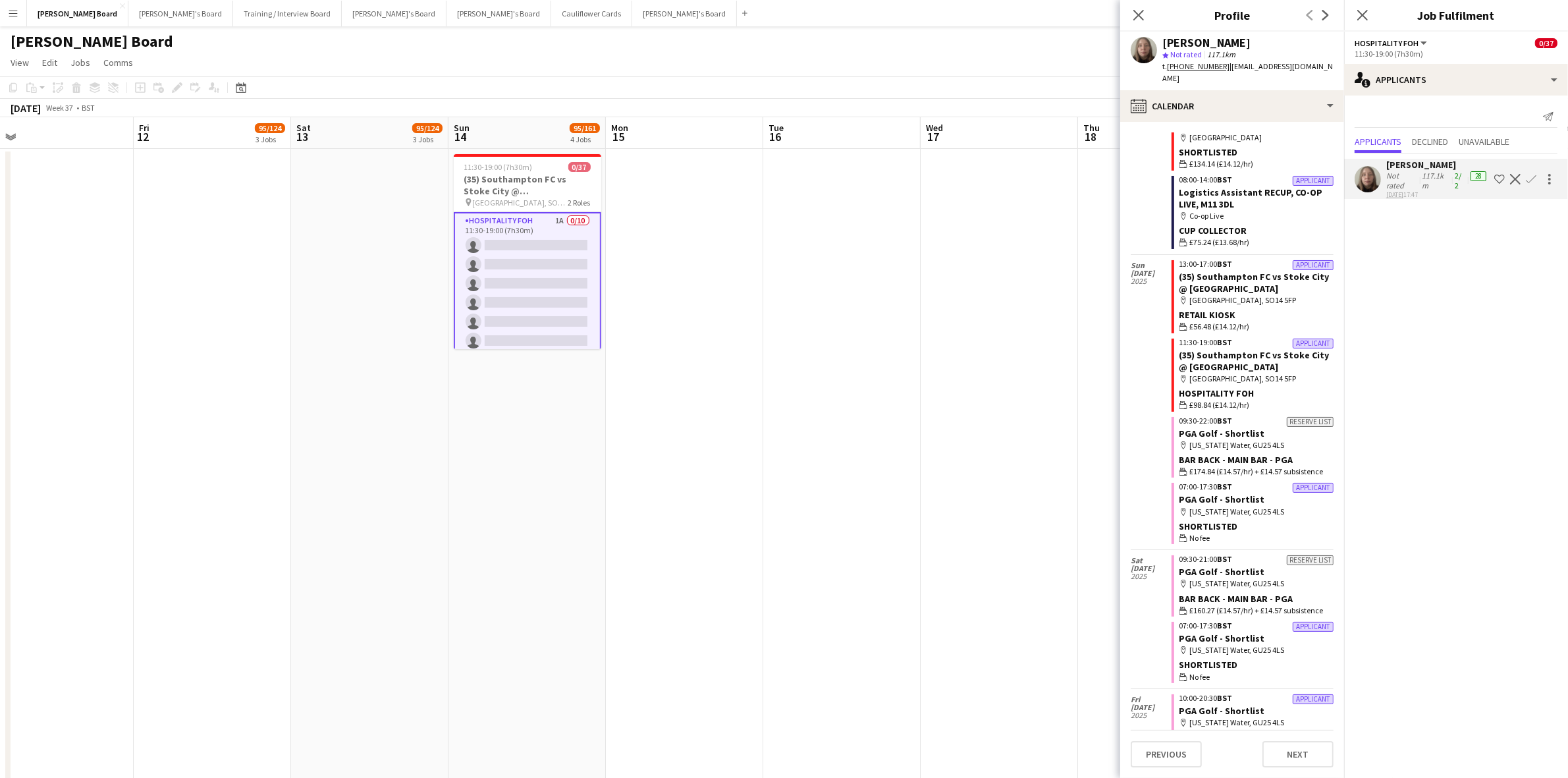
scroll to position [0, 0]
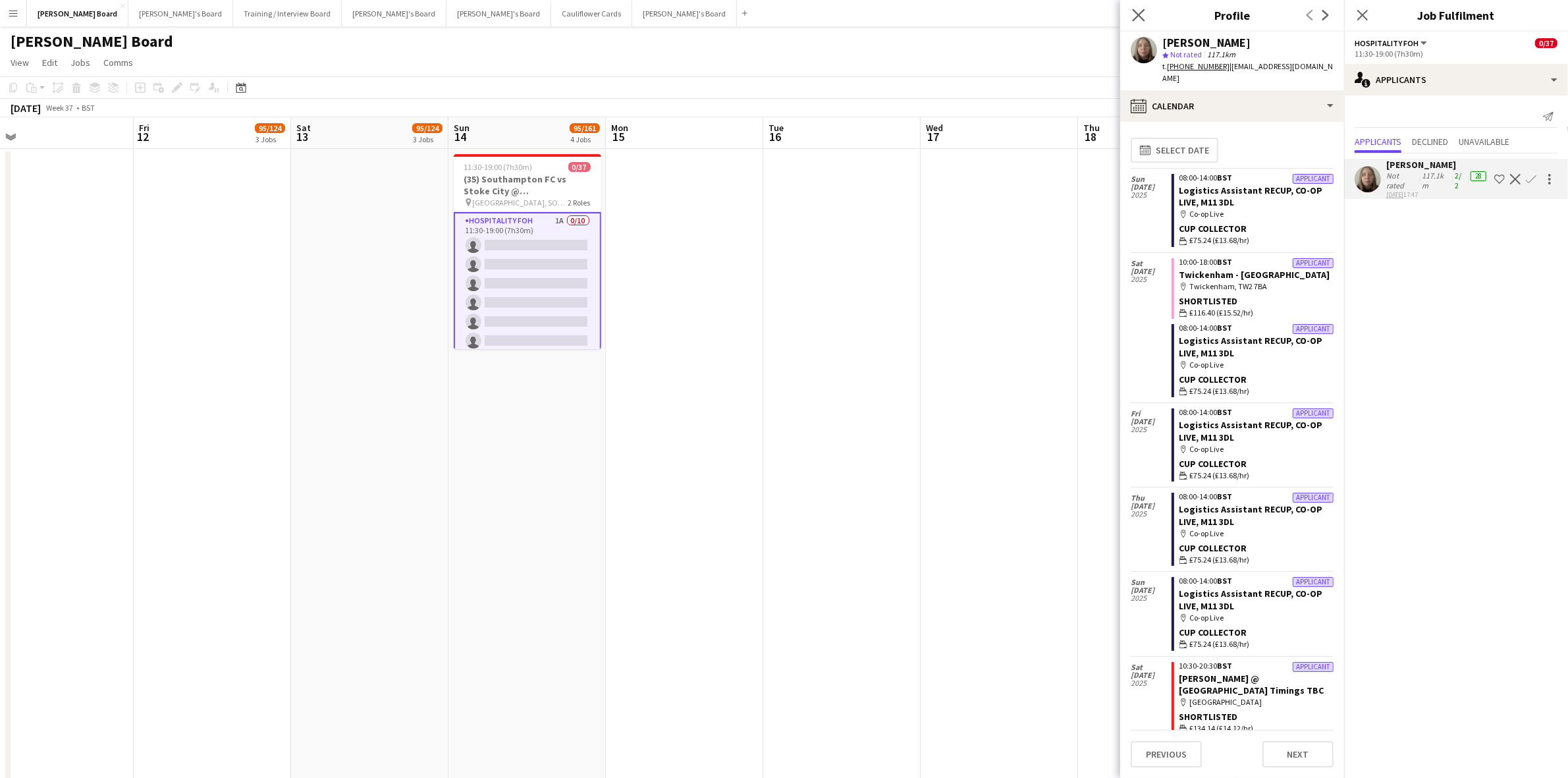
drag, startPoint x: 1138, startPoint y: 12, endPoint x: 1147, endPoint y: 17, distance: 10.3
click at [1138, 12] on icon "Close pop-in" at bounding box center [1138, 15] width 13 height 13
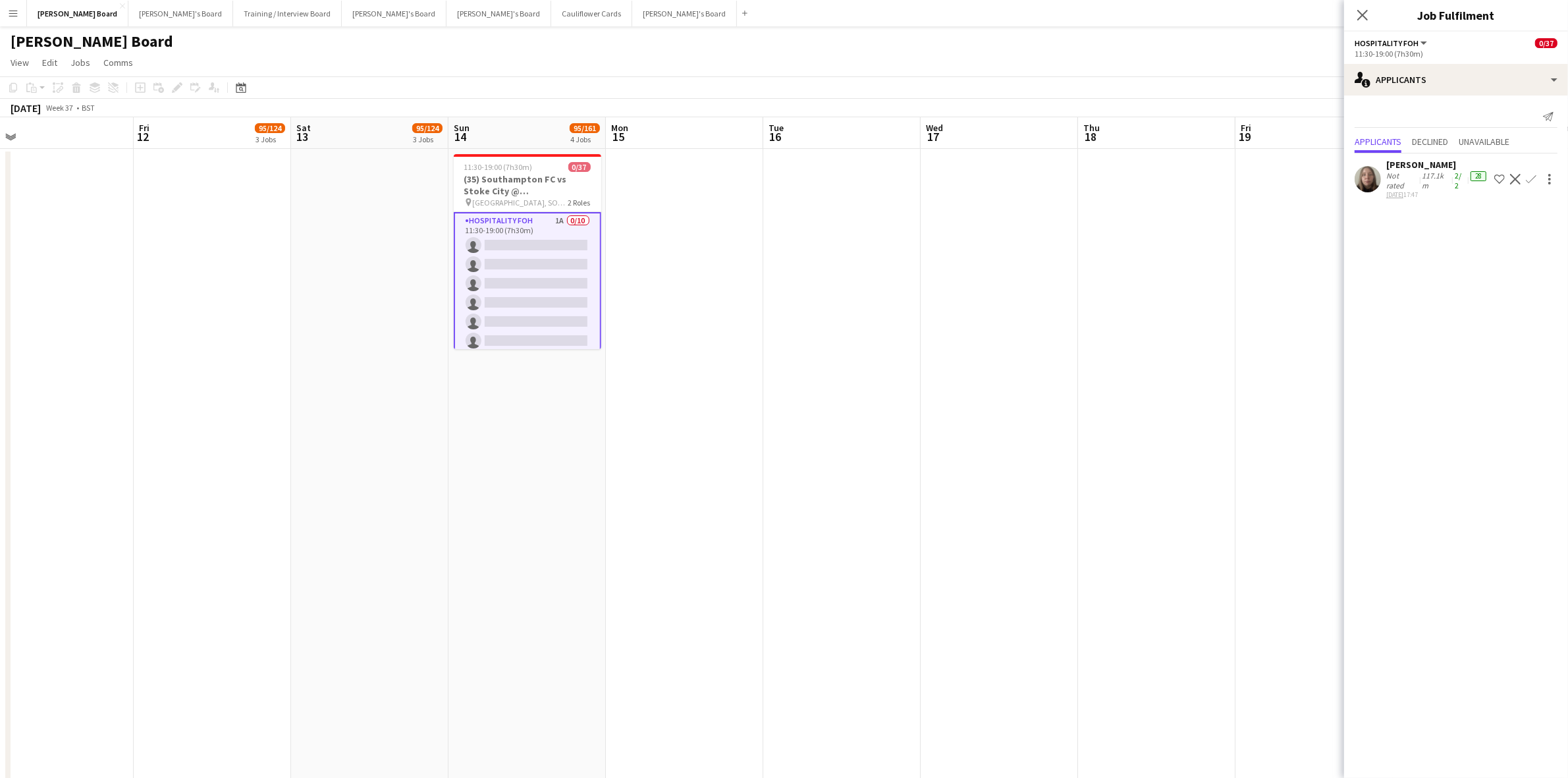
drag, startPoint x: 1368, startPoint y: 17, endPoint x: 1360, endPoint y: 18, distance: 8.1
click at [1367, 17] on icon "Close pop-in" at bounding box center [1362, 15] width 11 height 11
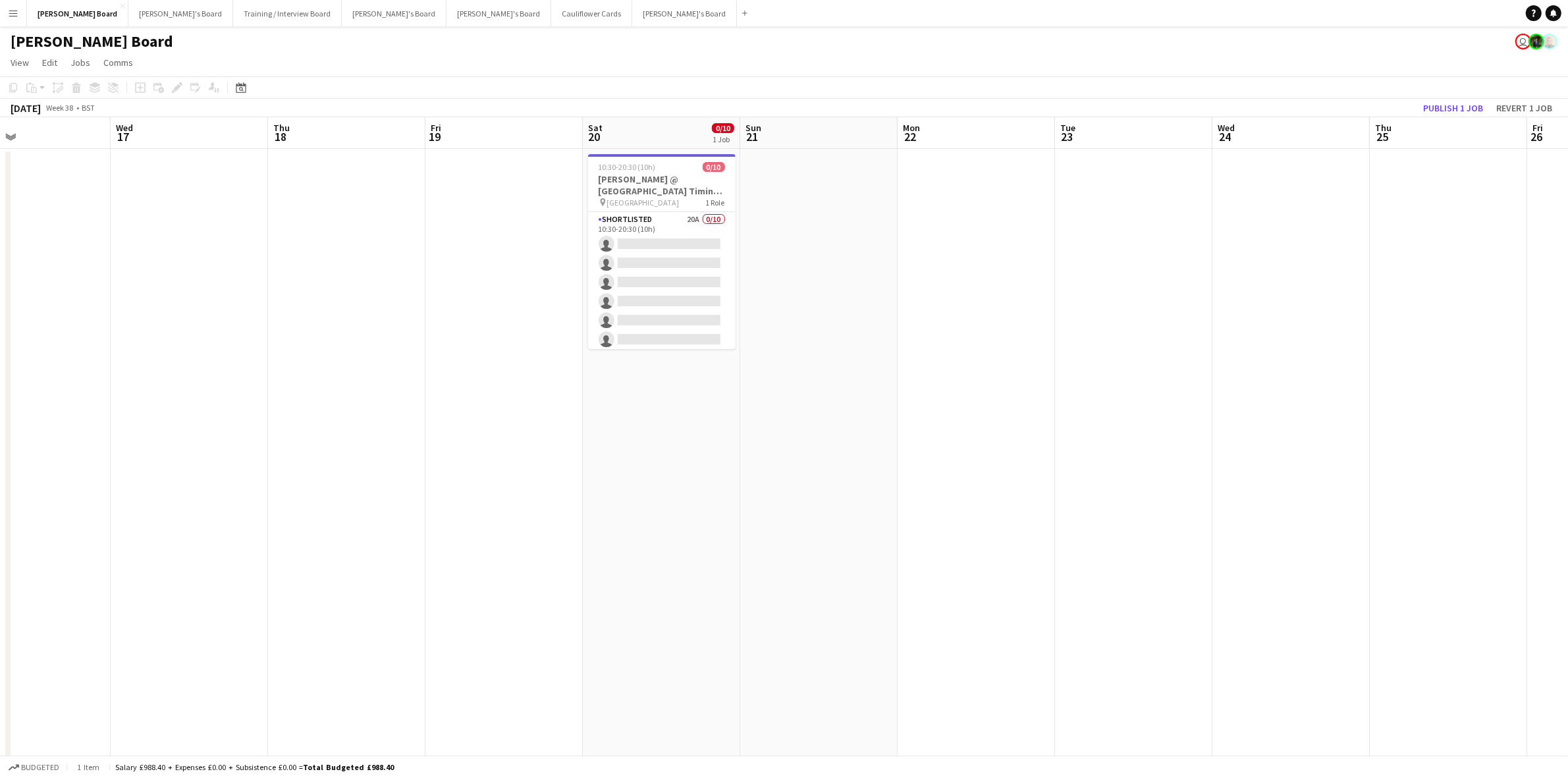
scroll to position [0, 486]
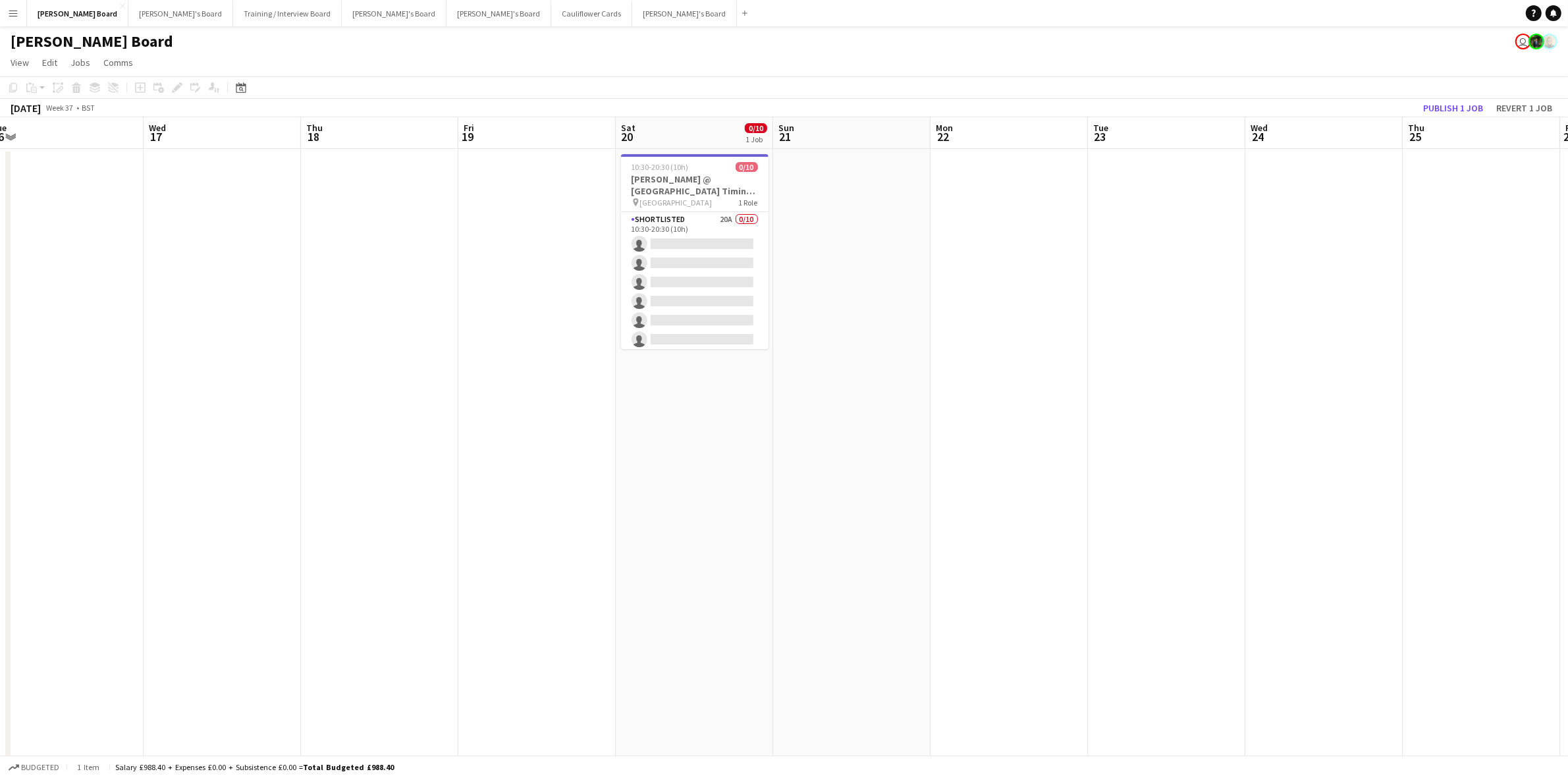
drag, startPoint x: 1329, startPoint y: 347, endPoint x: 552, endPoint y: 312, distance: 777.8
click at [689, 238] on app-card-role "Shortlisted 20A 0/10 10:30-20:30 (10h) single-neutral-actions single-neutral-ac…" at bounding box center [695, 320] width 148 height 217
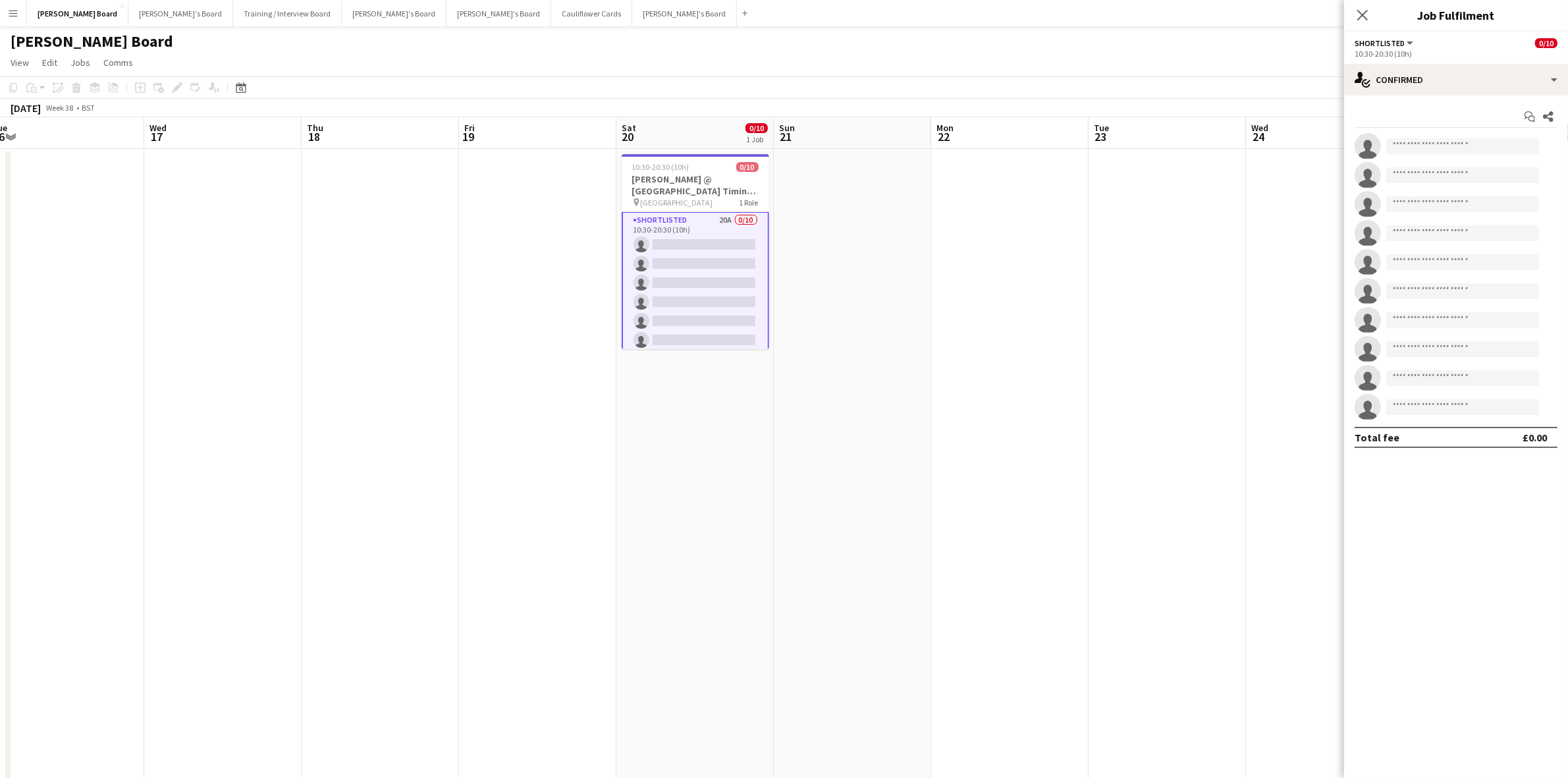
scroll to position [0, 0]
